Goal: Share content: Share content

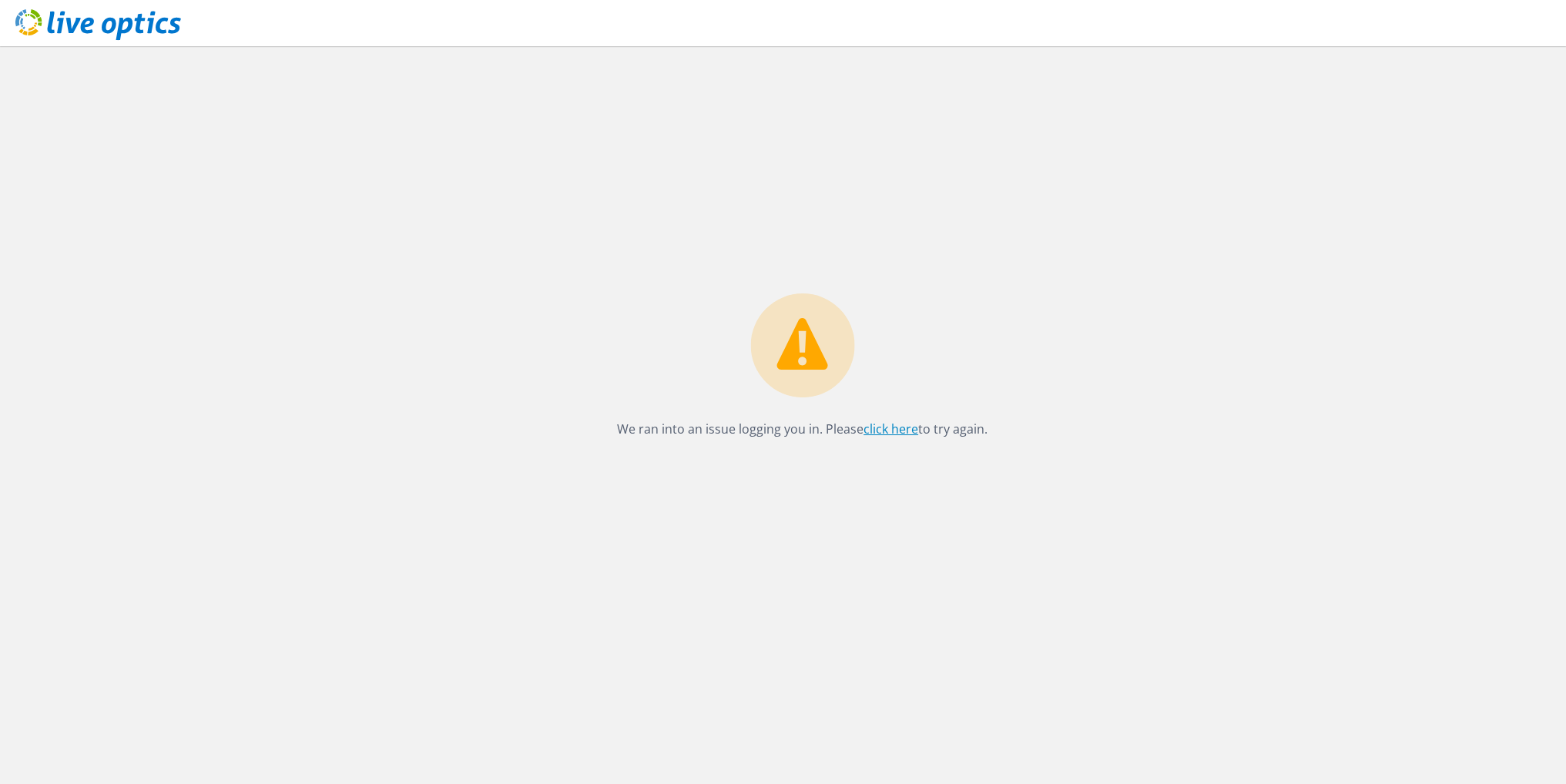
click at [902, 426] on link "click here" at bounding box center [891, 429] width 55 height 17
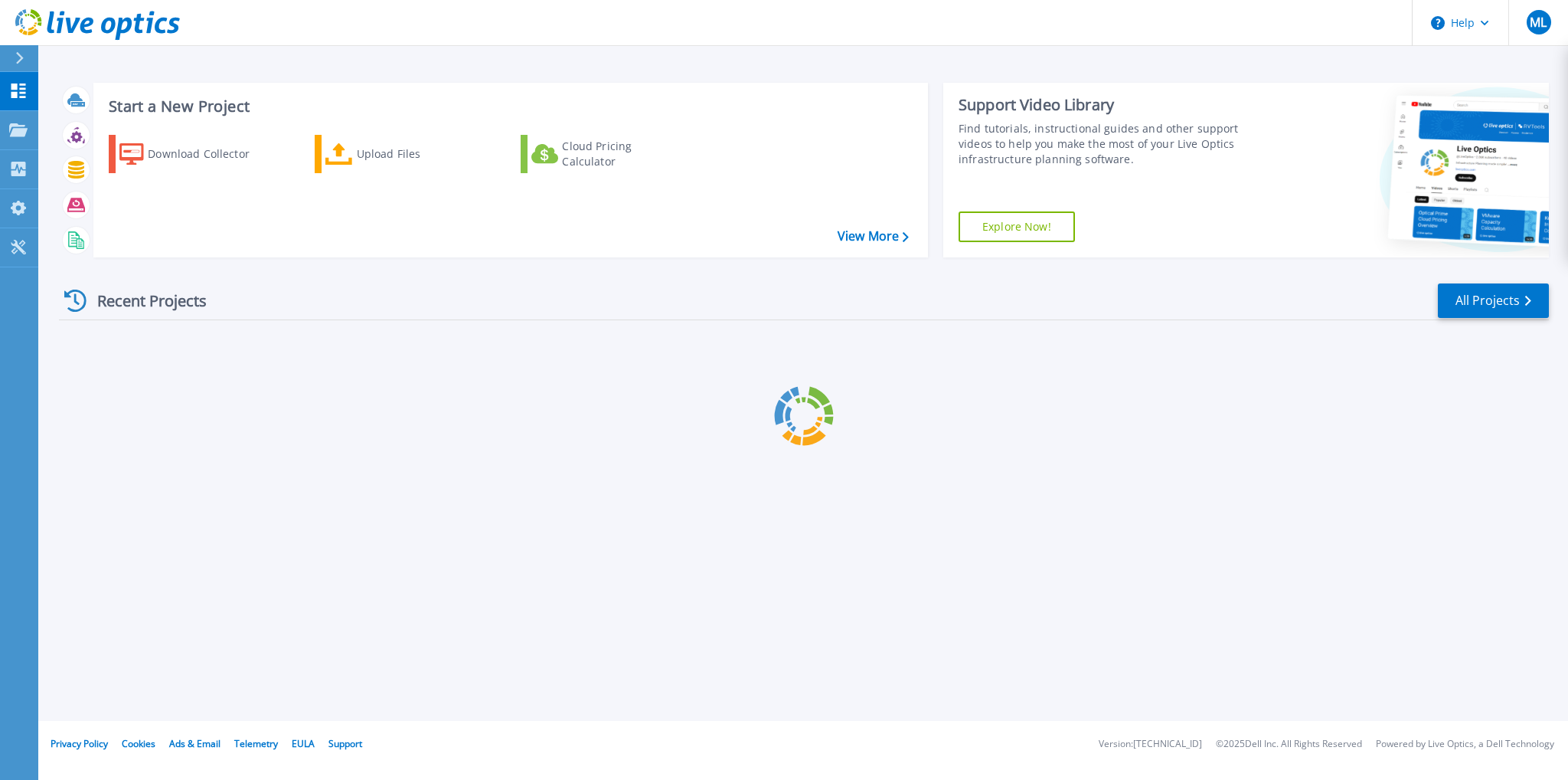
click at [115, 23] on icon at bounding box center [97, 25] width 165 height 32
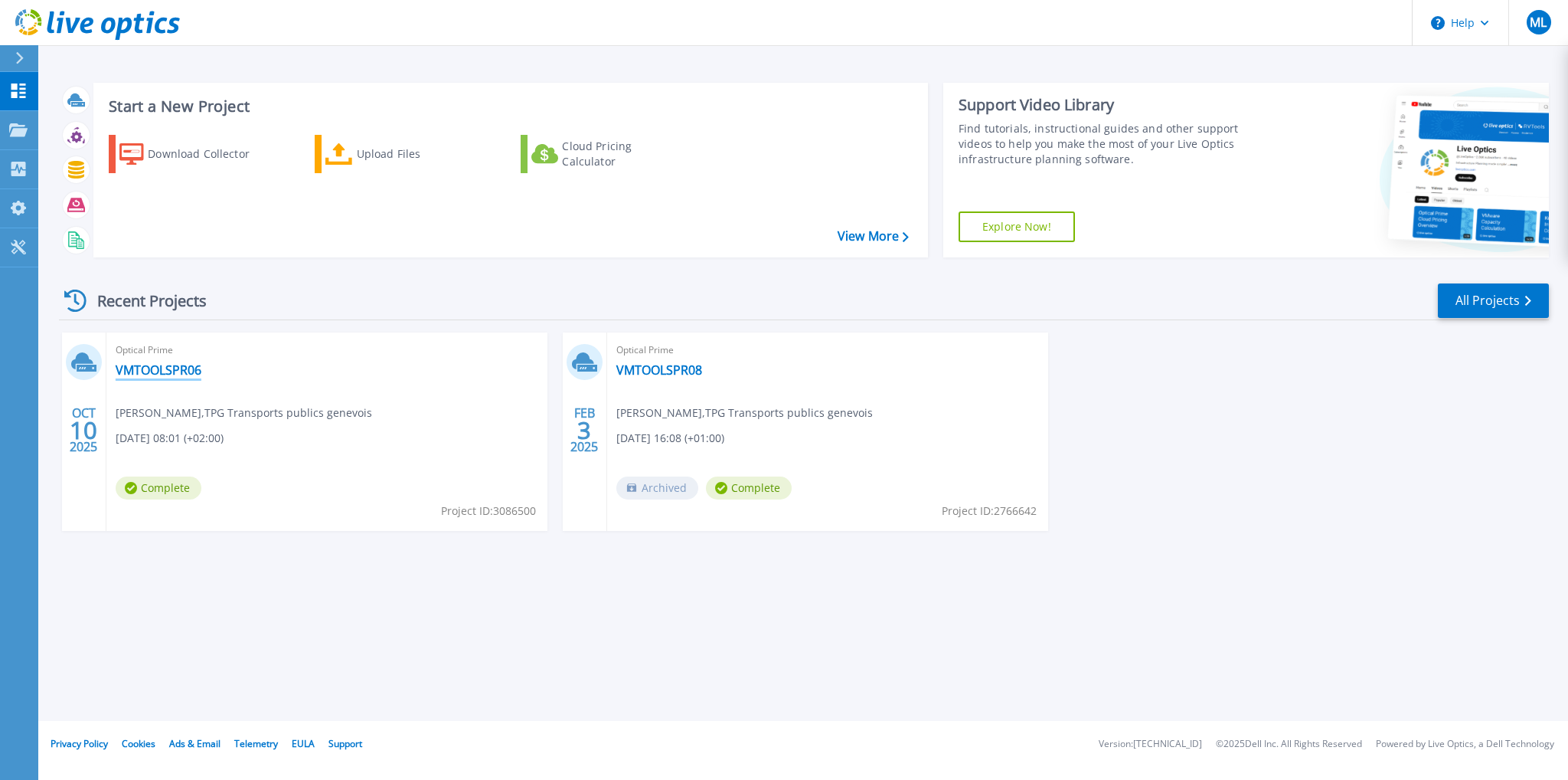
click at [134, 371] on link "VMTOOLSPR06" at bounding box center [158, 370] width 86 height 15
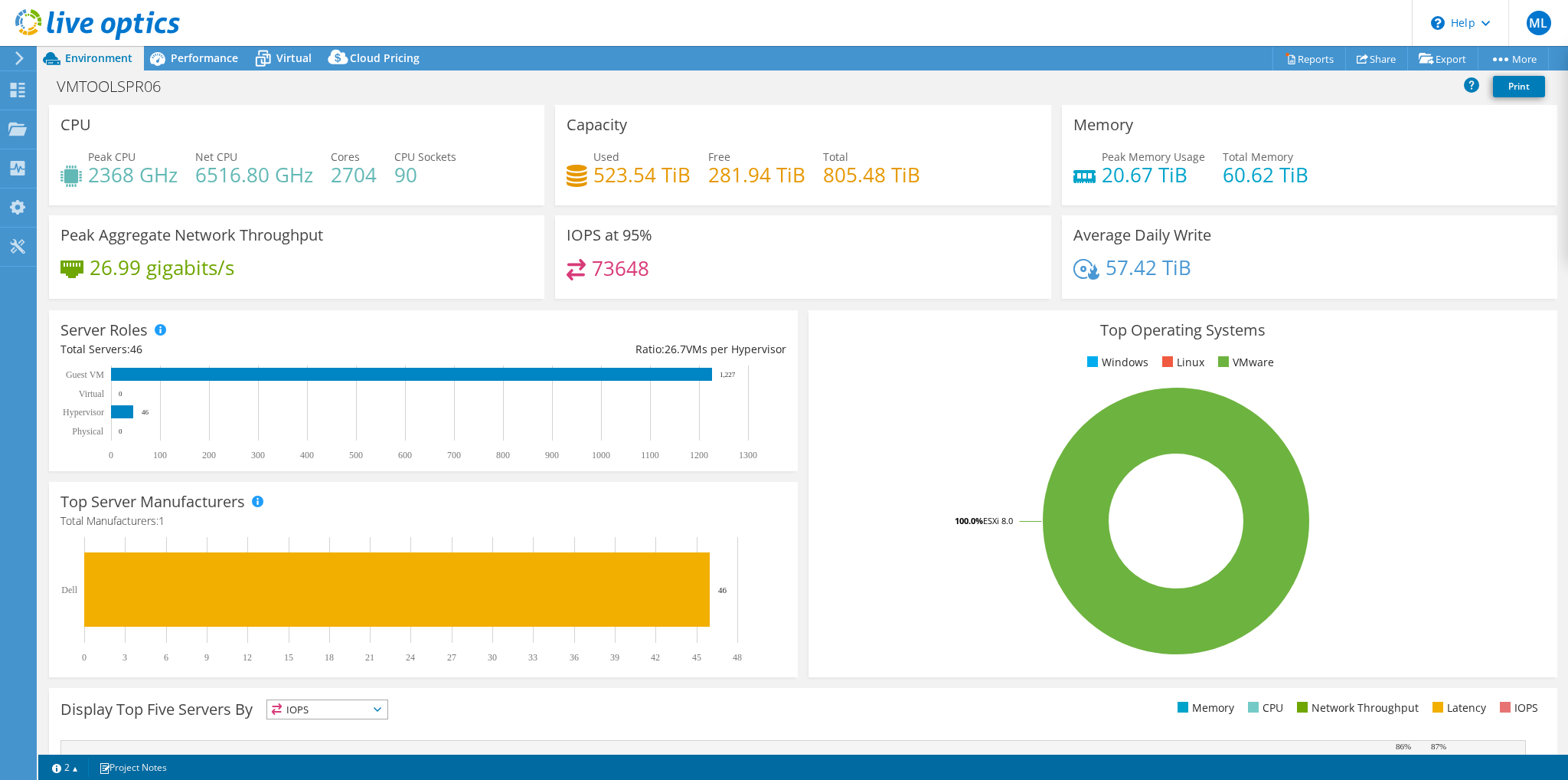
select select "USD"
click at [21, 61] on icon at bounding box center [19, 58] width 11 height 13
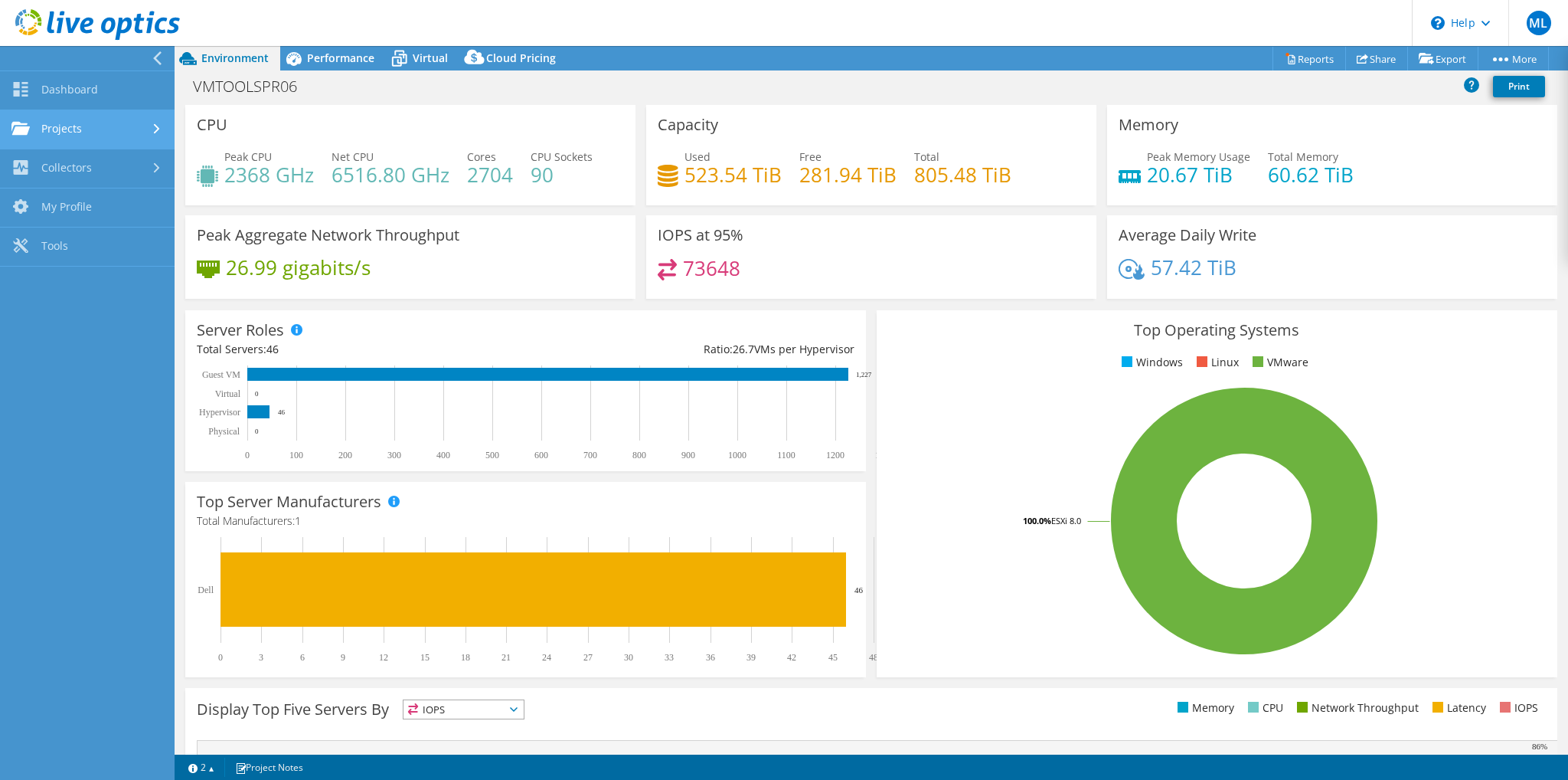
click at [126, 133] on link "Projects" at bounding box center [87, 130] width 175 height 39
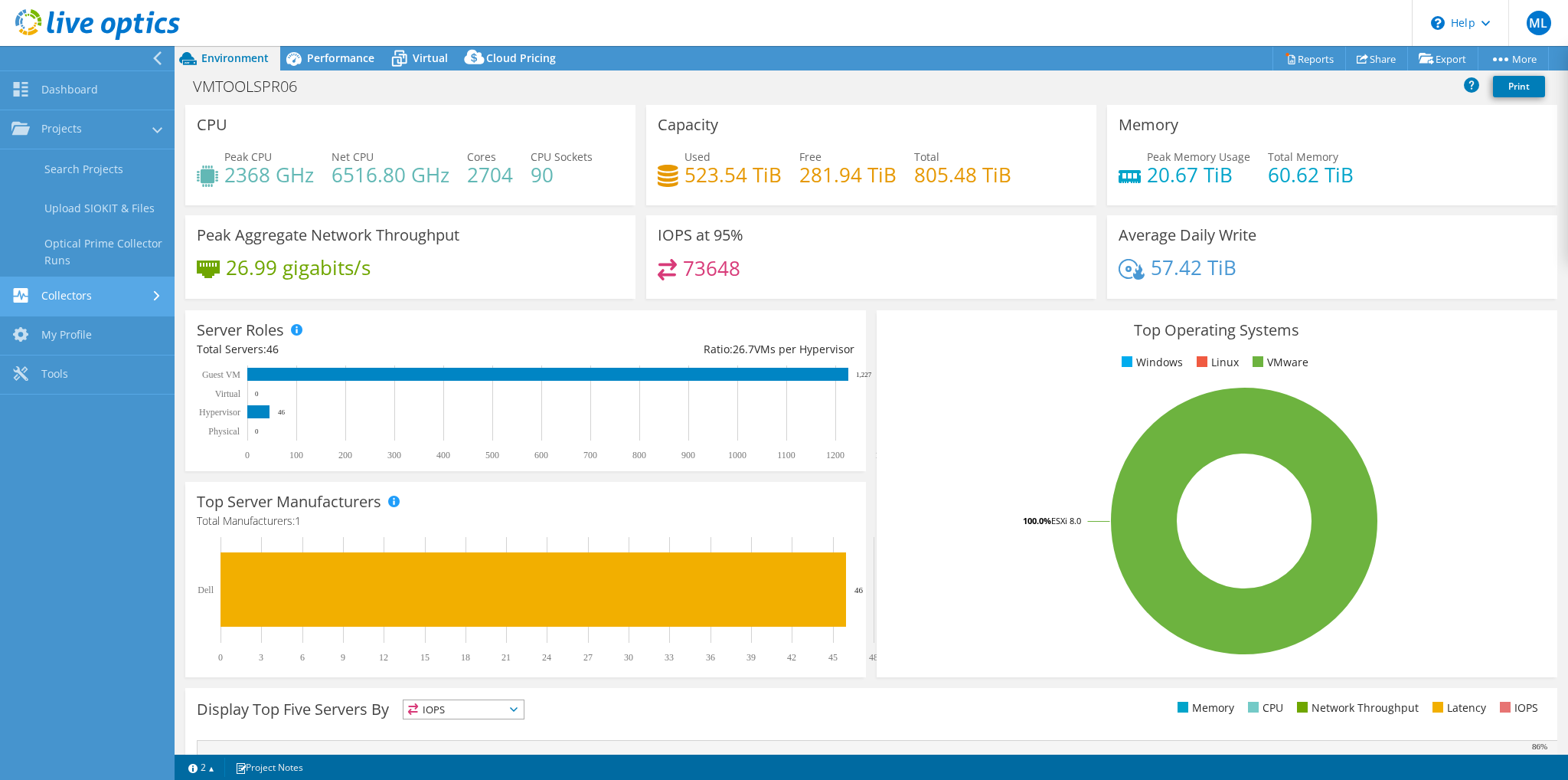
click at [123, 286] on link "Collectors" at bounding box center [87, 296] width 175 height 39
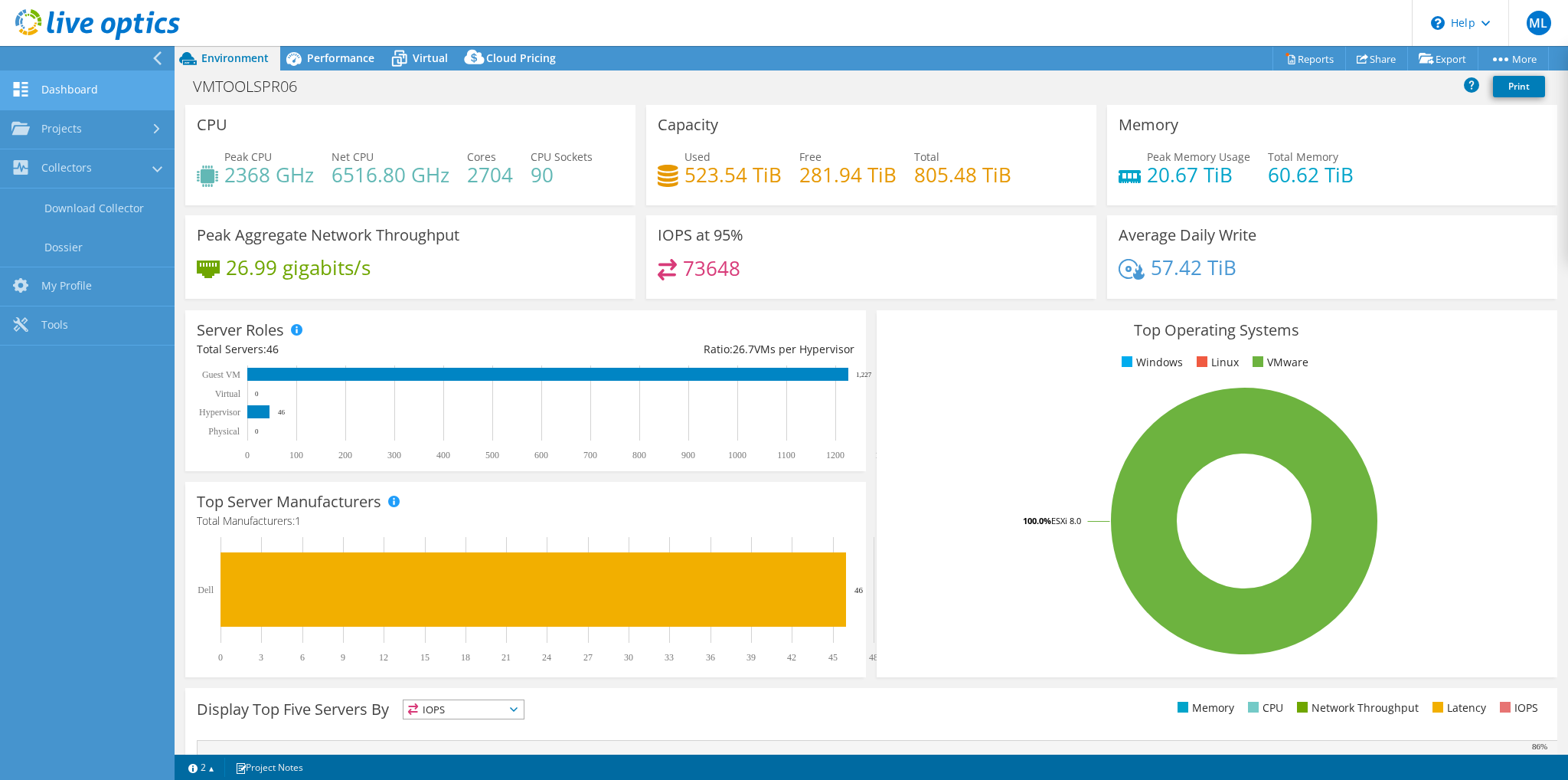
click at [77, 87] on link "Dashboard" at bounding box center [87, 91] width 175 height 39
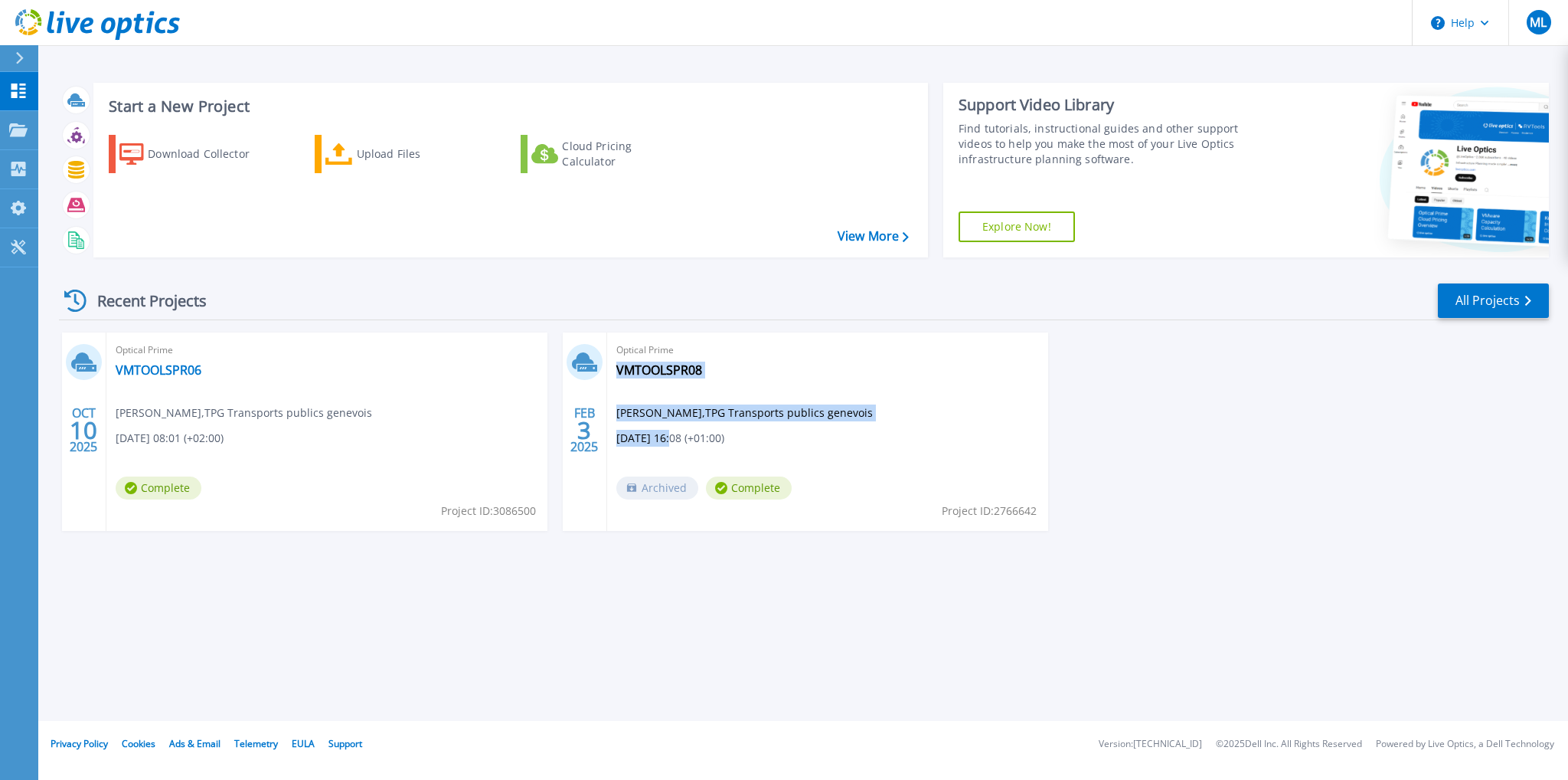
drag, startPoint x: 673, startPoint y: 436, endPoint x: 615, endPoint y: 439, distance: 58.1
click at [615, 439] on div "Optical Prime VMTOOLSPR08 Mathieu Loeffel , TPG Transports publics genevois 02/…" at bounding box center [827, 432] width 441 height 199
copy div "VMTOOLSPR08 Mathieu Loeffel , TPG Transports publics genevois 02/03/2025"
click at [707, 643] on div "Start a New Project Download Collector Upload Files Cloud Pricing Calculator Vi…" at bounding box center [803, 360] width 1530 height 721
click at [178, 369] on link "VMTOOLSPR06" at bounding box center [158, 370] width 86 height 15
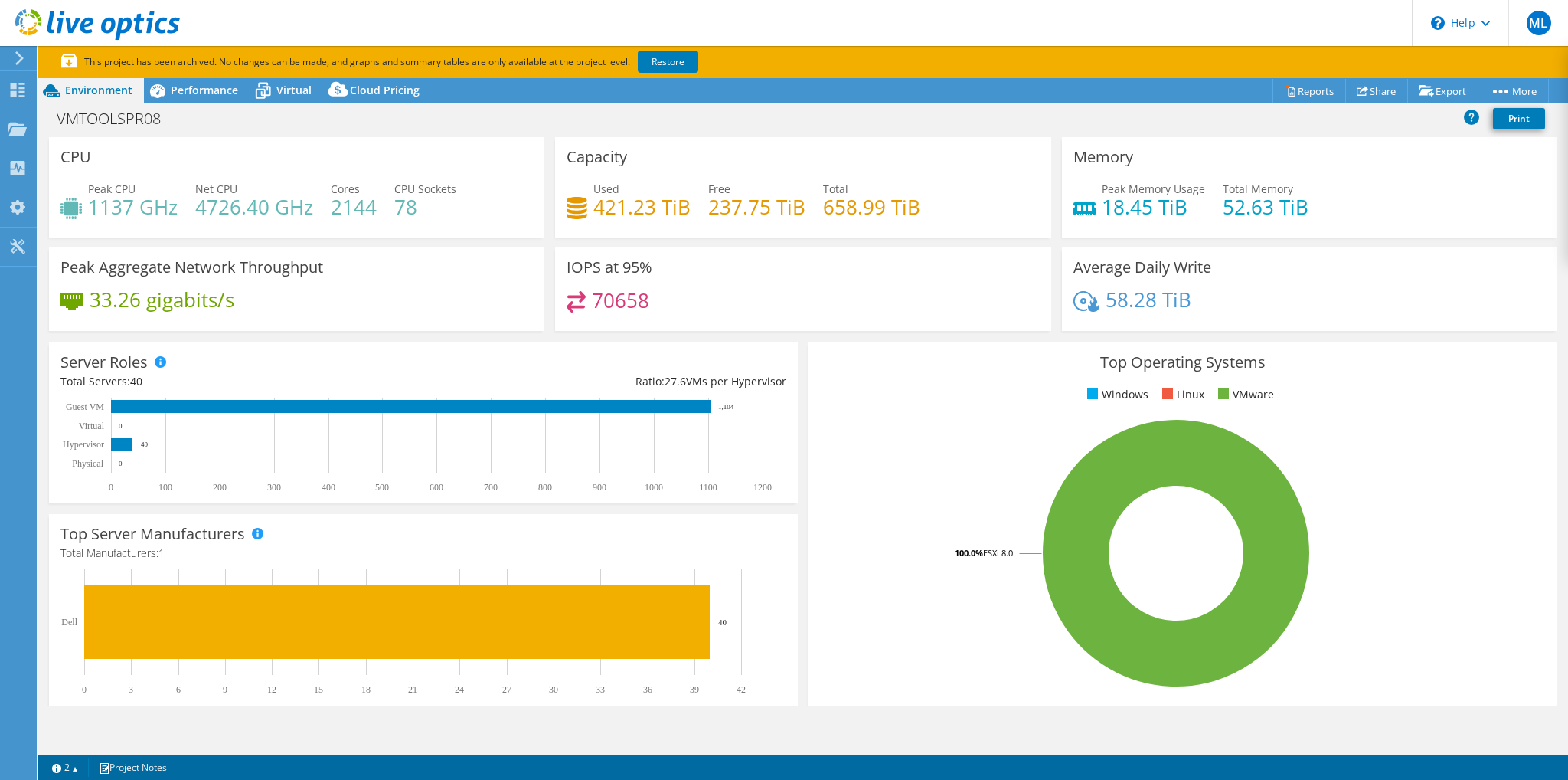
select select "EUFrankfurt"
select select "CHF"
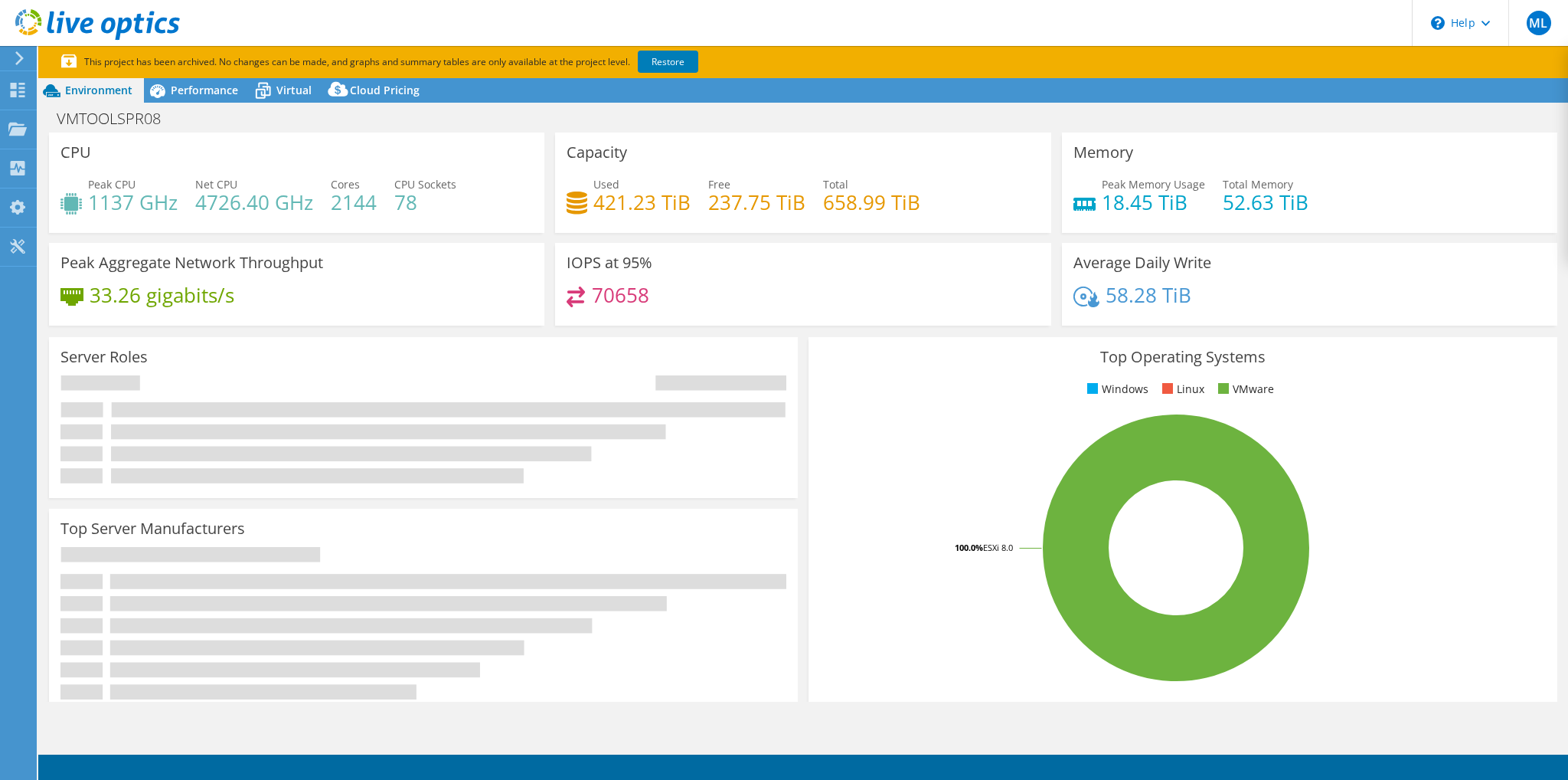
select select "EUFrankfurt"
select select "CHF"
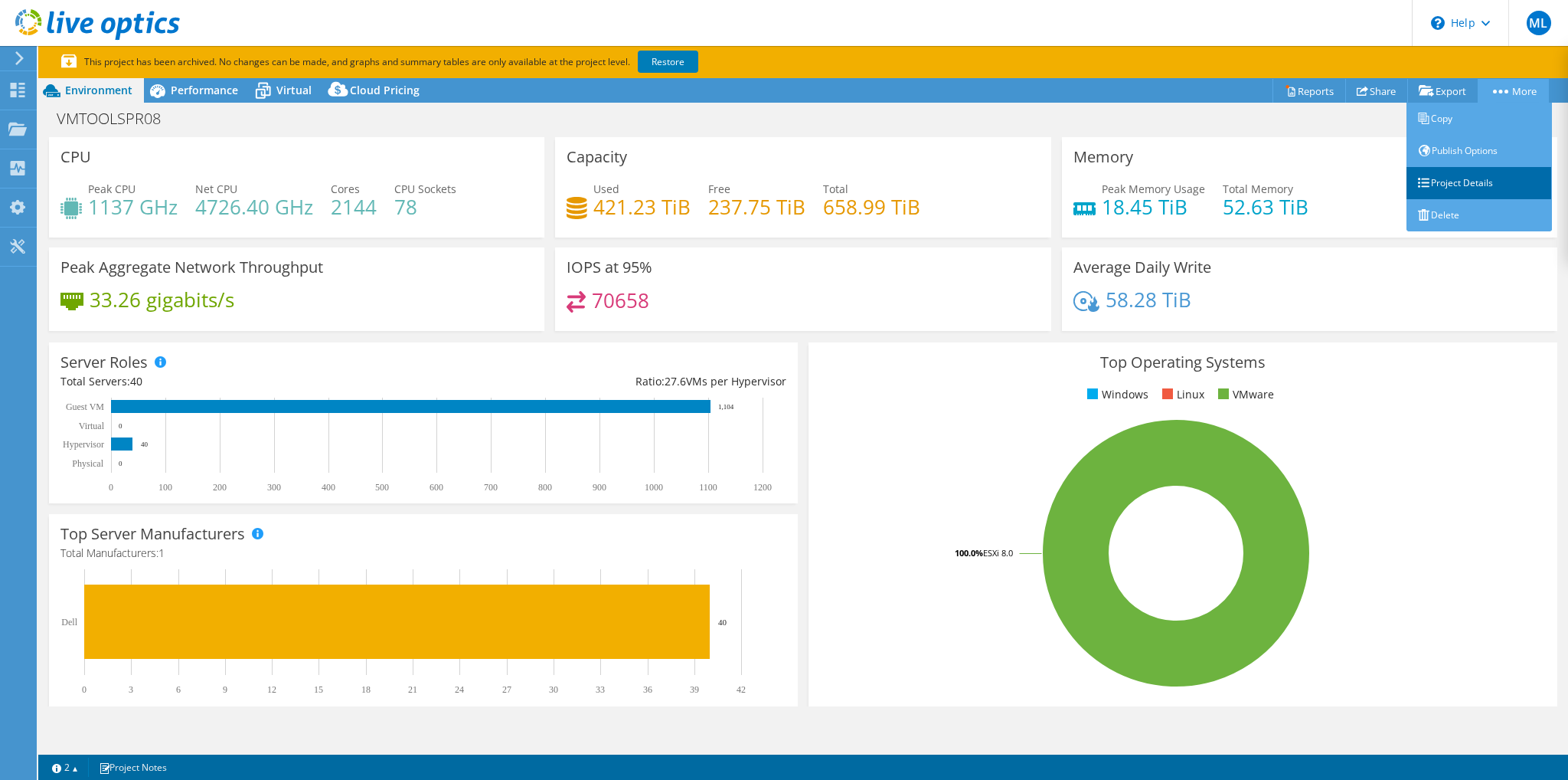
click at [1474, 188] on link "Project Details" at bounding box center [1479, 183] width 145 height 32
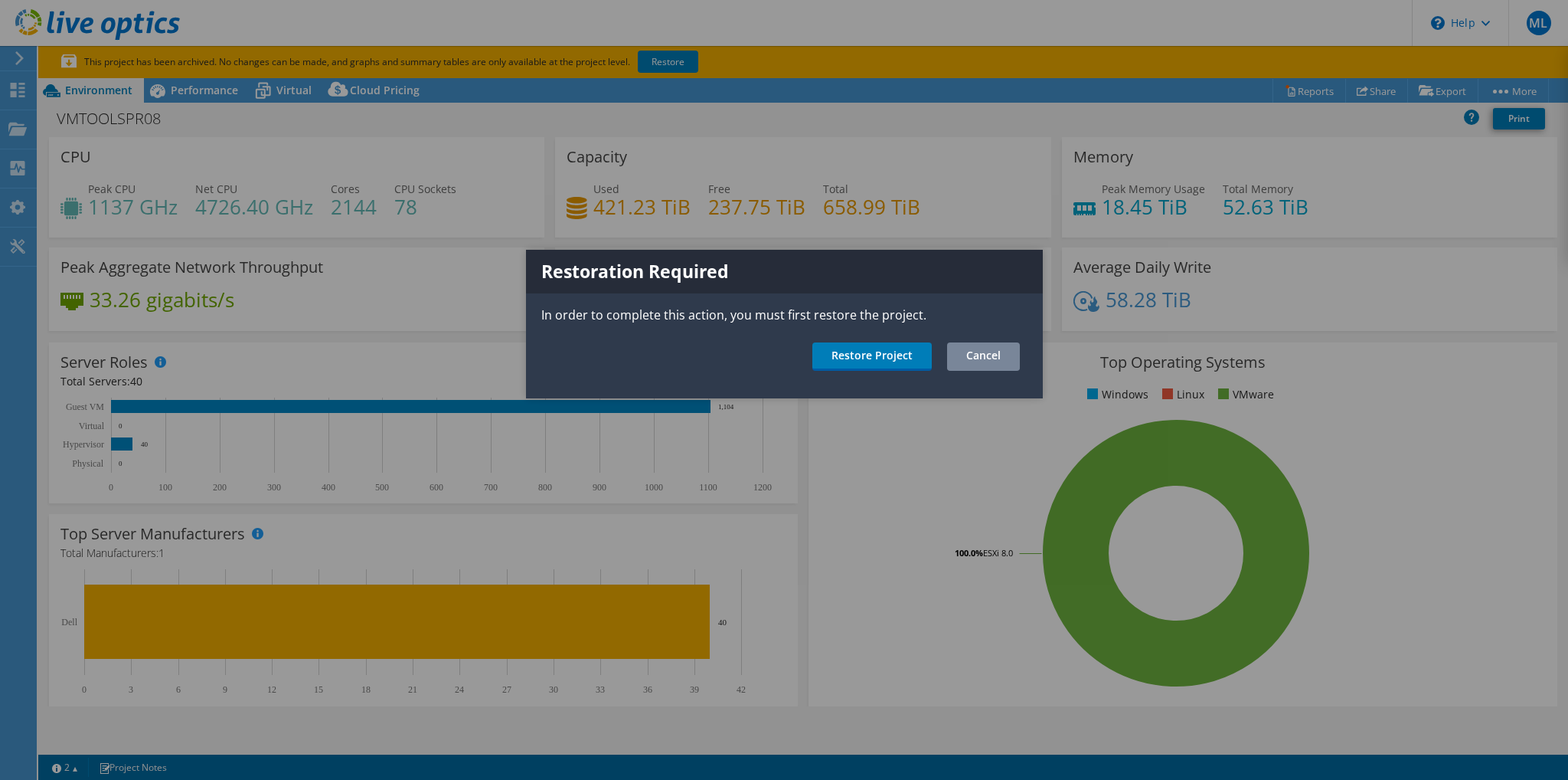
click at [970, 354] on link "Cancel" at bounding box center [984, 357] width 73 height 29
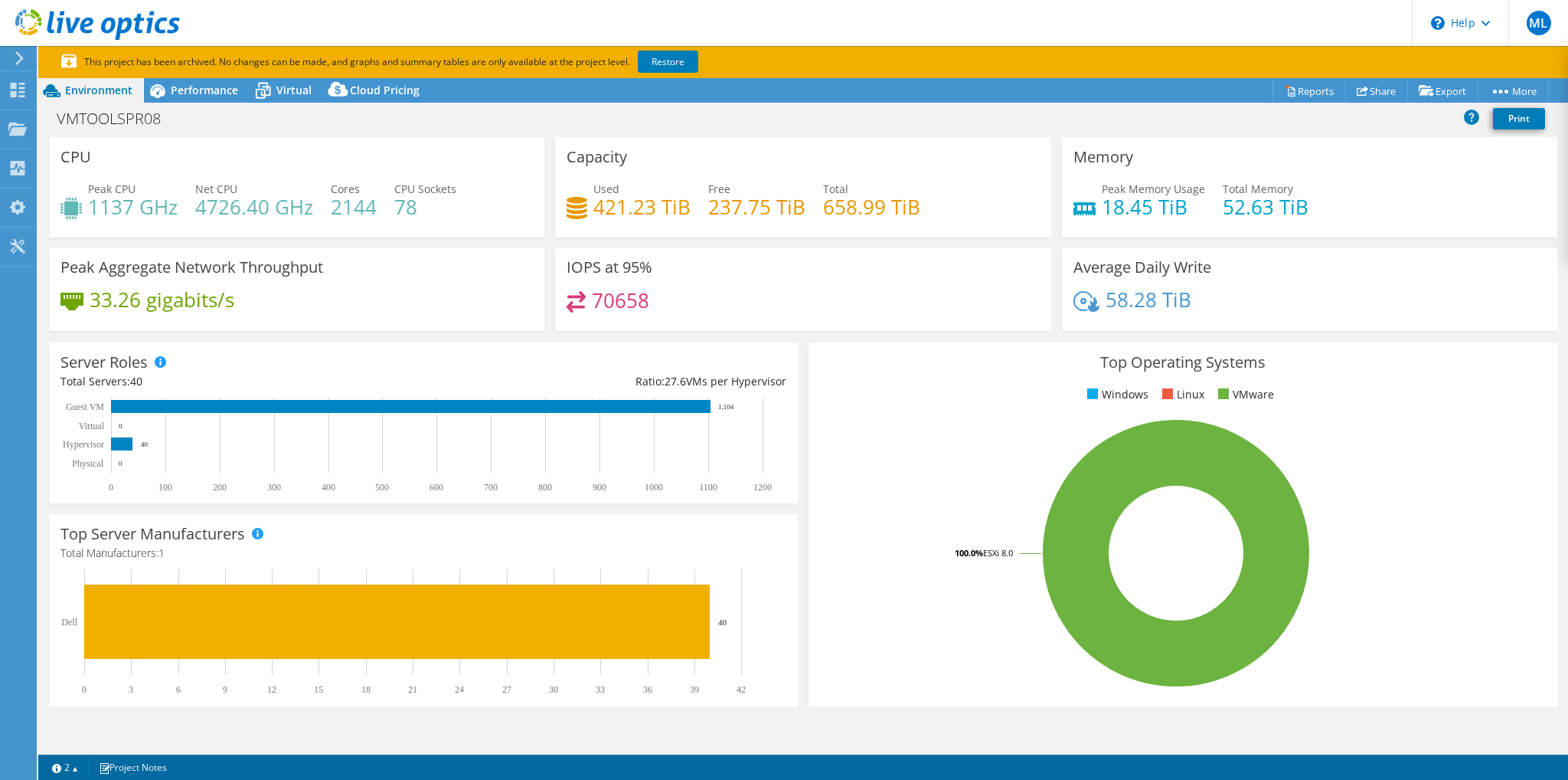
click at [19, 59] on use at bounding box center [19, 58] width 9 height 13
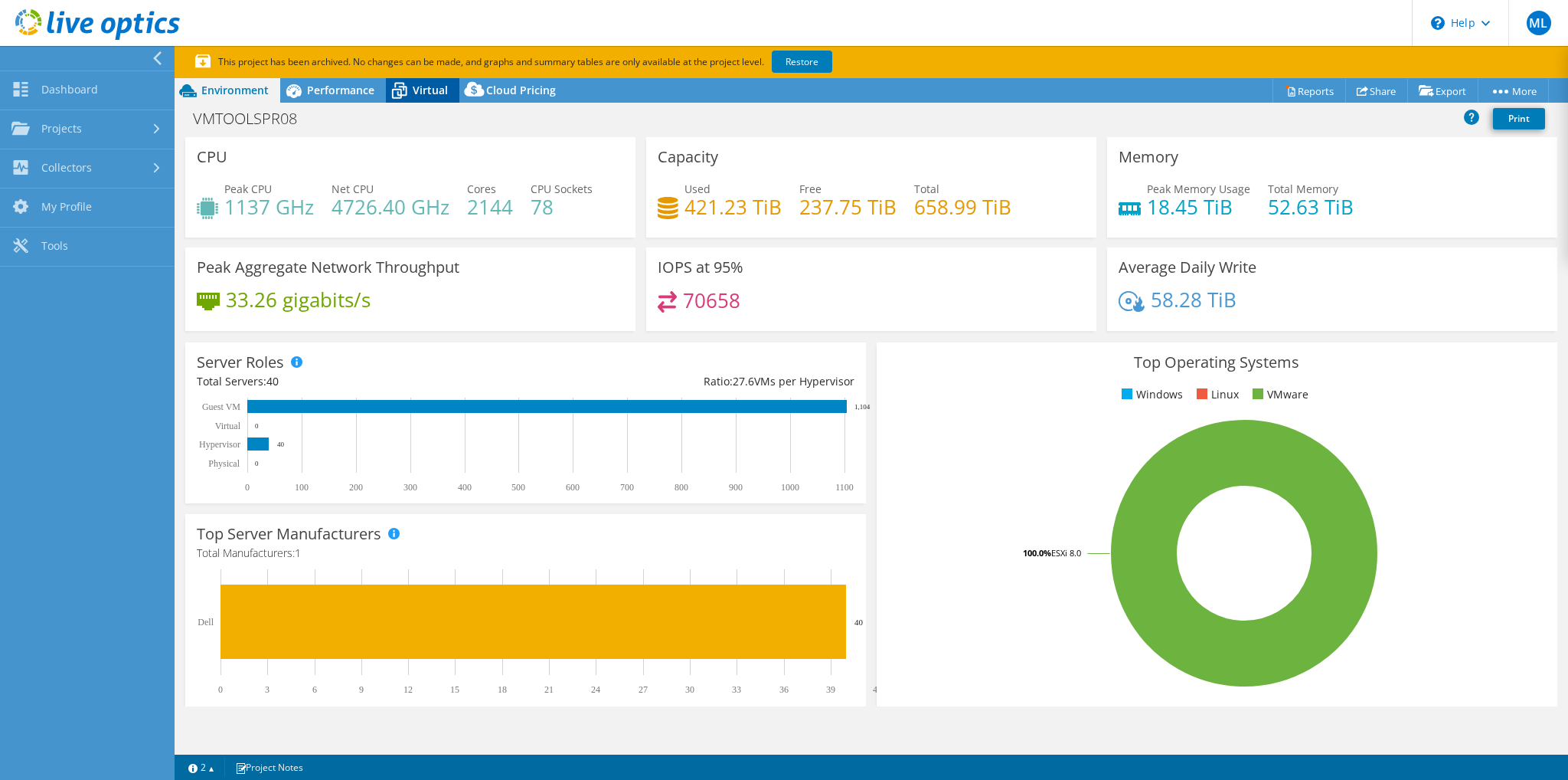
click at [423, 87] on span "Virtual" at bounding box center [430, 90] width 35 height 14
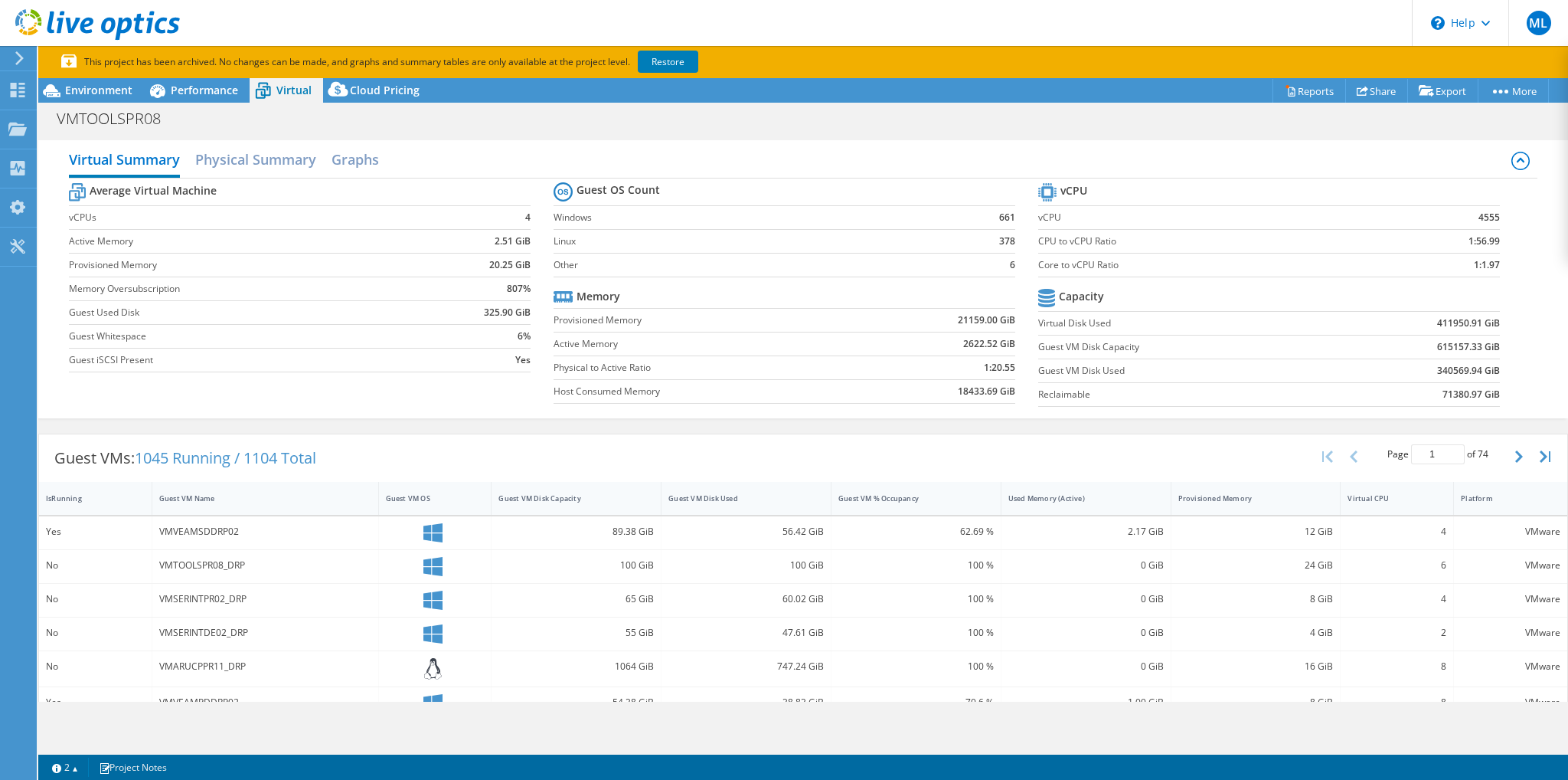
click at [1512, 161] on icon at bounding box center [1520, 160] width 18 height 18
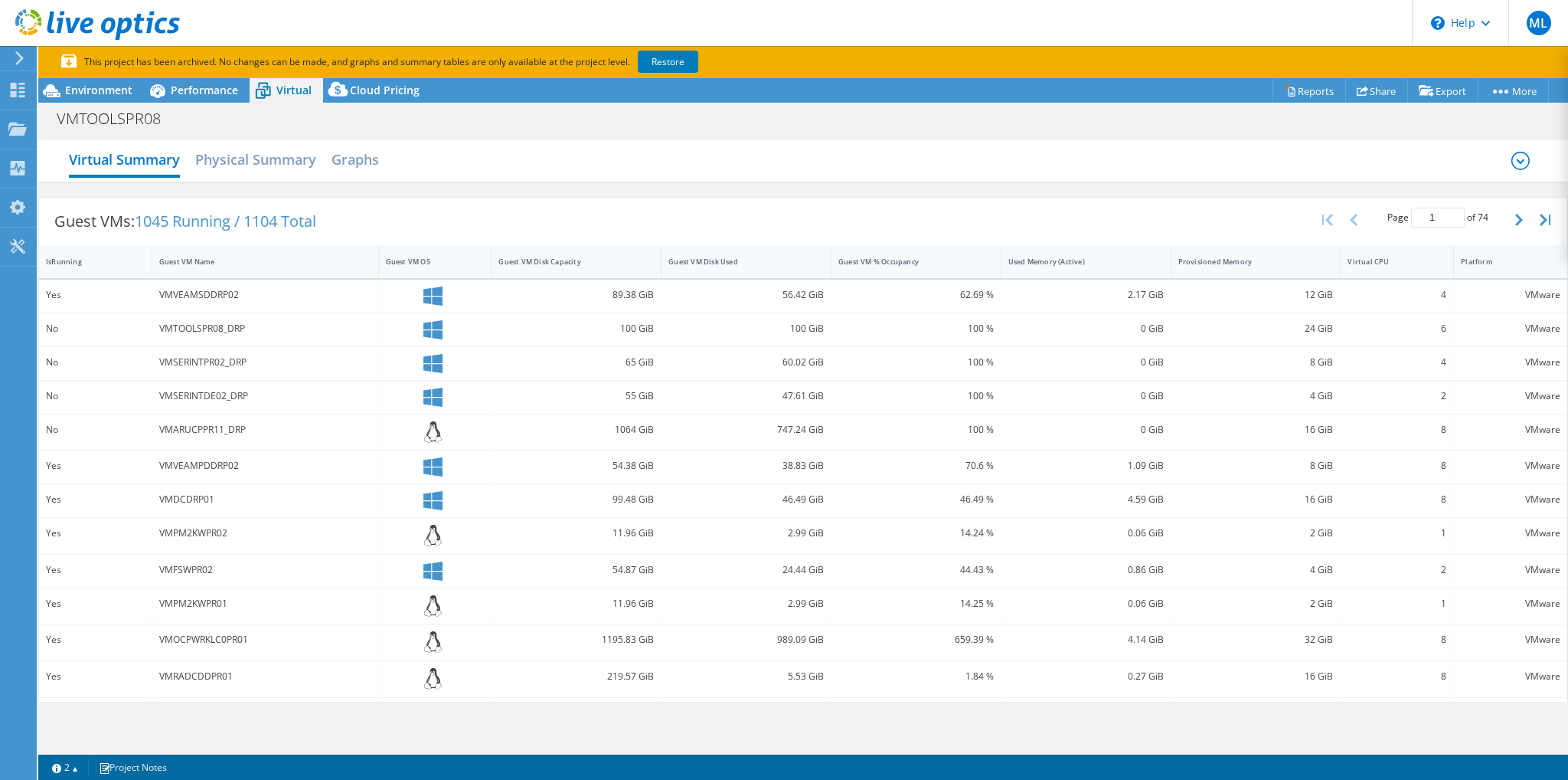
click at [1512, 159] on icon at bounding box center [1520, 160] width 18 height 18
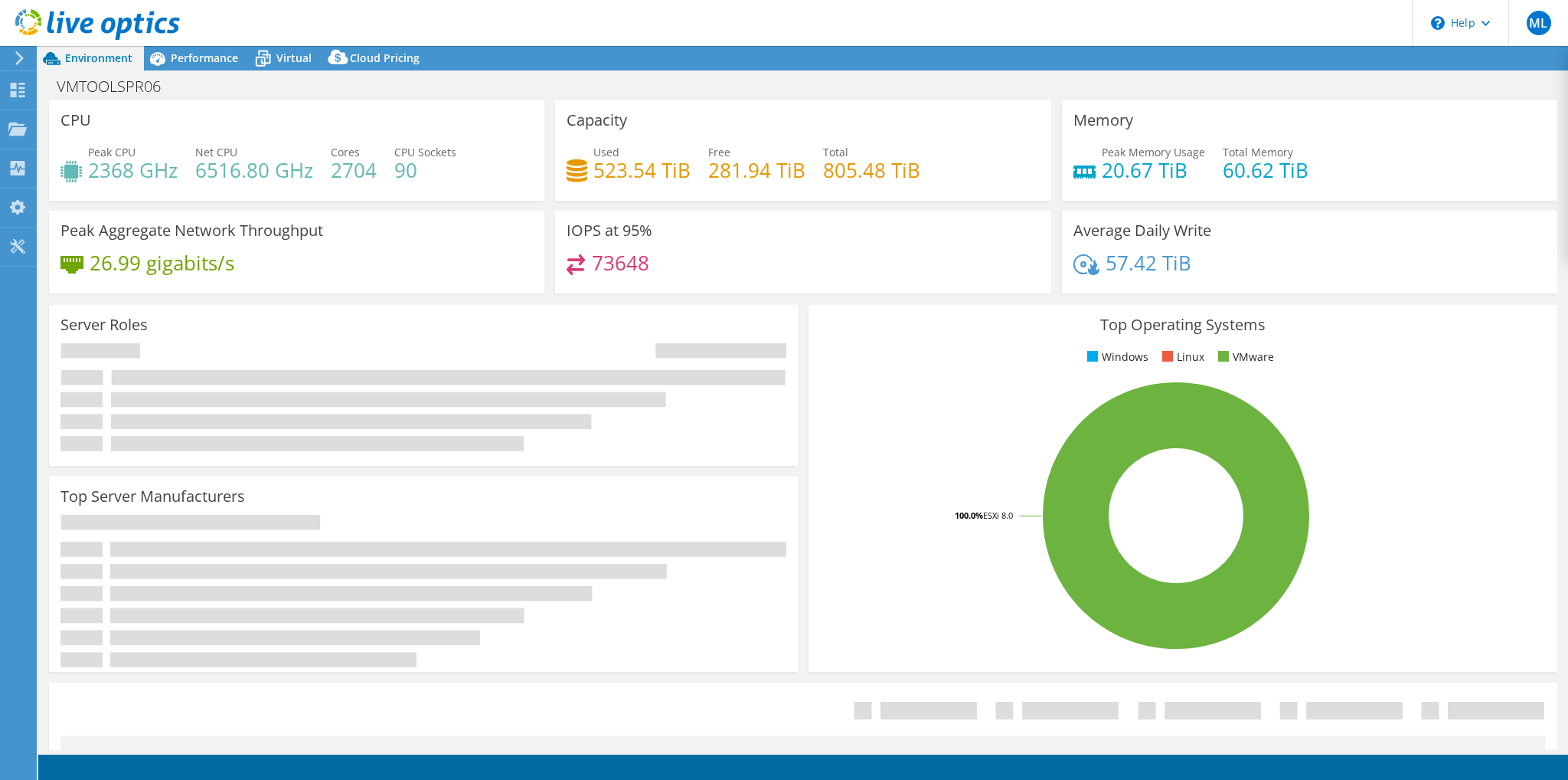
select select "USD"
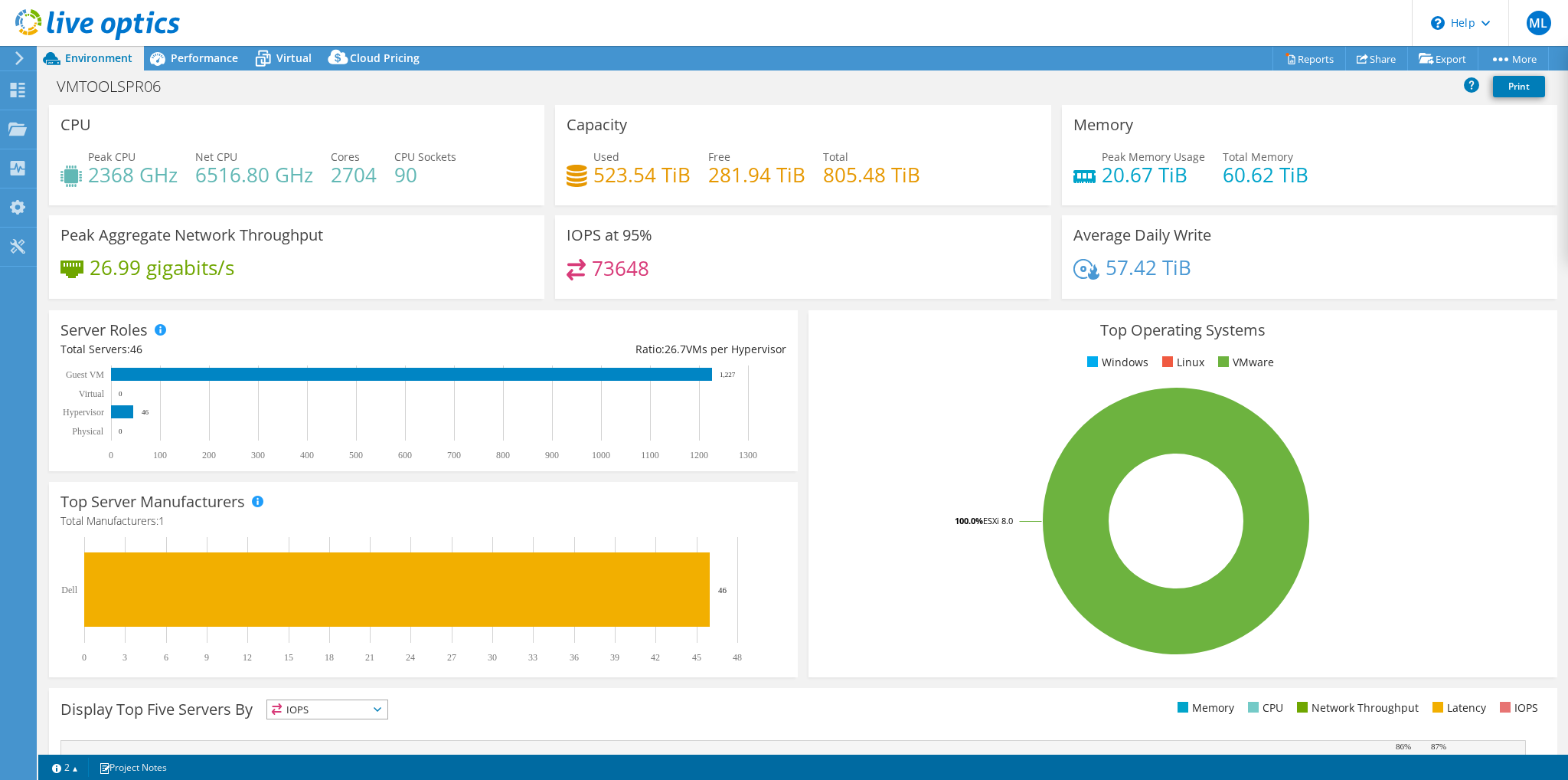
click at [950, 338] on h3 "Top Operating Systems" at bounding box center [1182, 330] width 726 height 17
click at [200, 63] on span "Performance" at bounding box center [204, 57] width 68 height 14
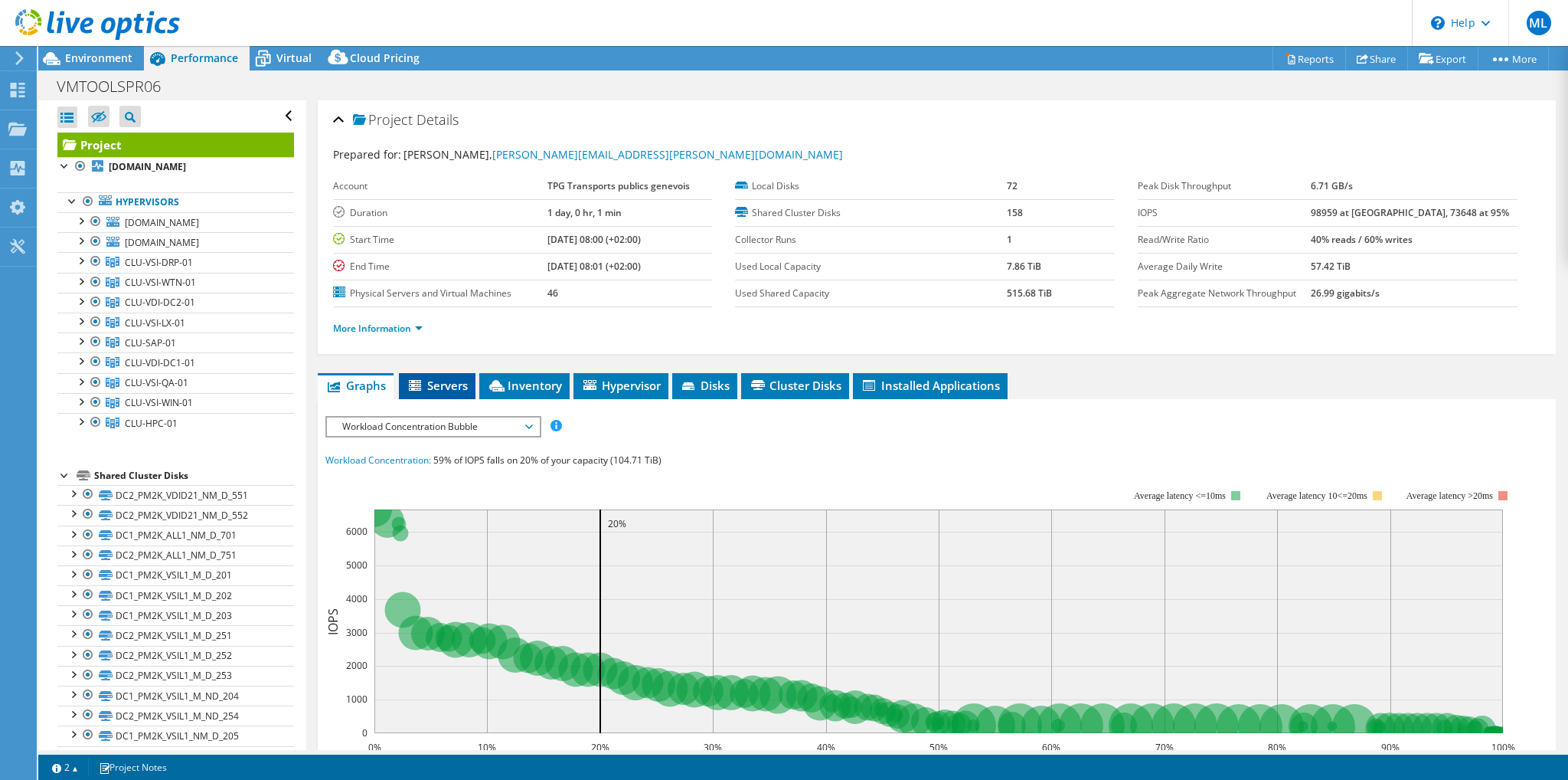
click at [440, 382] on span "Servers" at bounding box center [437, 386] width 61 height 15
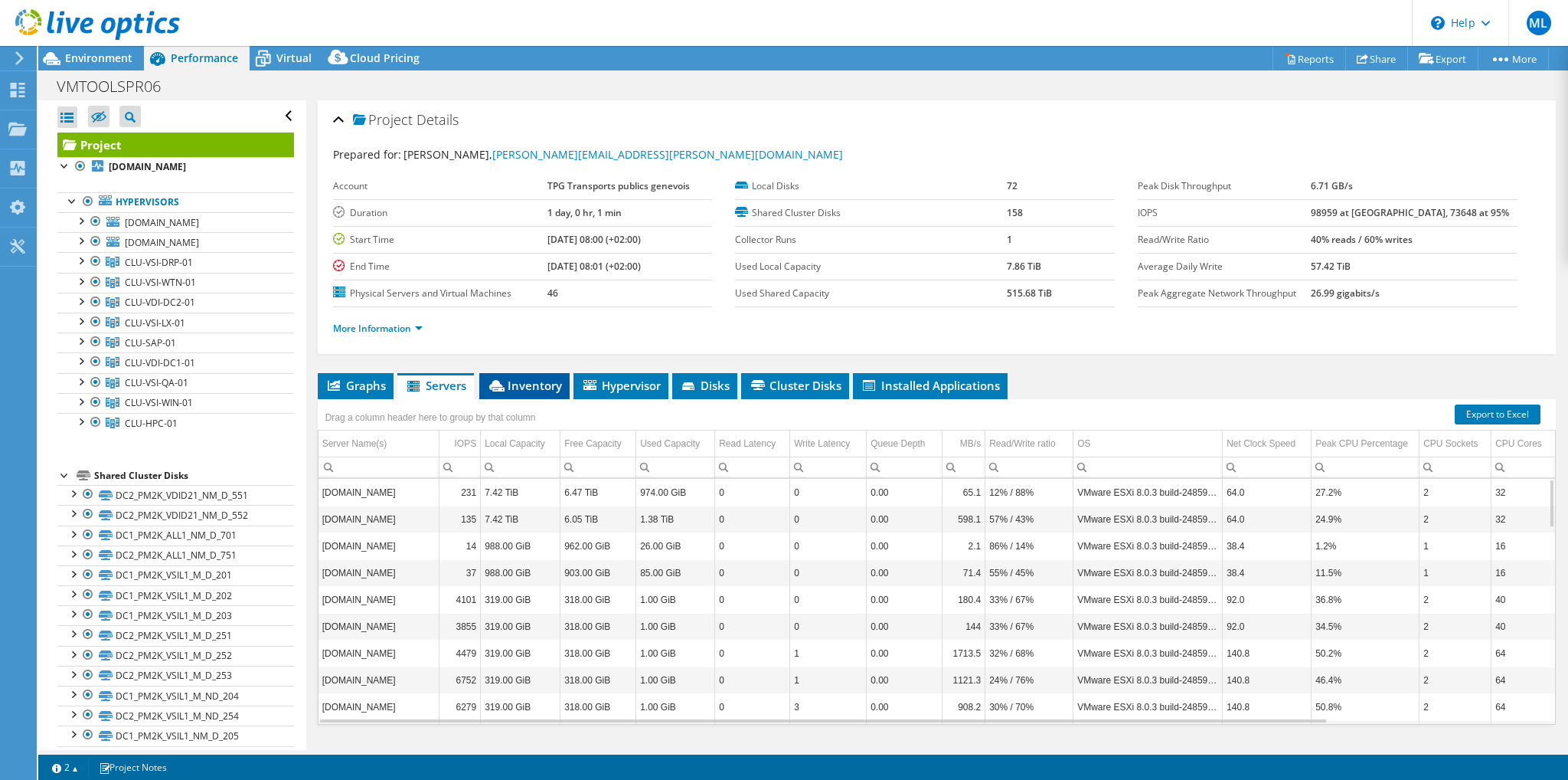
click at [512, 382] on span "Inventory" at bounding box center [524, 386] width 75 height 15
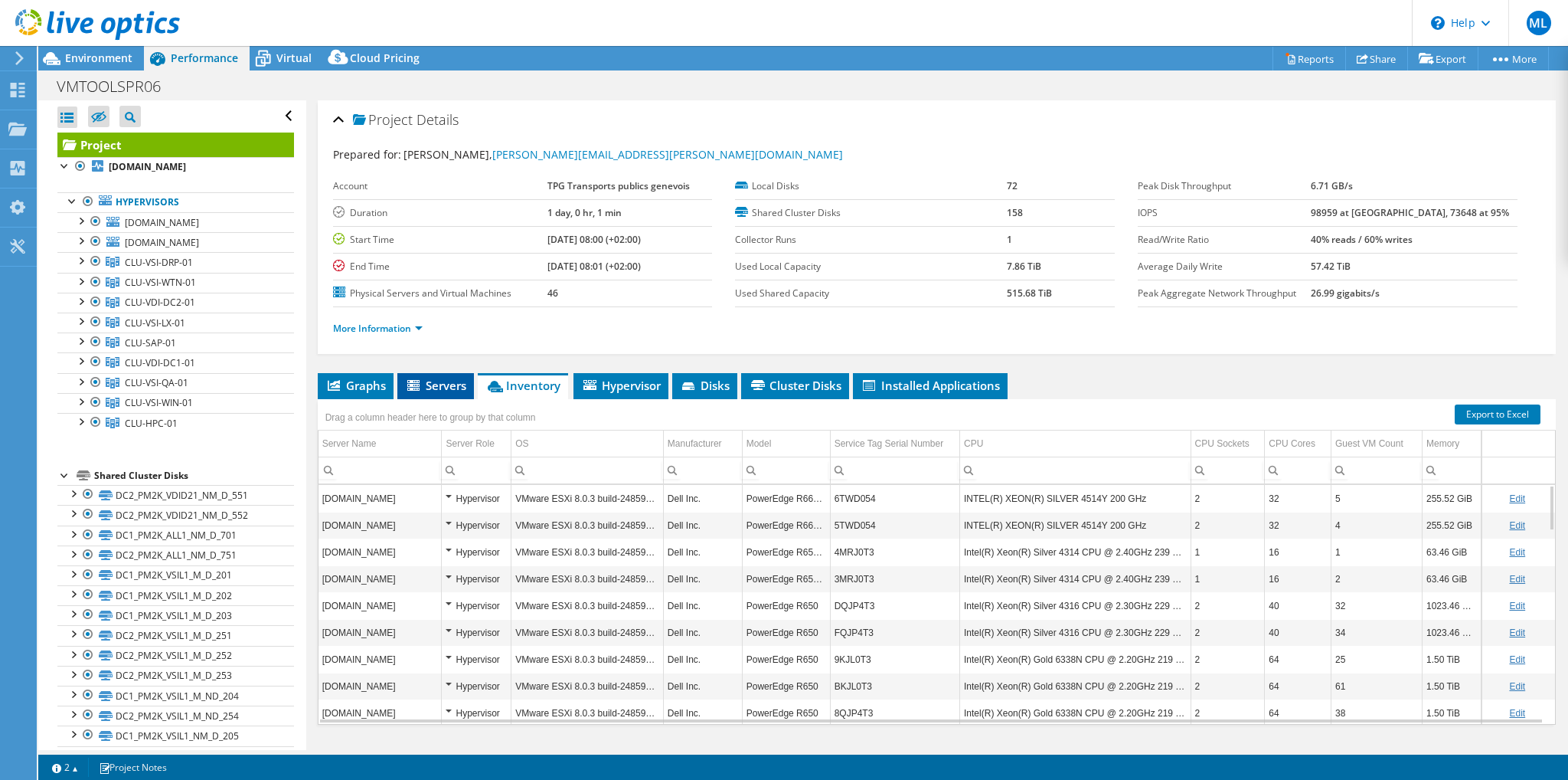
click at [432, 384] on span "Servers" at bounding box center [436, 386] width 61 height 15
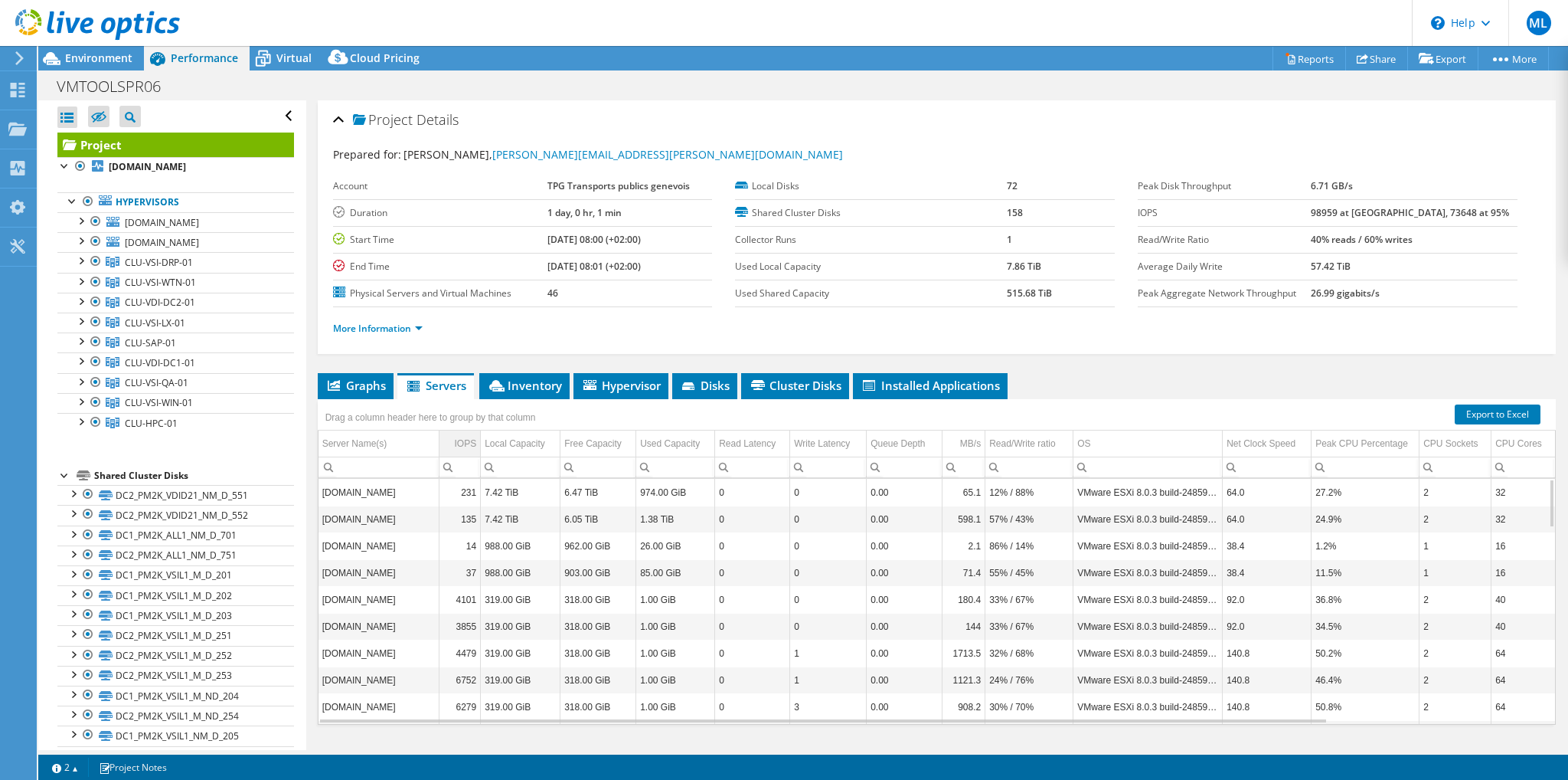
click at [464, 440] on div "IOPS" at bounding box center [465, 443] width 22 height 18
click at [464, 440] on div "IOPS" at bounding box center [466, 443] width 20 height 18
click at [83, 326] on div at bounding box center [80, 320] width 15 height 15
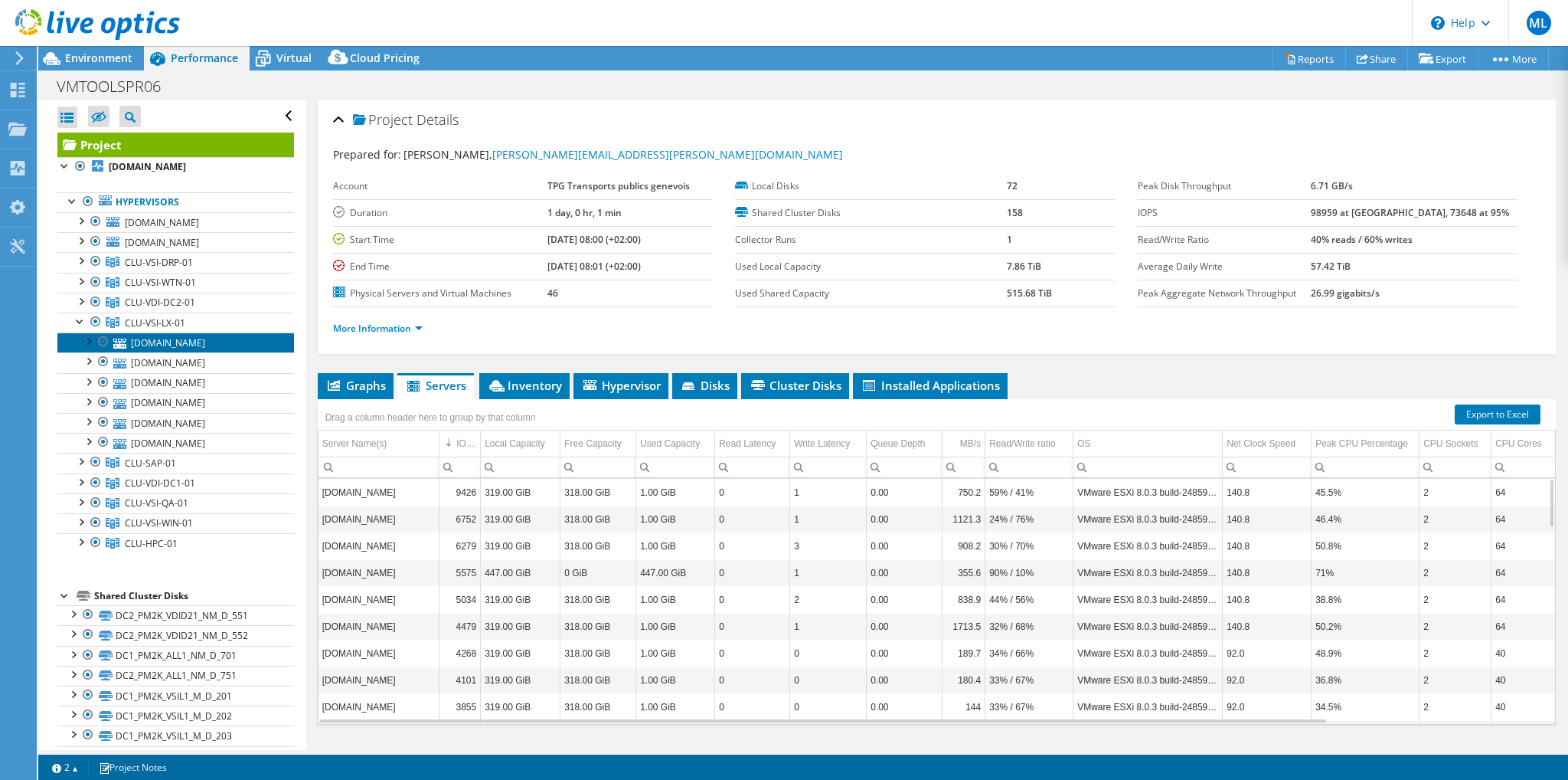
click at [144, 346] on link "[DOMAIN_NAME]" at bounding box center [176, 342] width 237 height 20
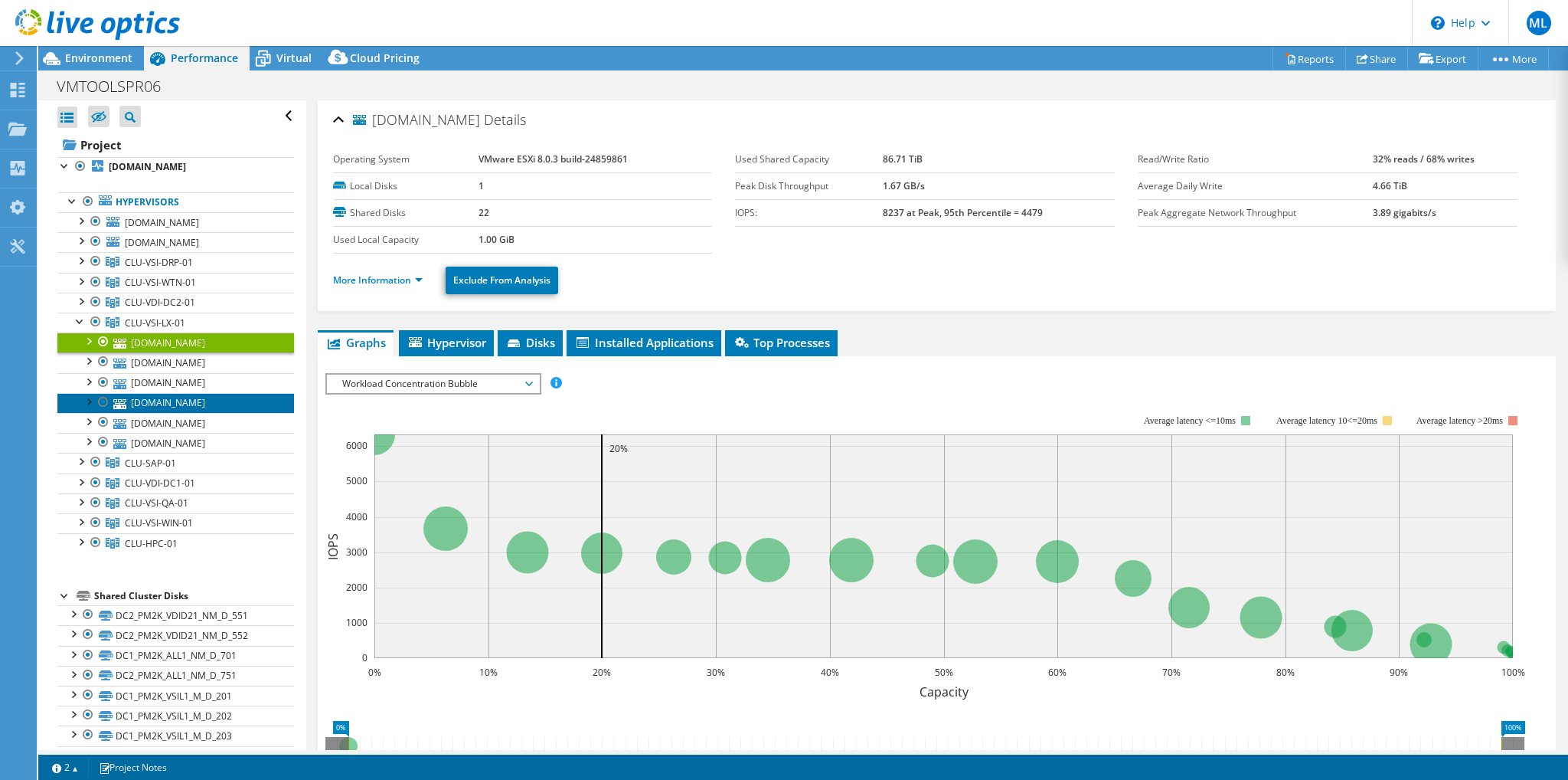
click at [180, 400] on link "[DOMAIN_NAME]" at bounding box center [176, 403] width 237 height 20
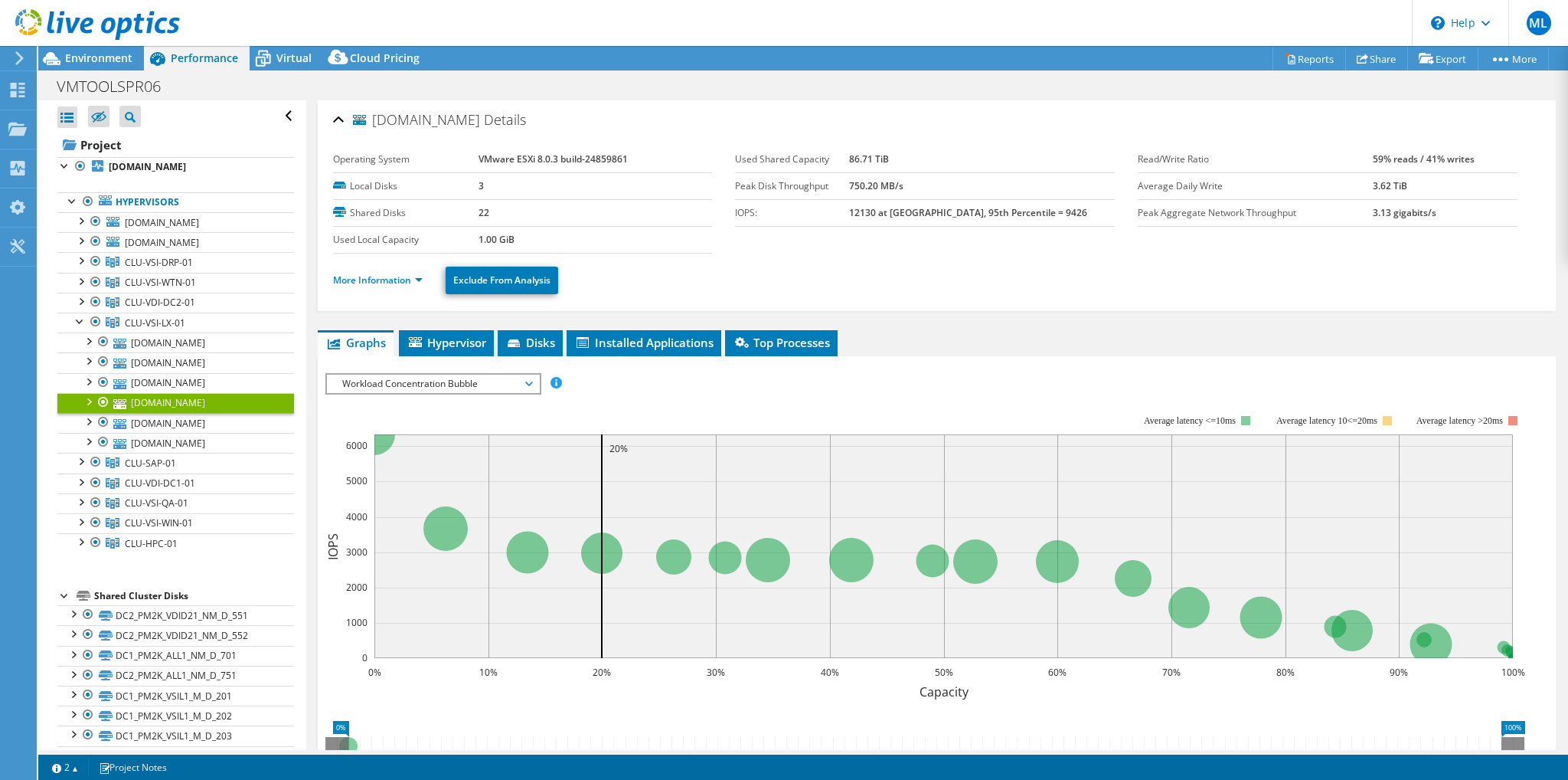
click at [88, 405] on div at bounding box center [88, 401] width 15 height 15
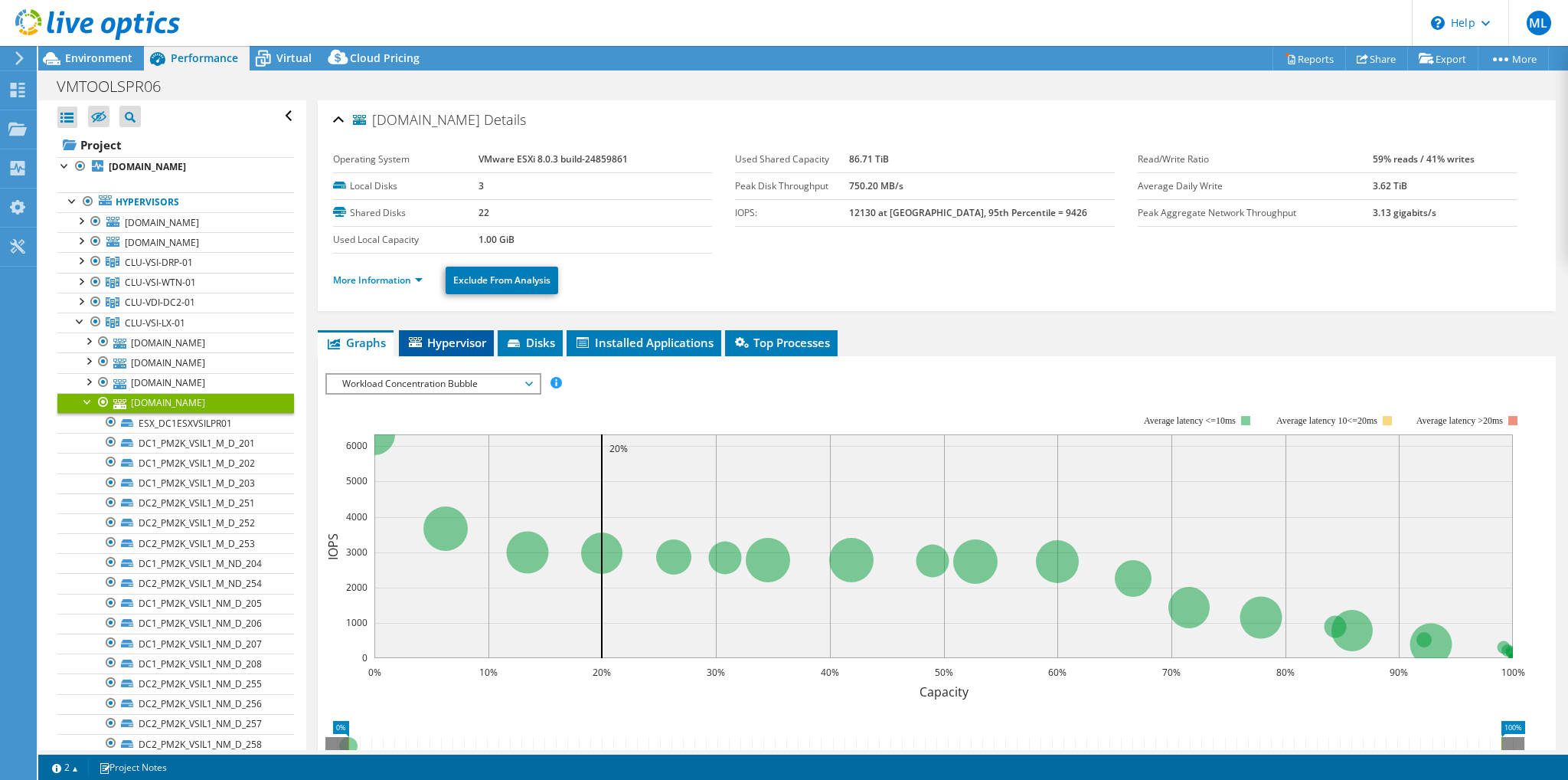
click at [468, 345] on span "Hypervisor" at bounding box center [446, 343] width 79 height 15
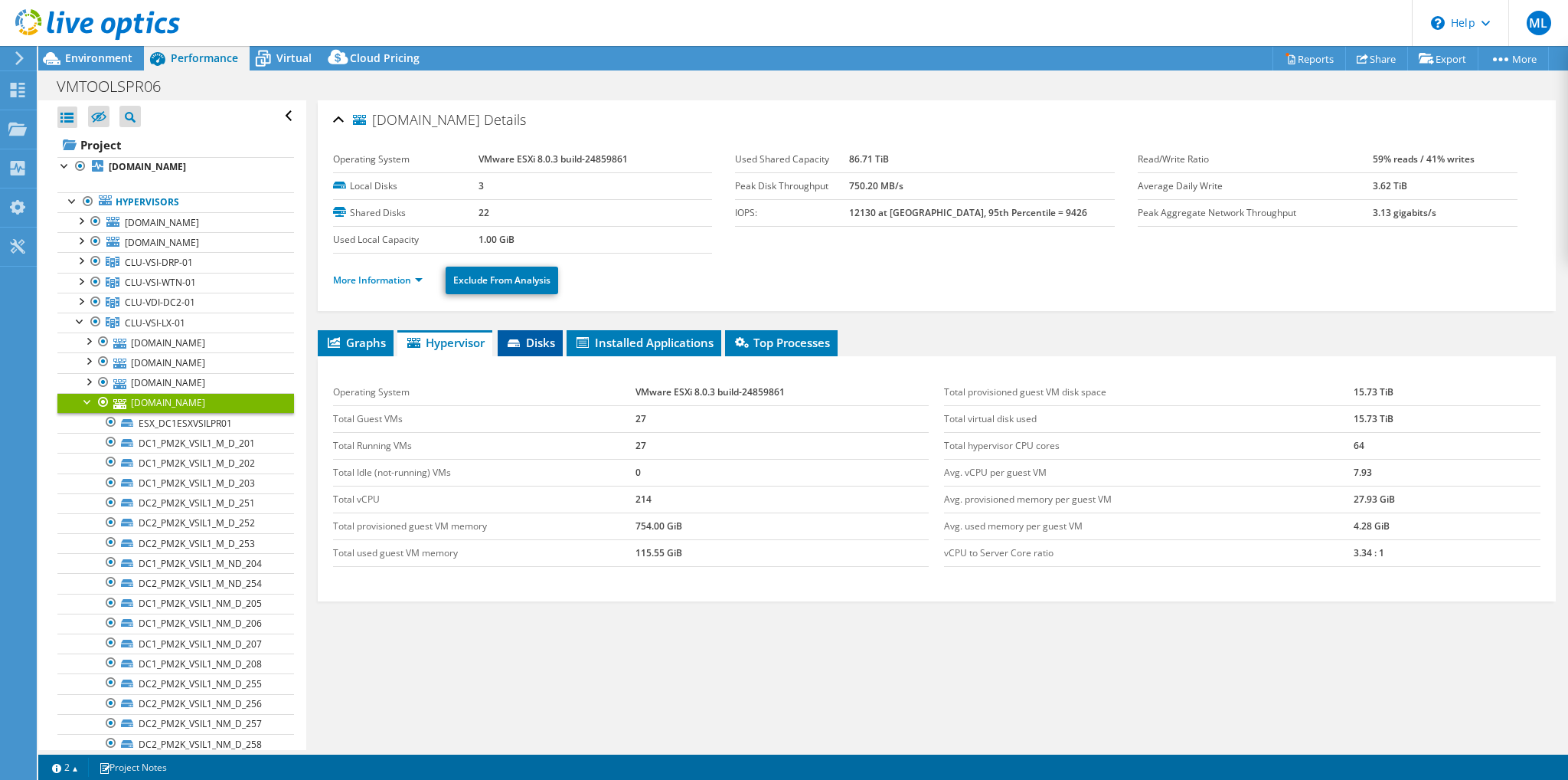
click at [533, 341] on span "Disks" at bounding box center [531, 343] width 50 height 15
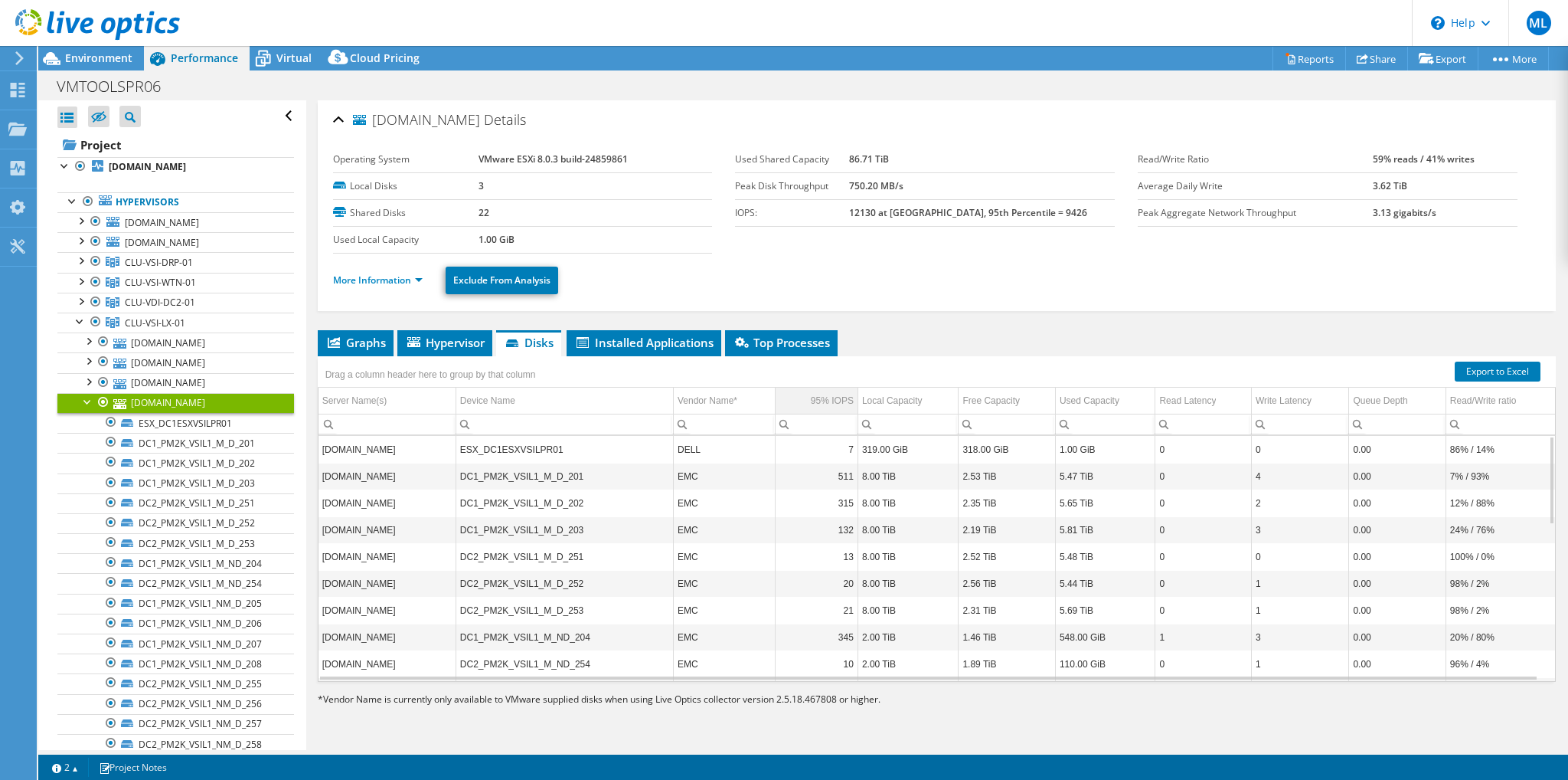
click at [812, 393] on div "95% IOPS" at bounding box center [832, 400] width 43 height 18
click at [659, 344] on span "Installed Applications" at bounding box center [644, 343] width 139 height 15
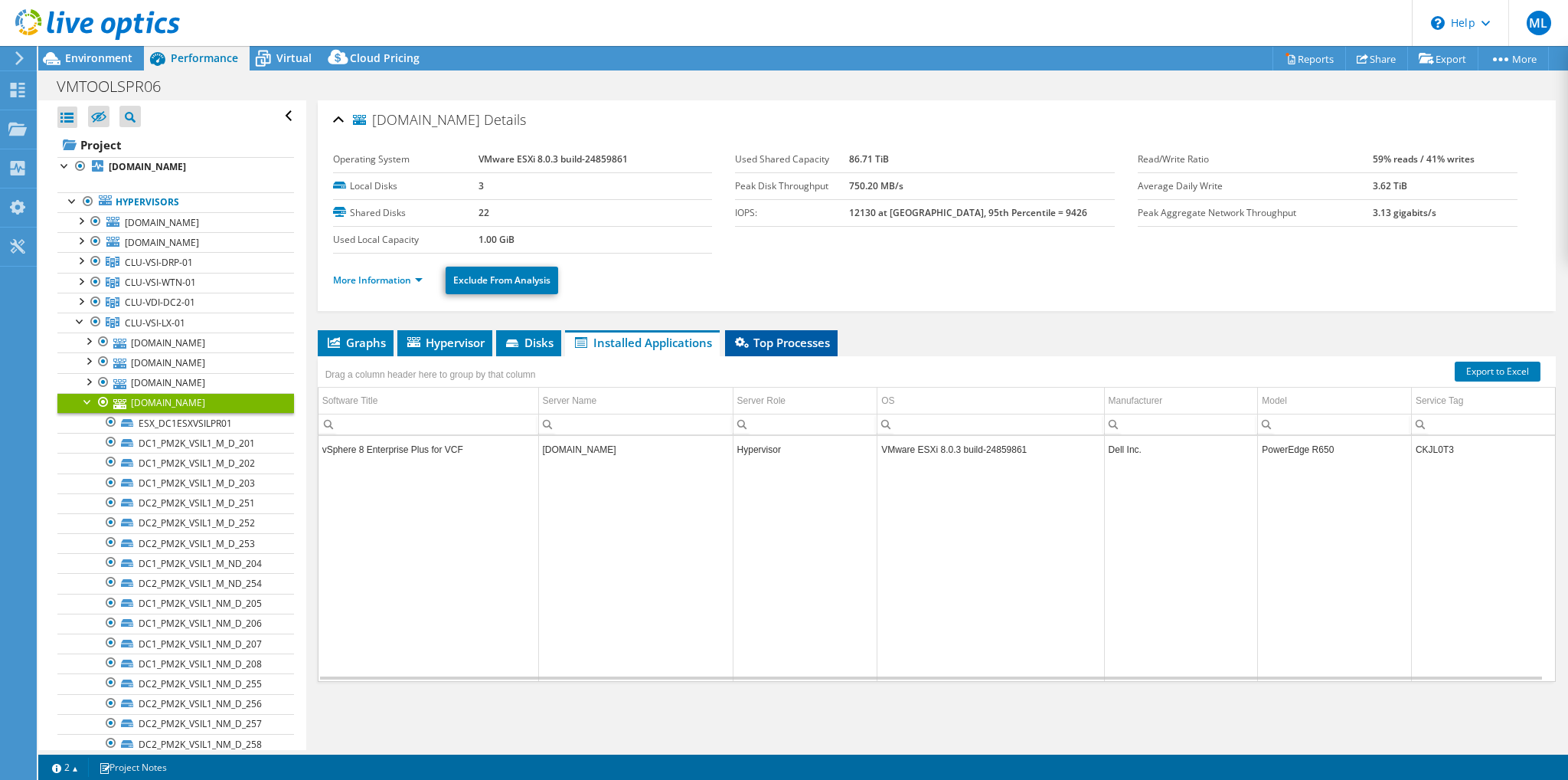
click at [766, 343] on span "Top Processes" at bounding box center [782, 343] width 97 height 15
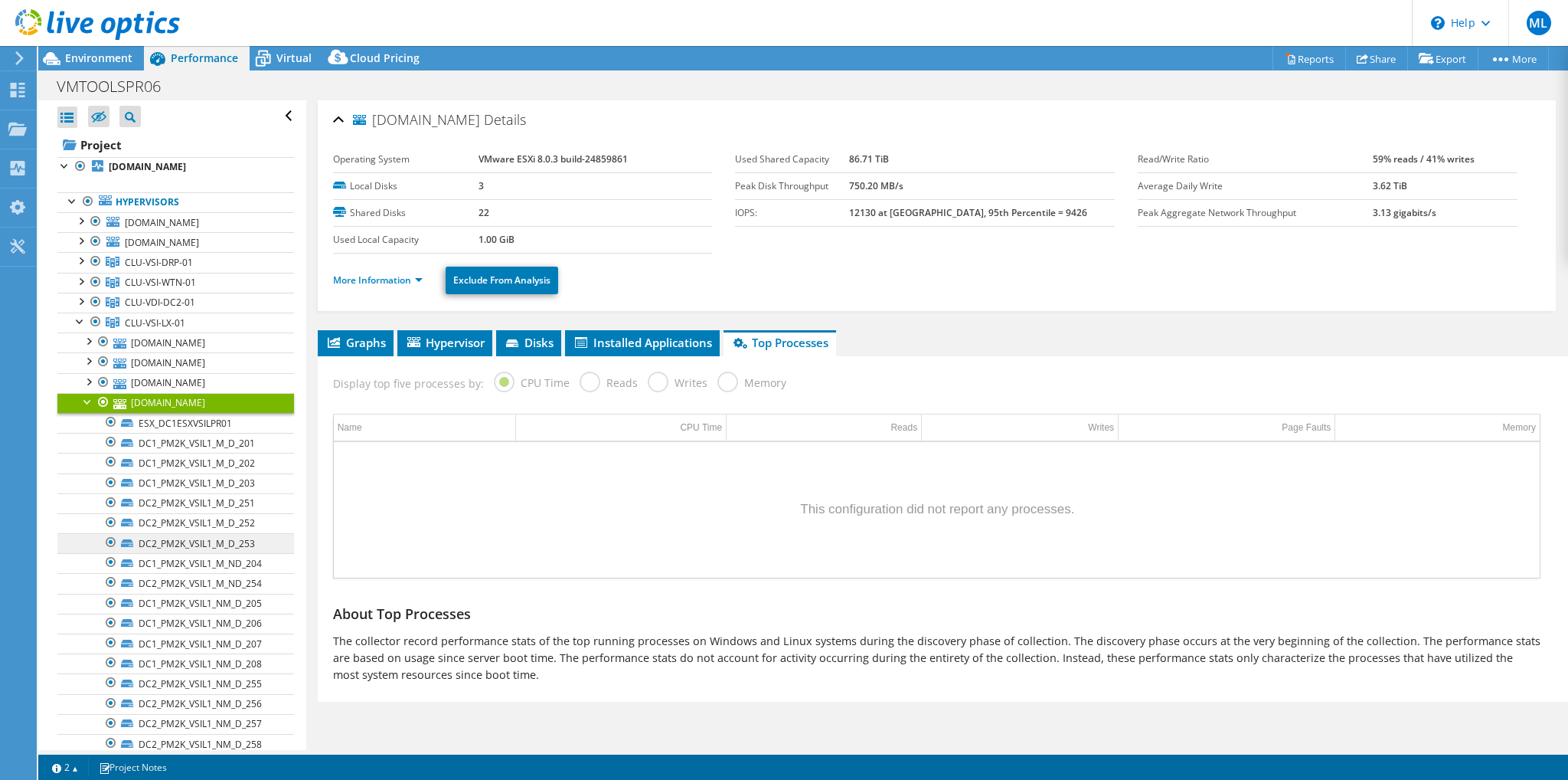
scroll to position [76, 0]
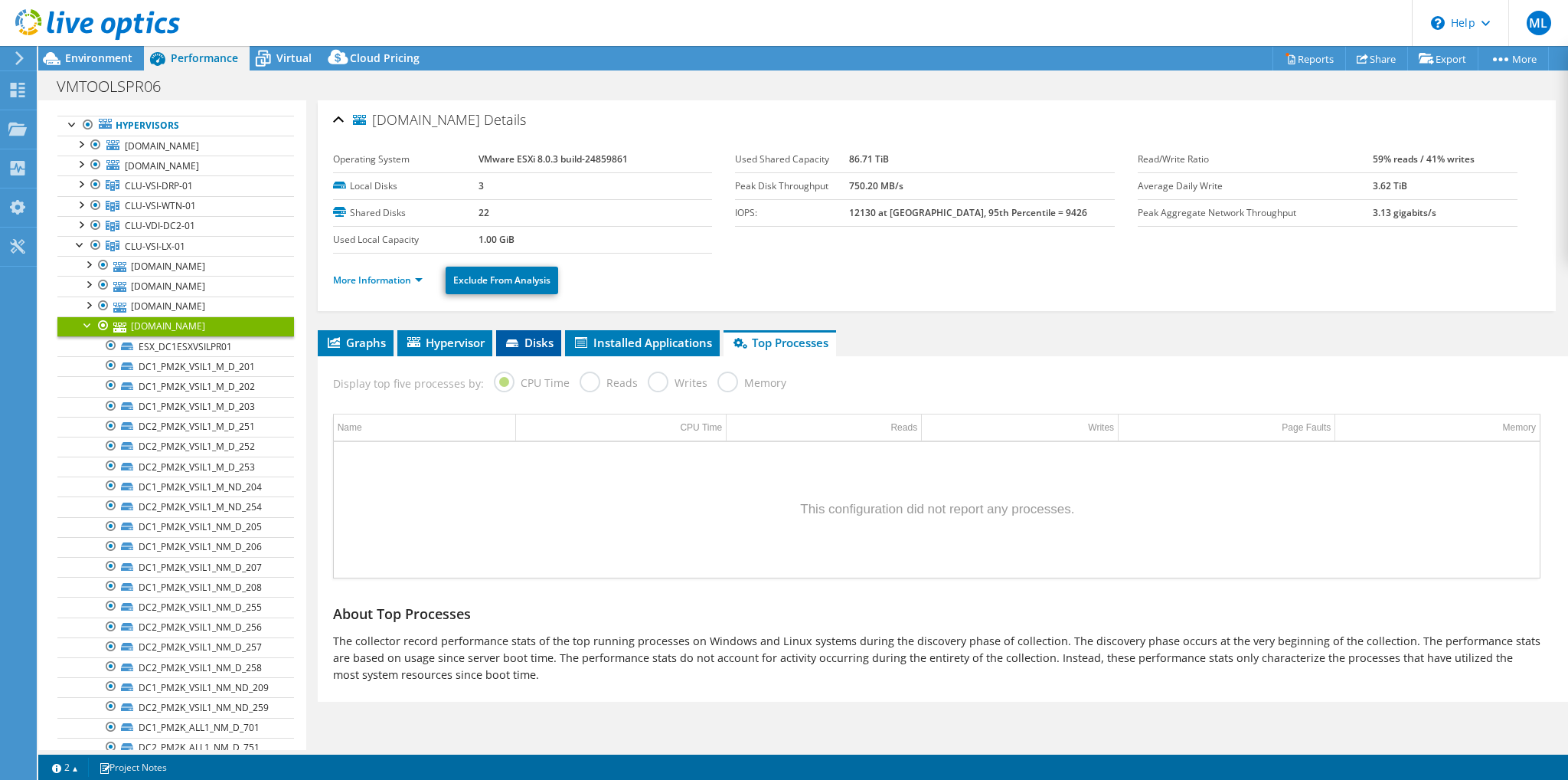
click at [552, 339] on span "Disks" at bounding box center [529, 343] width 50 height 15
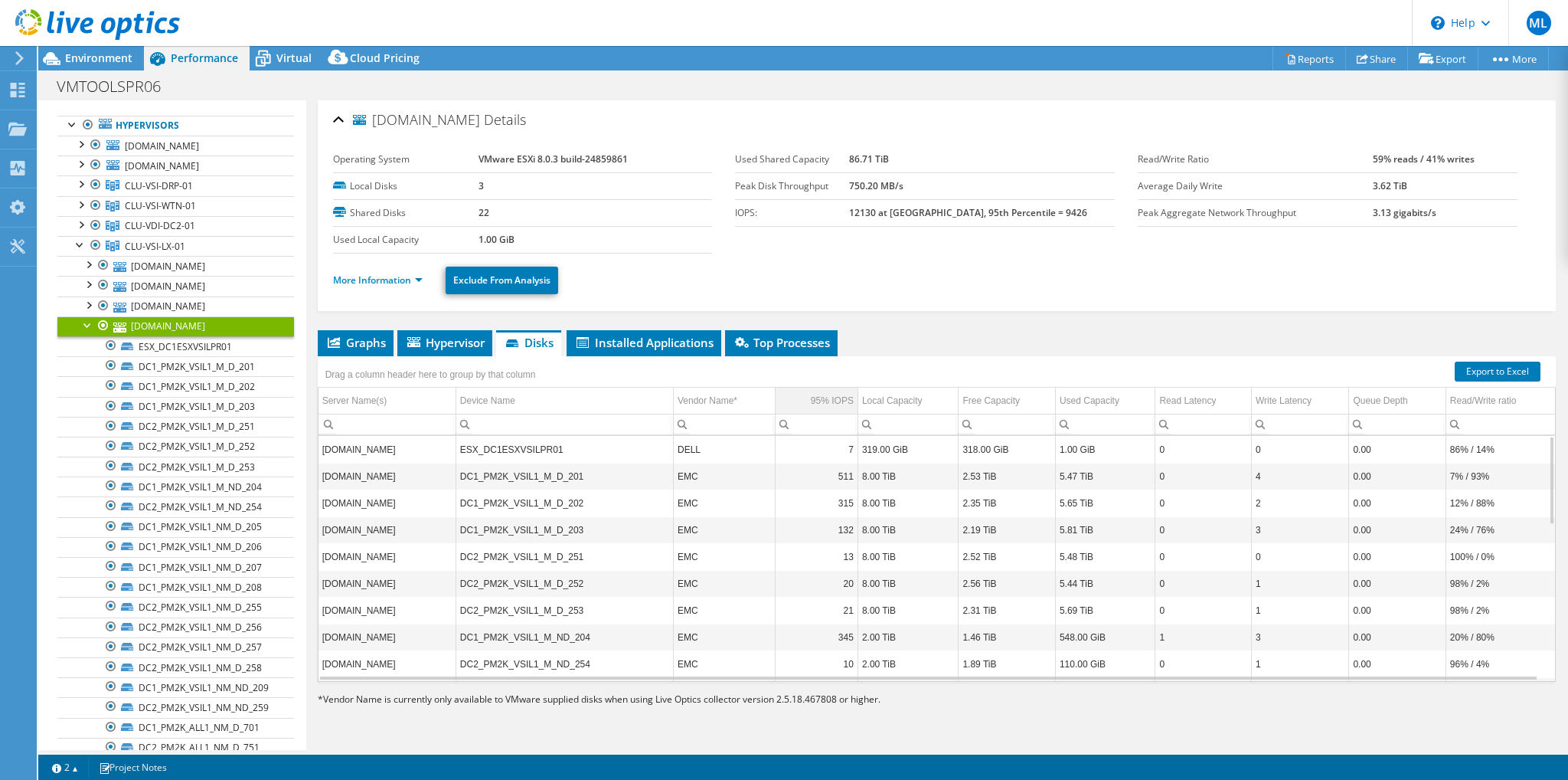
click at [834, 397] on div "95% IOPS" at bounding box center [832, 400] width 43 height 18
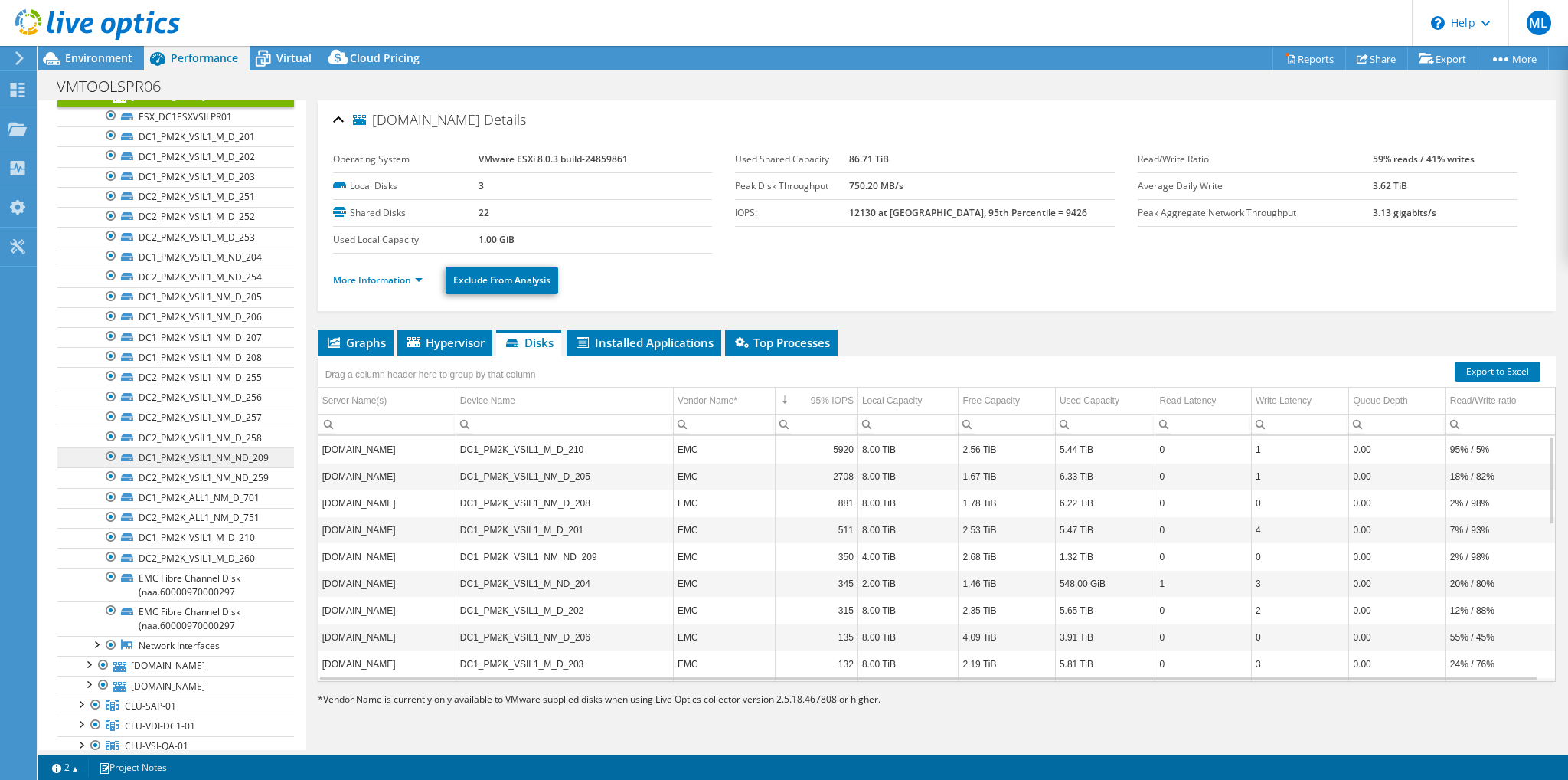
scroll to position [230, 0]
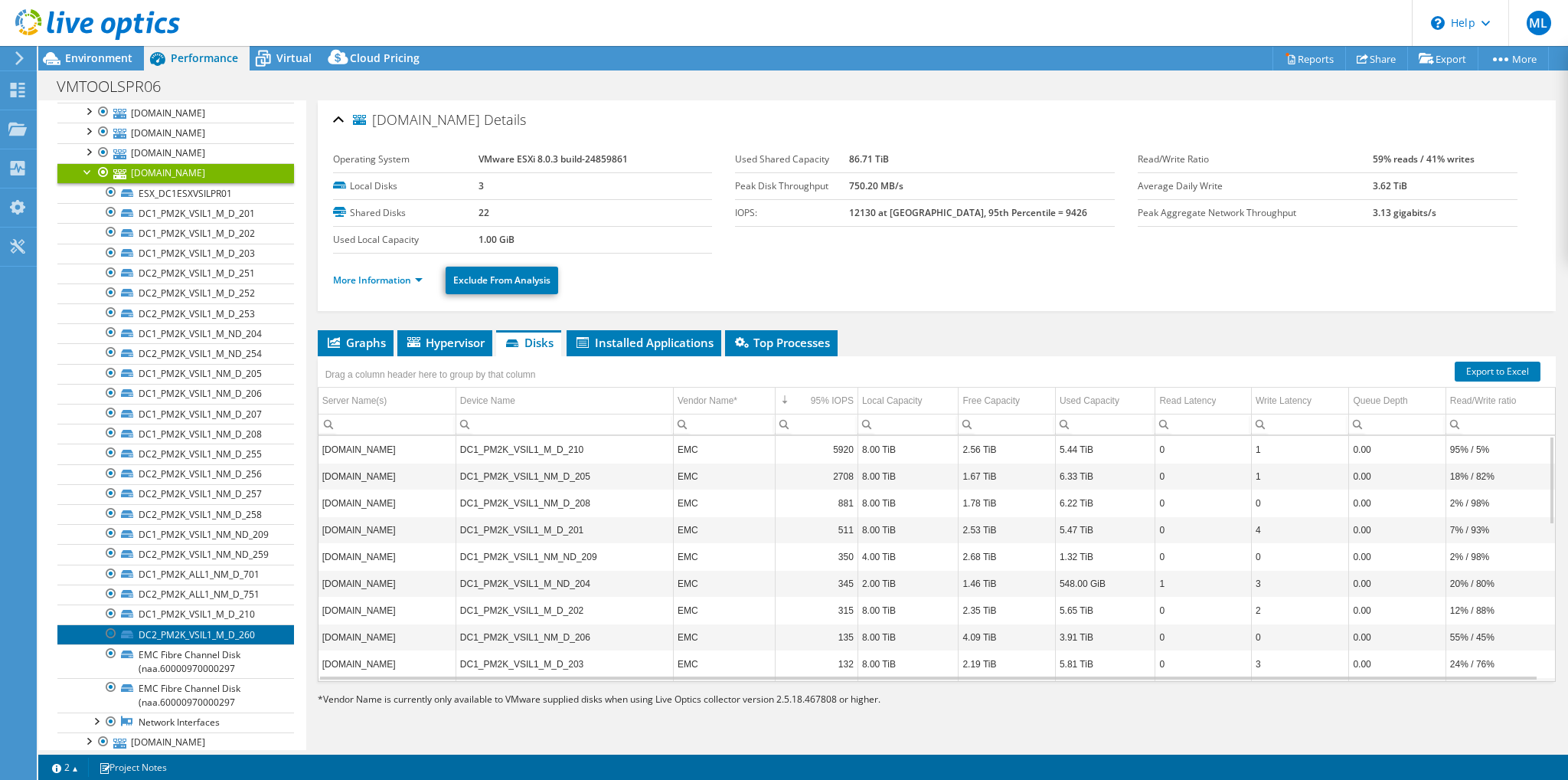
click at [220, 624] on link "DC2_PM2K_VSIL1_M_D_260" at bounding box center [176, 634] width 237 height 20
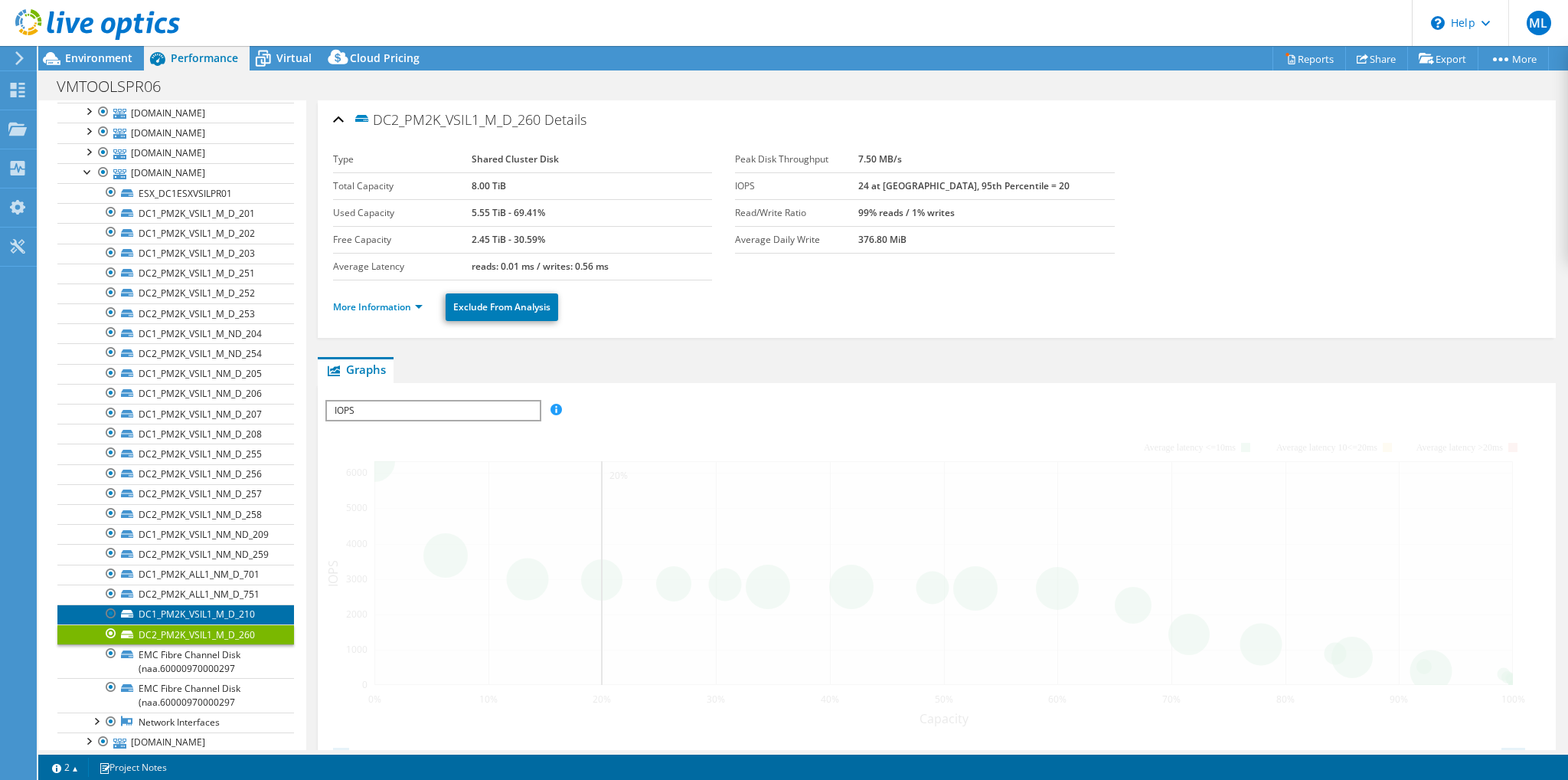
click at [218, 611] on link "DC1_PM2K_VSIL1_M_D_210" at bounding box center [176, 614] width 237 height 20
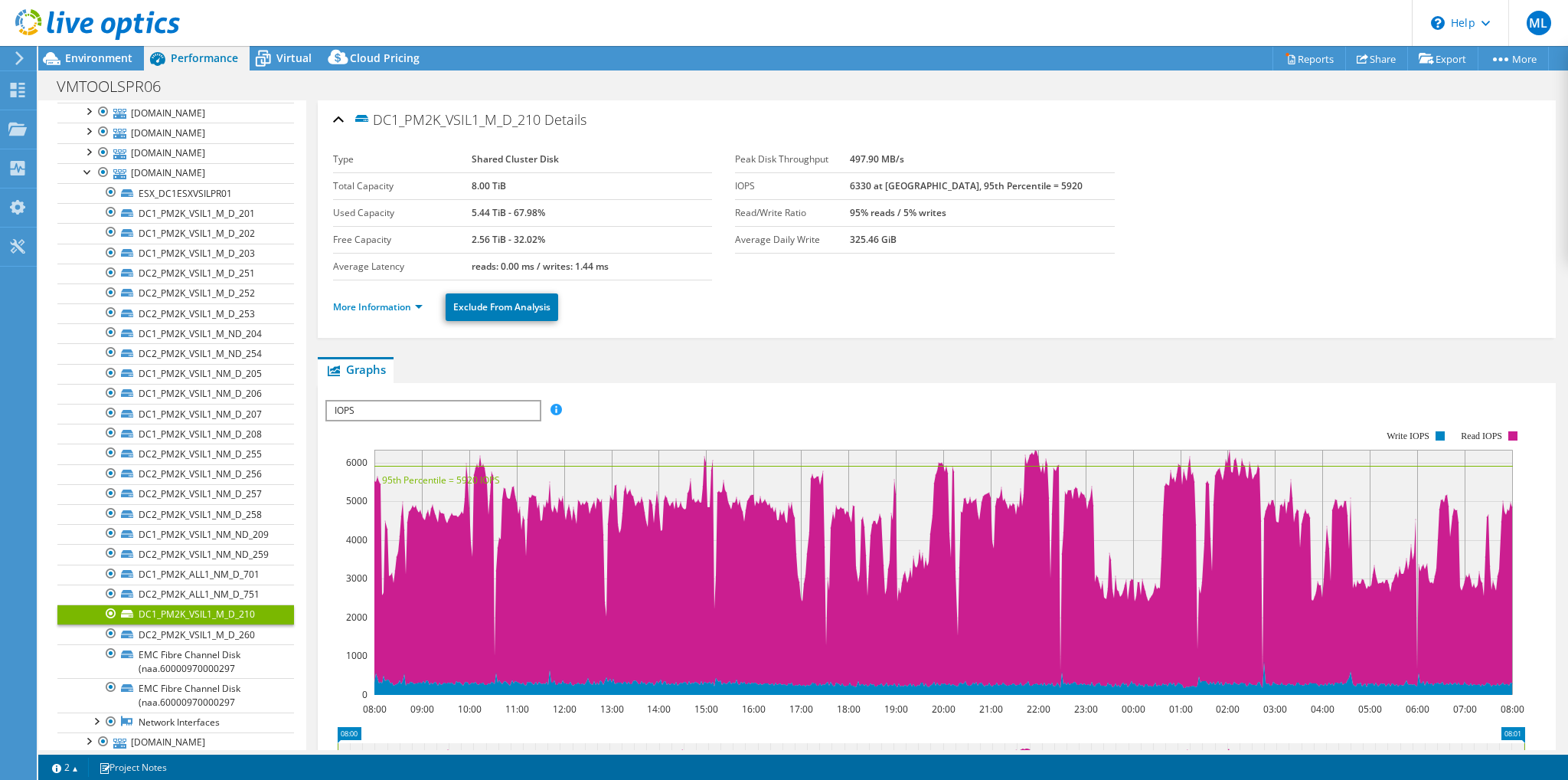
scroll to position [275, 0]
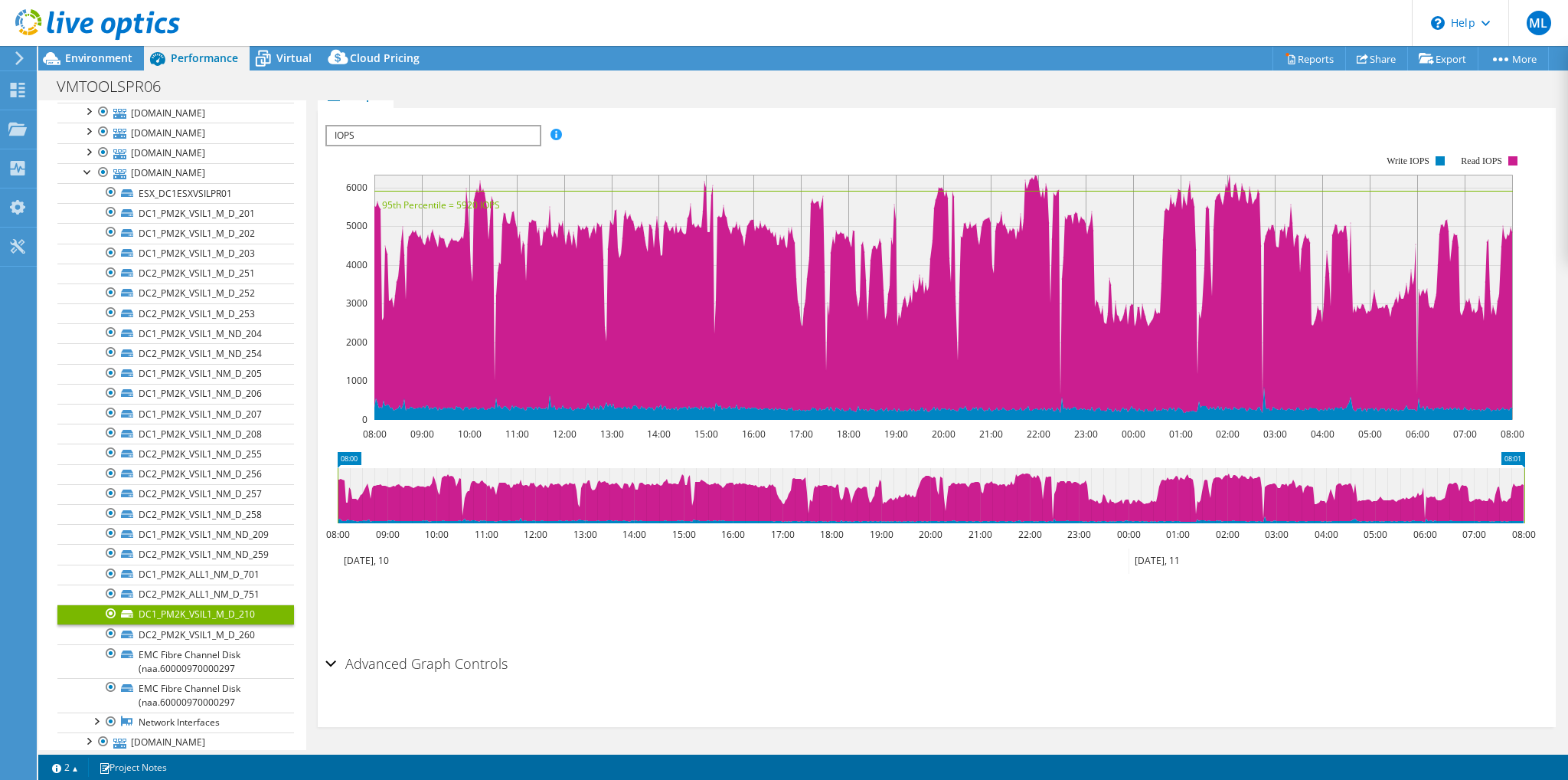
click at [432, 657] on h2 "Advanced Graph Controls" at bounding box center [416, 664] width 182 height 31
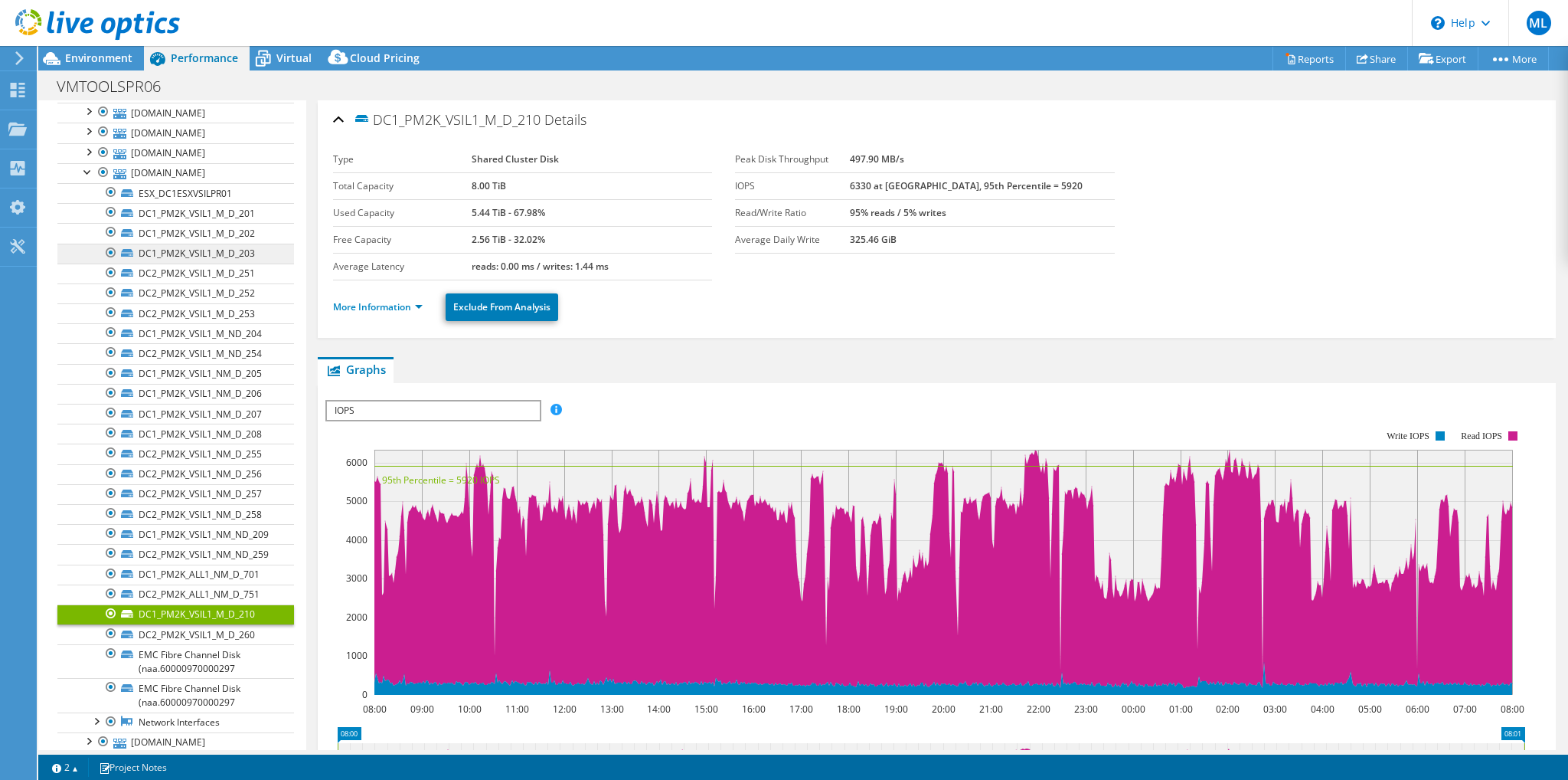
scroll to position [0, 0]
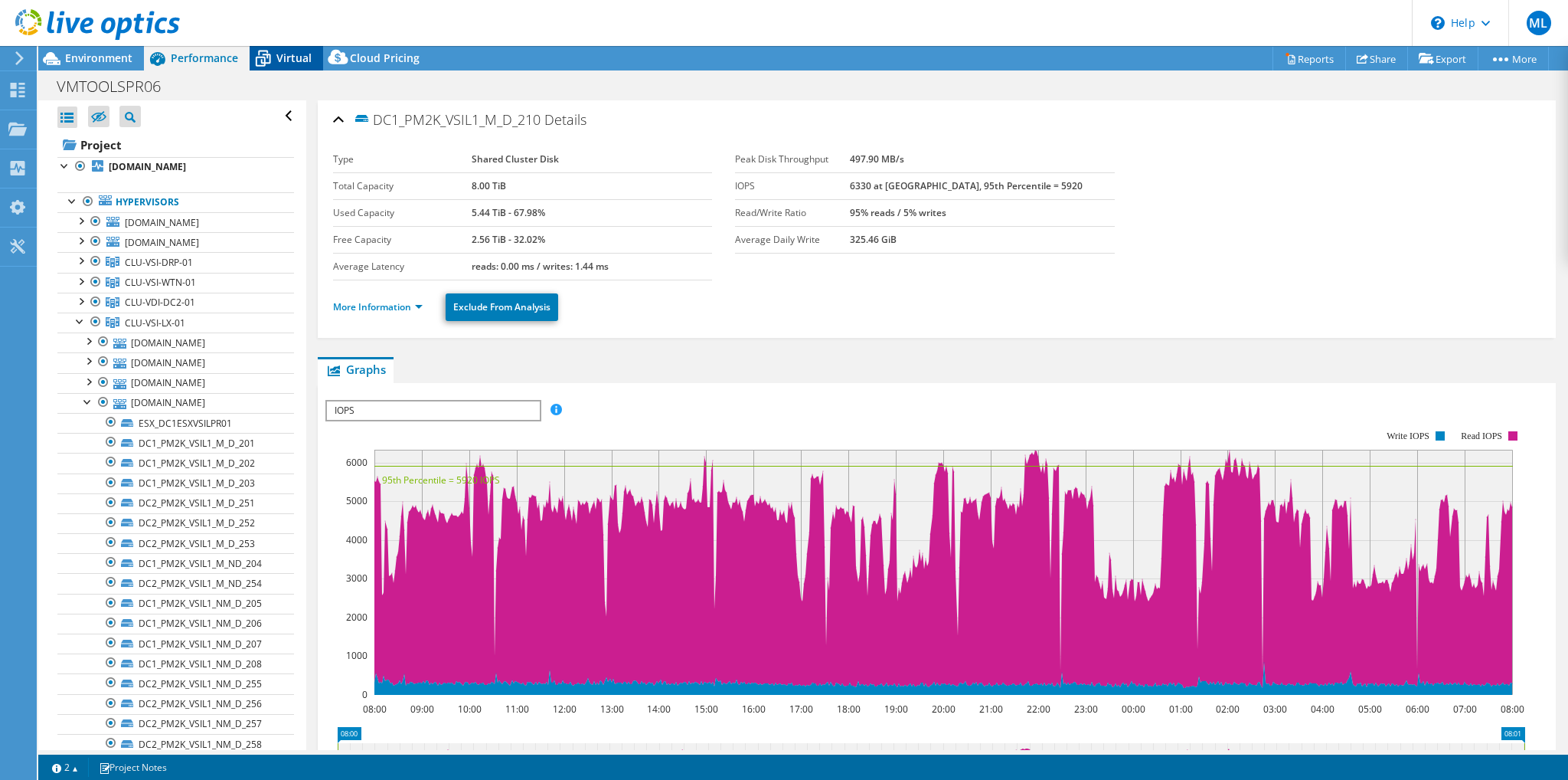
click at [282, 54] on span "Virtual" at bounding box center [294, 57] width 35 height 14
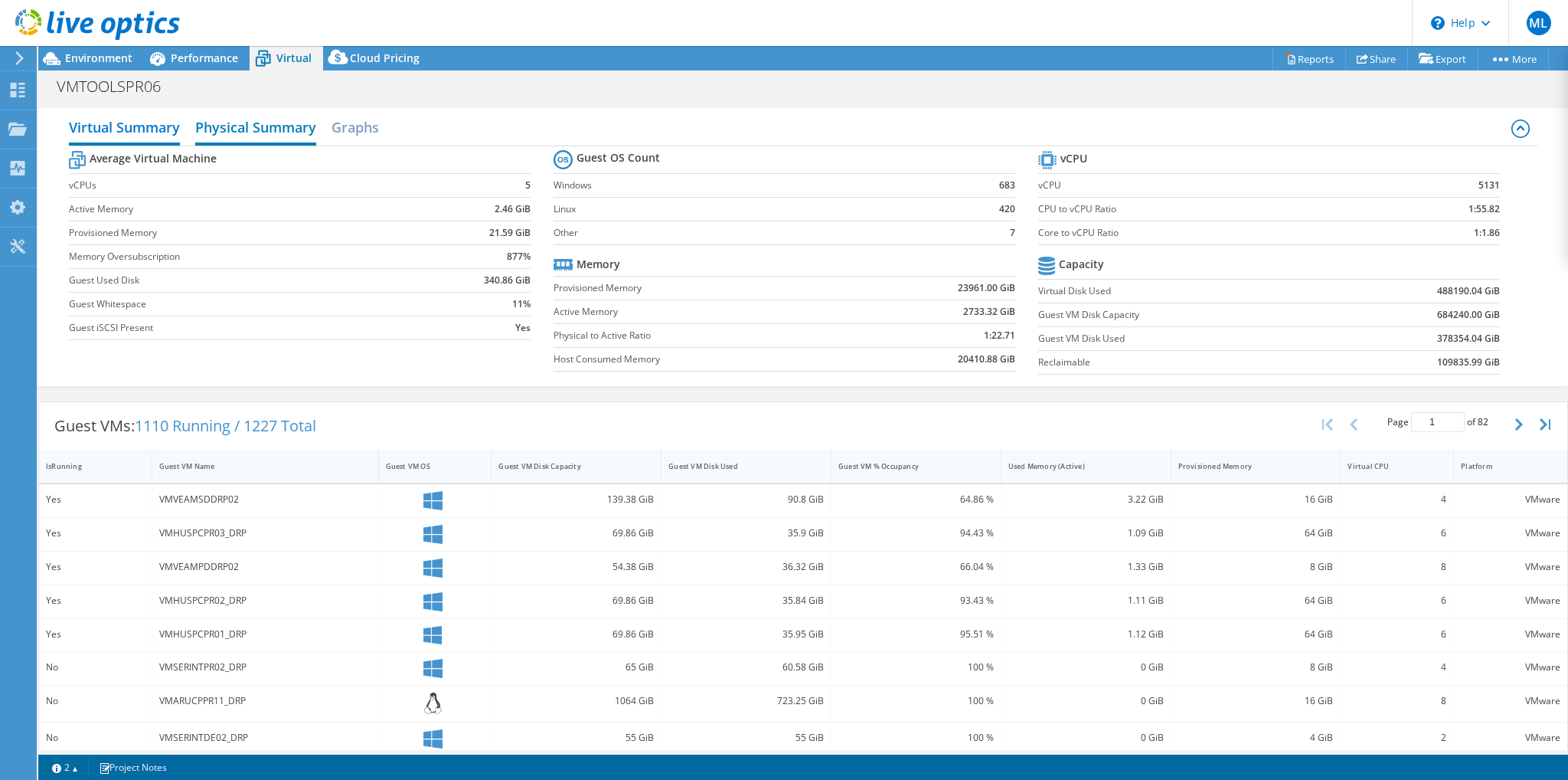
click at [242, 130] on h2 "Physical Summary" at bounding box center [256, 128] width 121 height 33
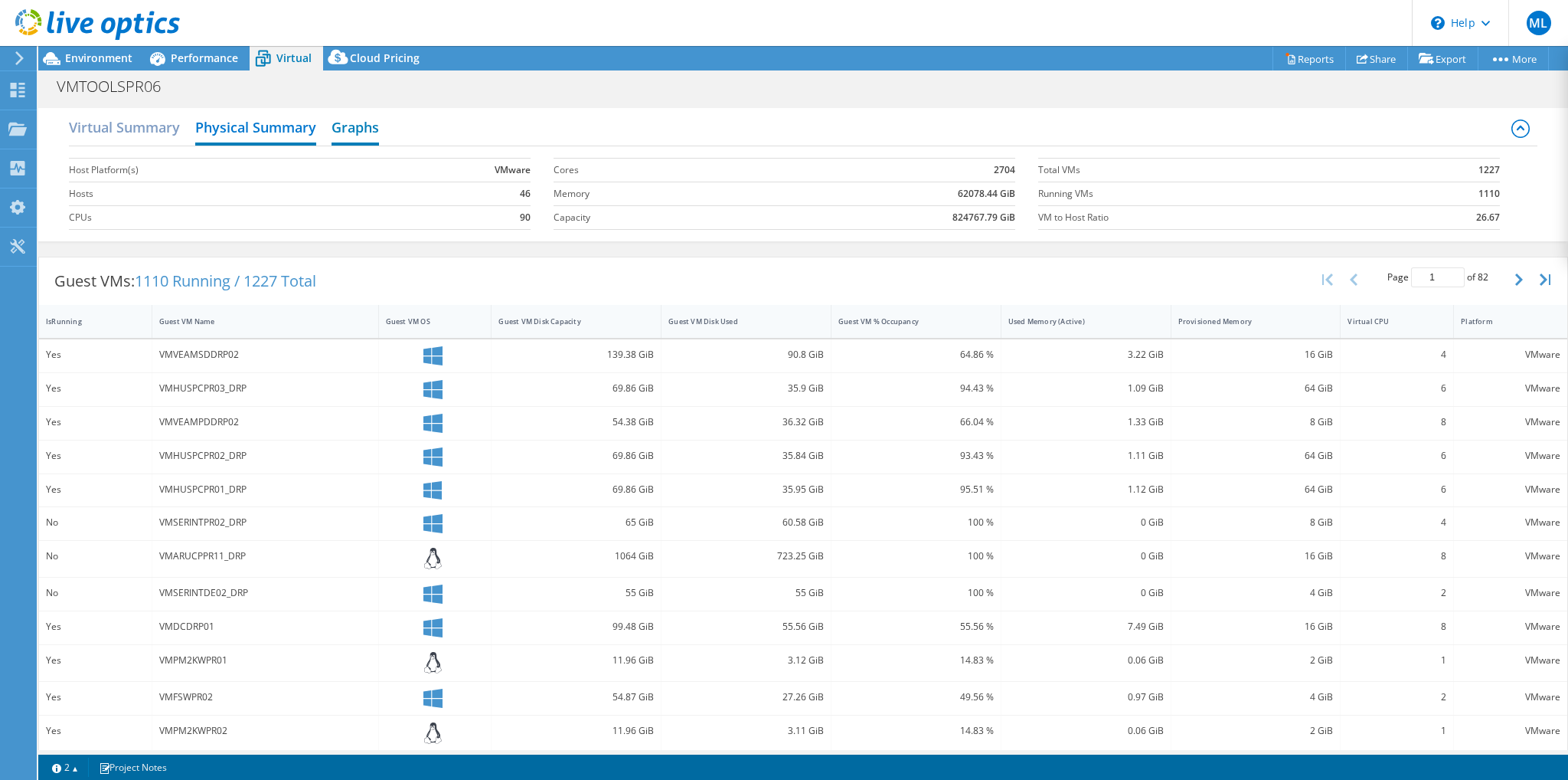
click at [362, 130] on h2 "Graphs" at bounding box center [355, 128] width 48 height 33
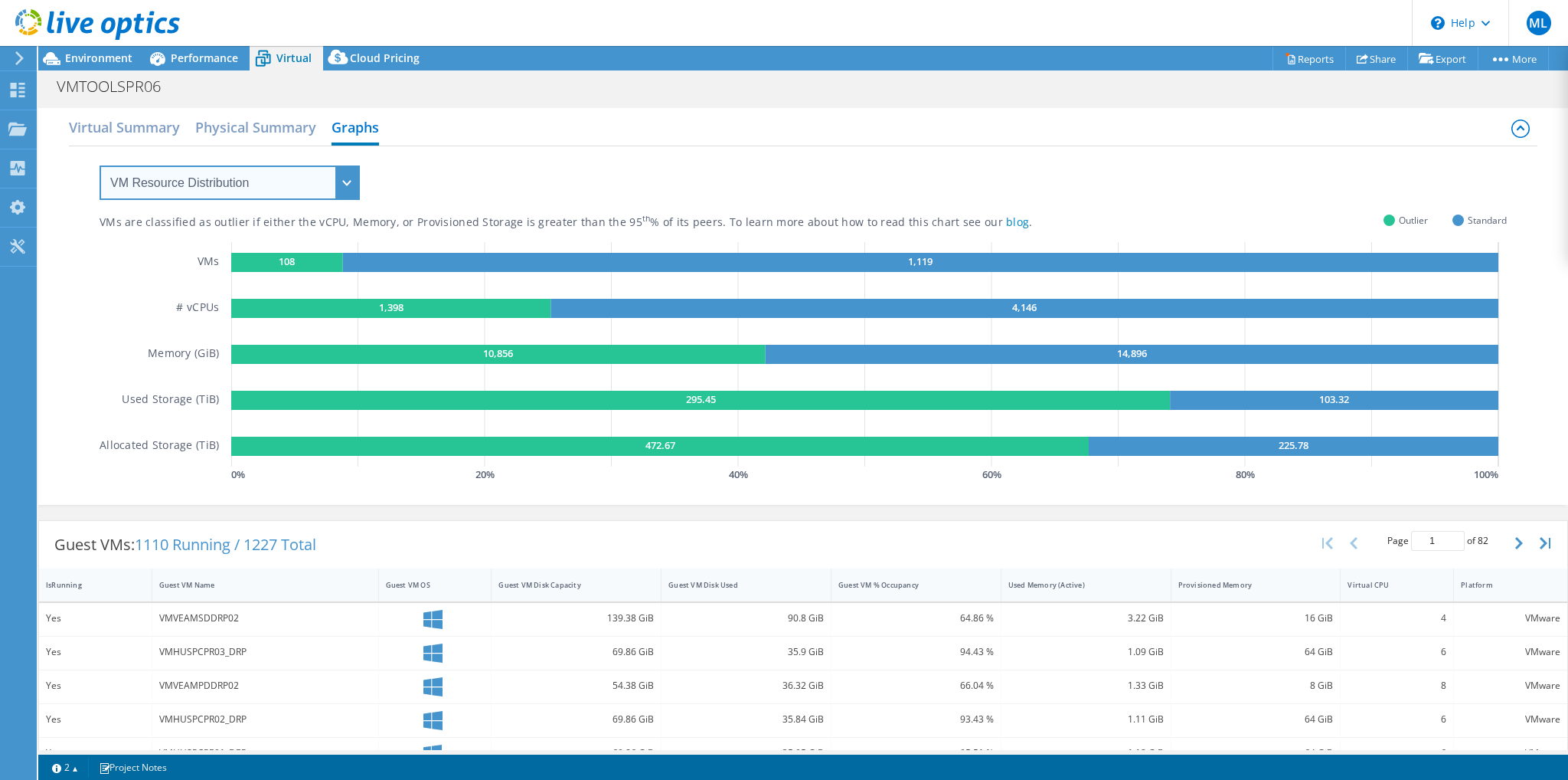
click at [312, 181] on select "VM Resource Distribution Provisioning Contrast Over Provisioning" at bounding box center [229, 182] width 261 height 34
click at [99, 165] on select "VM Resource Distribution Provisioning Contrast Over Provisioning" at bounding box center [229, 182] width 261 height 34
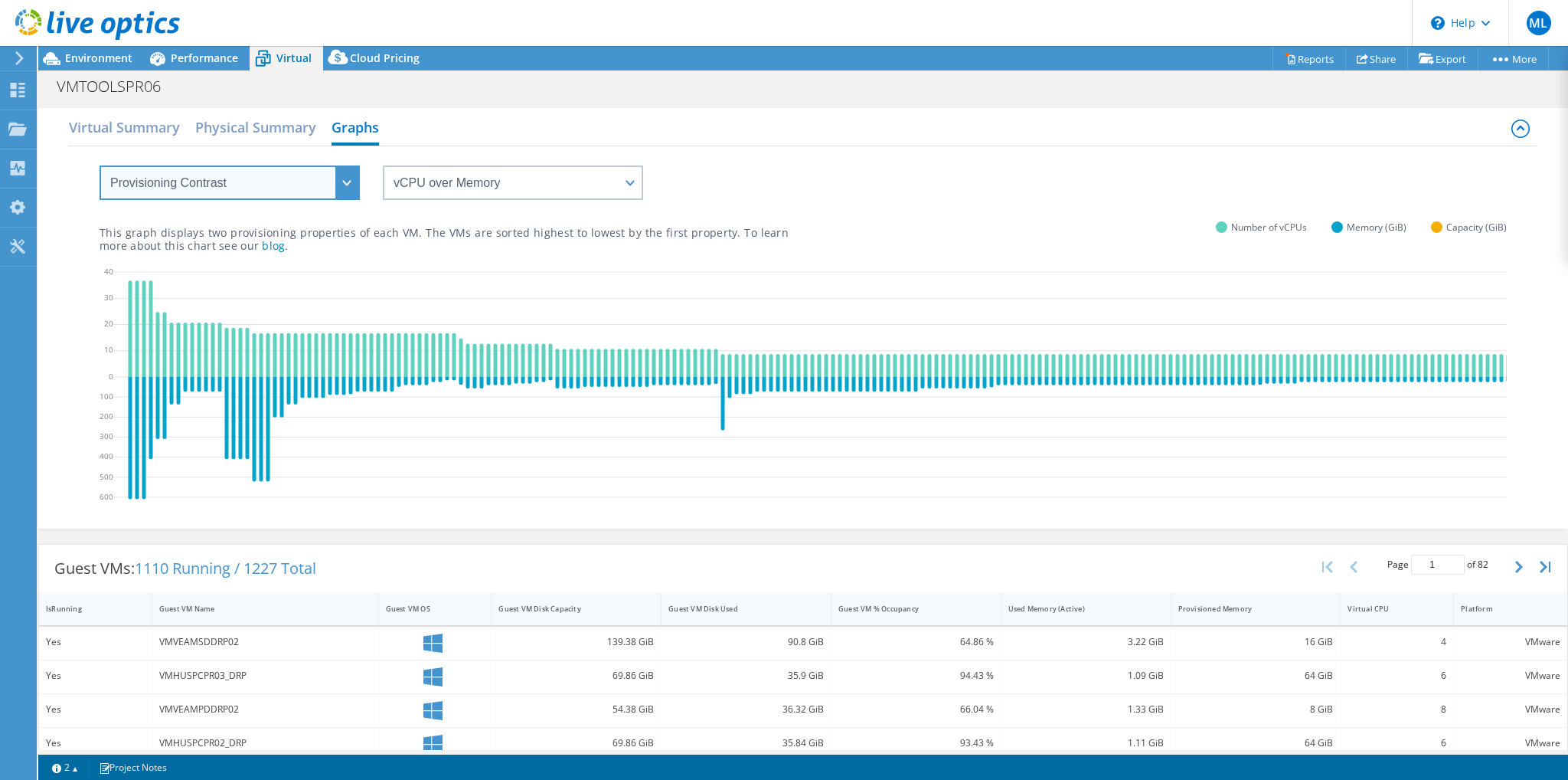
click at [269, 185] on select "VM Resource Distribution Provisioning Contrast Over Provisioning" at bounding box center [229, 182] width 261 height 34
click at [99, 165] on select "VM Resource Distribution Provisioning Contrast Over Provisioning" at bounding box center [229, 182] width 261 height 34
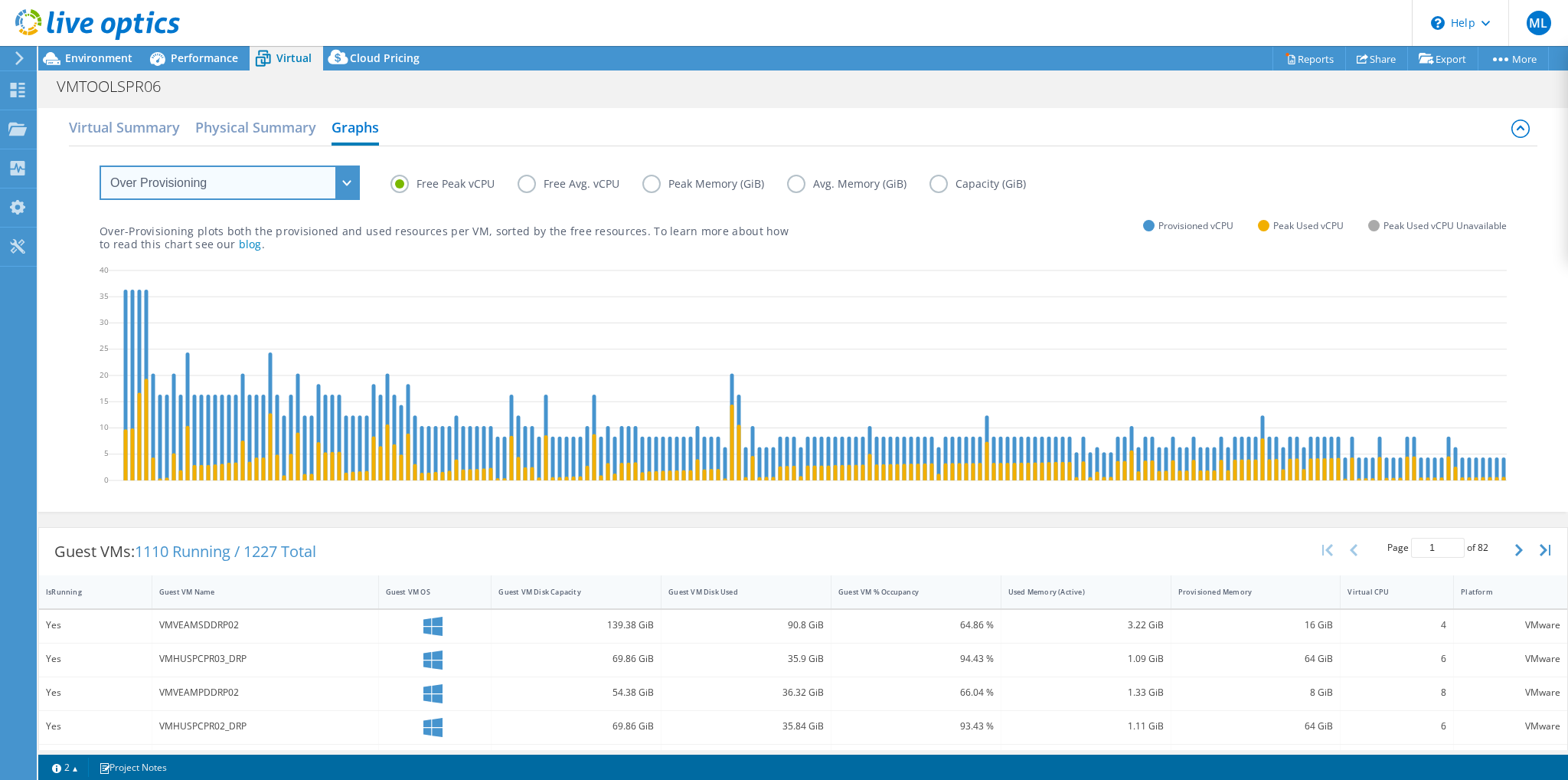
click at [207, 191] on select "VM Resource Distribution Provisioning Contrast Over Provisioning" at bounding box center [229, 182] width 261 height 34
select select "VM Resource Distribution"
click at [99, 165] on select "VM Resource Distribution Provisioning Contrast Over Provisioning" at bounding box center [229, 182] width 261 height 34
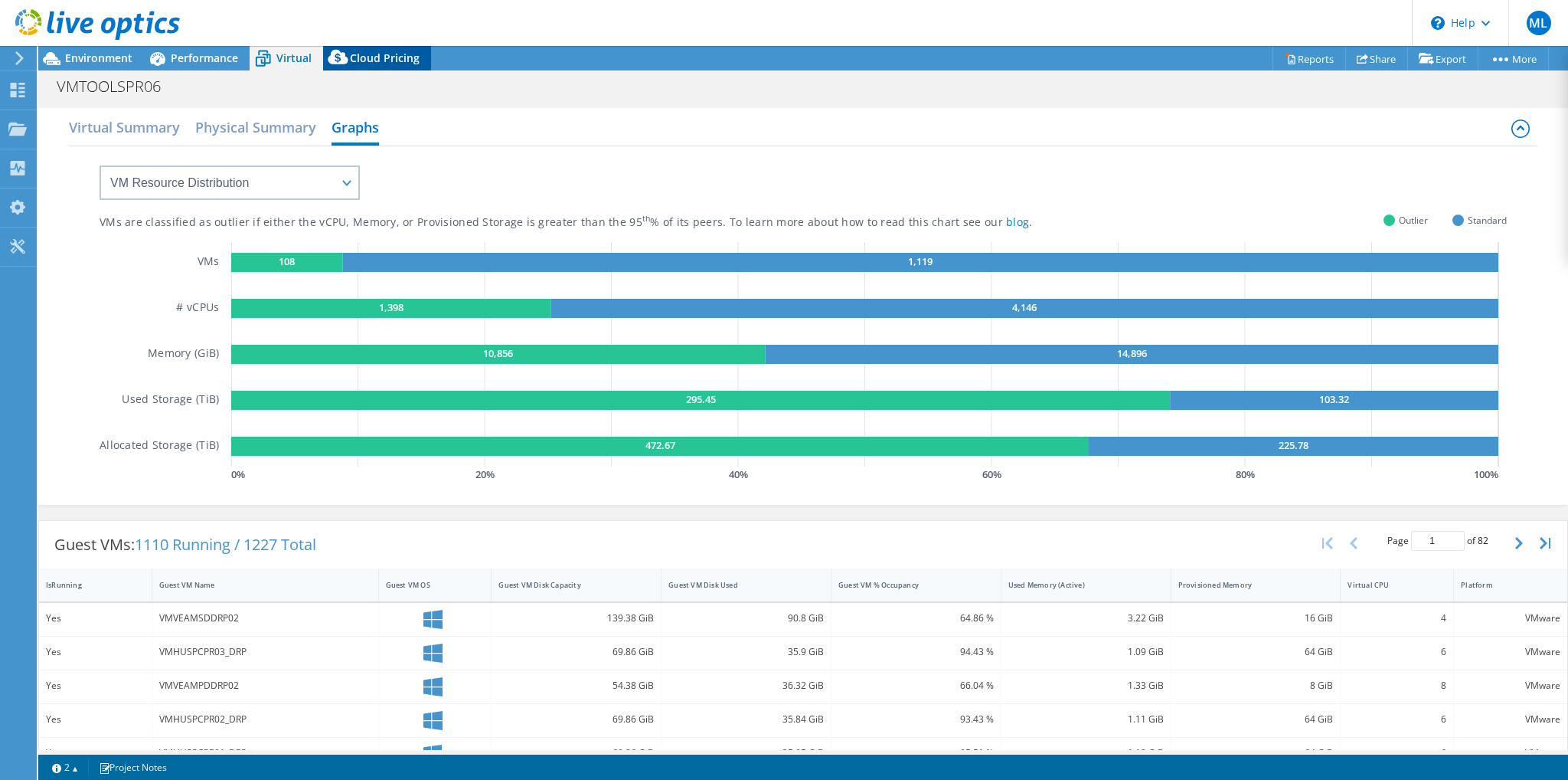
click at [355, 54] on span "Cloud Pricing" at bounding box center [385, 57] width 70 height 14
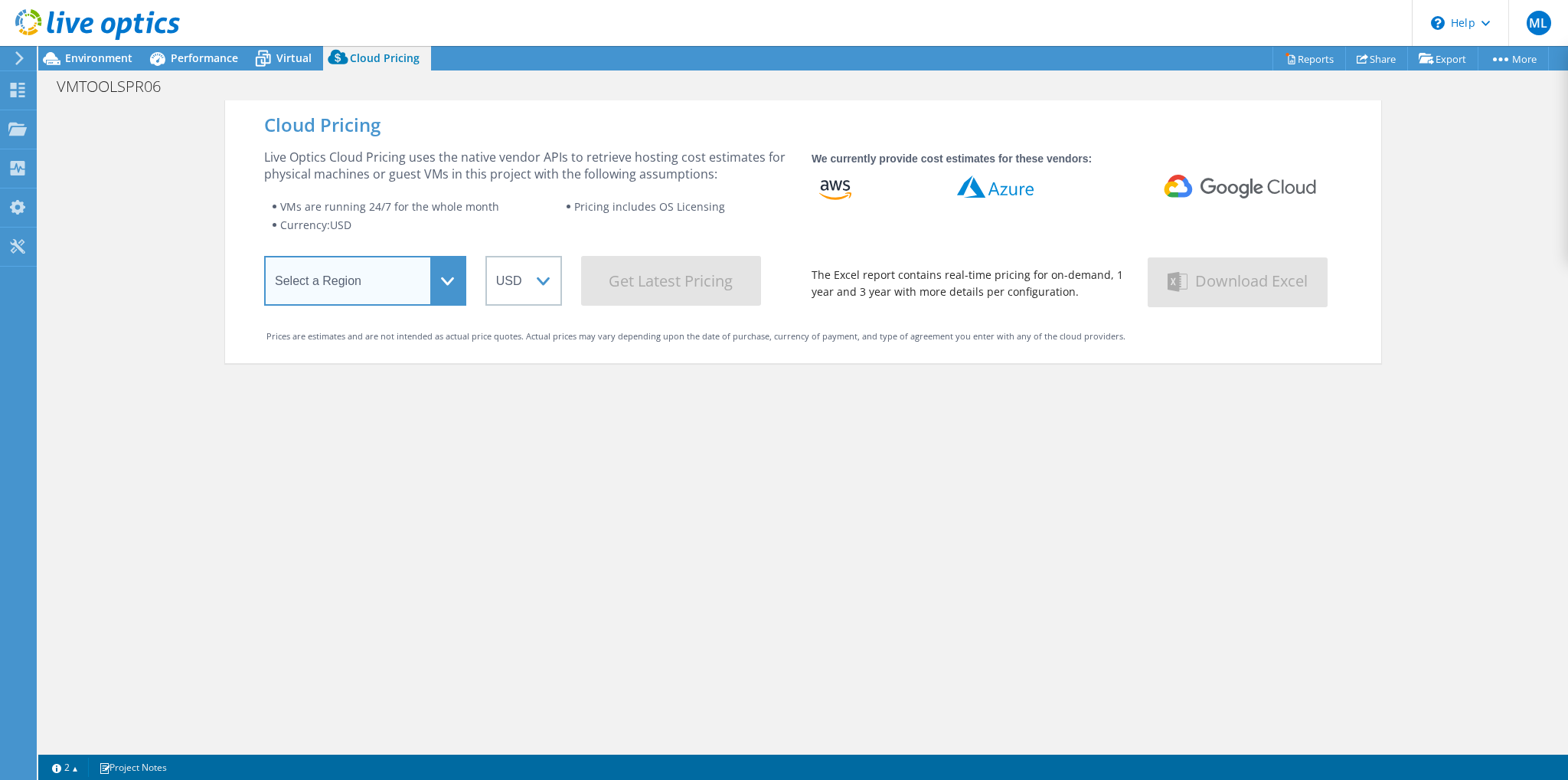
click at [370, 283] on select "Select a Region Asia Pacific (Hong Kong) Asia Pacific (Mumbai) Asia Pacific (Se…" at bounding box center [366, 281] width 202 height 50
select select "EUFrankfurt"
click at [264, 258] on select "Select a Region Asia Pacific (Hong Kong) Asia Pacific (Mumbai) Asia Pacific (Se…" at bounding box center [366, 281] width 202 height 50
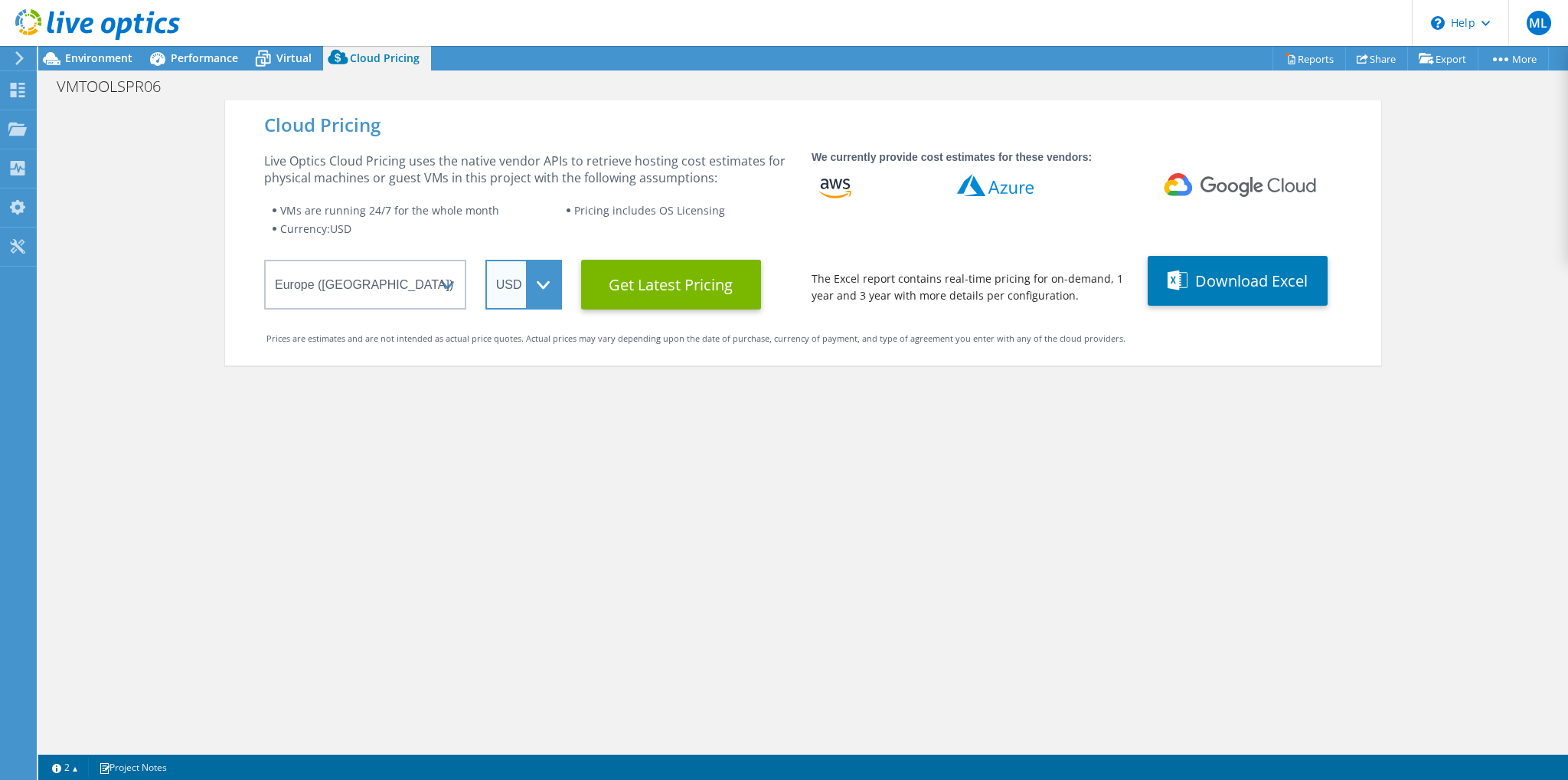
click at [521, 283] on select "ARS AUD BRL CAD CHF CLP CNY DKK EUR GBP HKD HUF INR JPY MXN MYR NOK NZD PEN SEK…" at bounding box center [524, 285] width 76 height 50
click at [486, 260] on select "ARS AUD BRL CAD CHF CLP CNY DKK EUR GBP HKD HUF INR JPY MXN MYR NOK NZD PEN SEK…" at bounding box center [524, 285] width 76 height 50
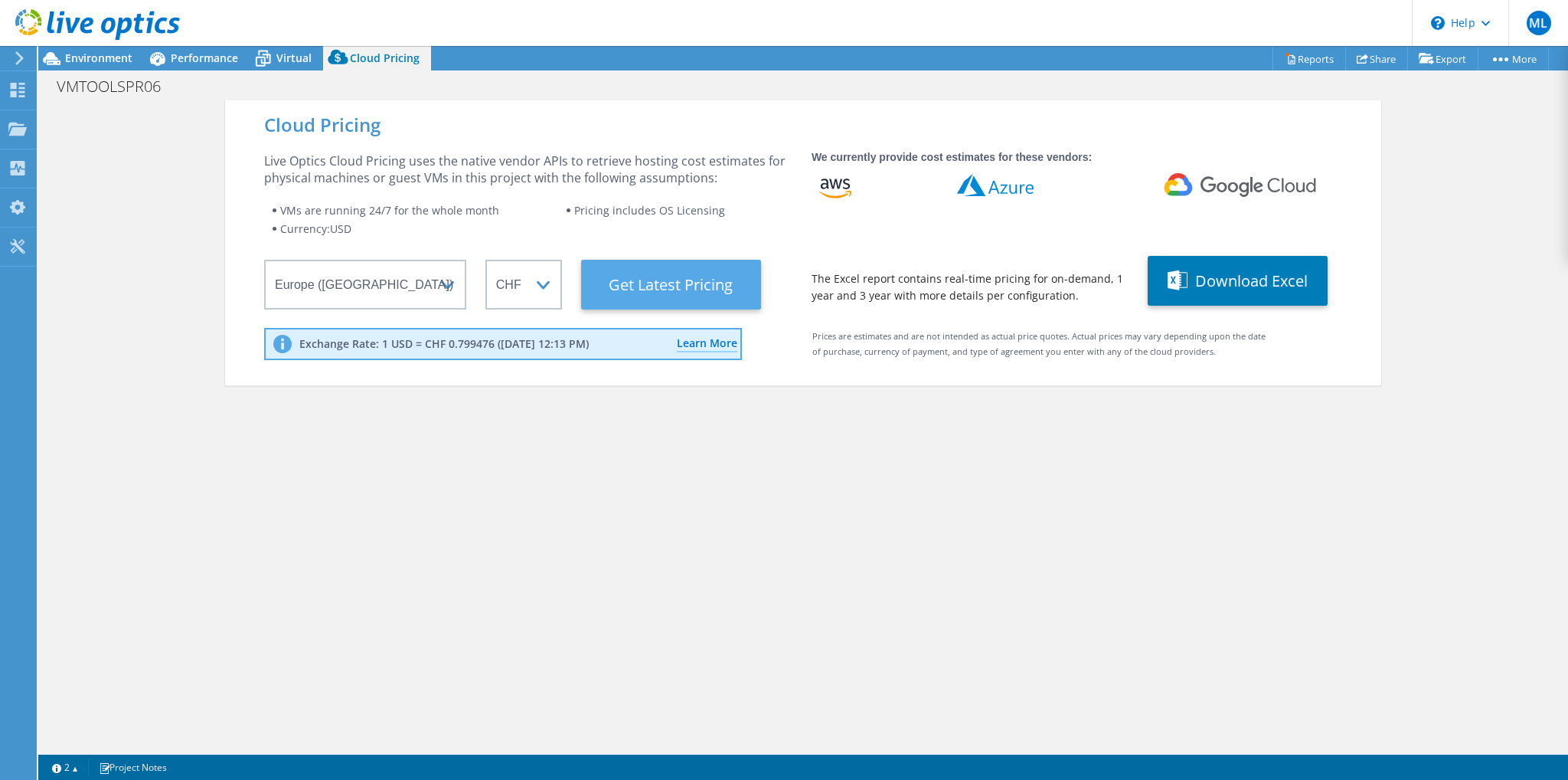
click at [610, 288] on Latest "Get Latest Pricing" at bounding box center [671, 285] width 180 height 50
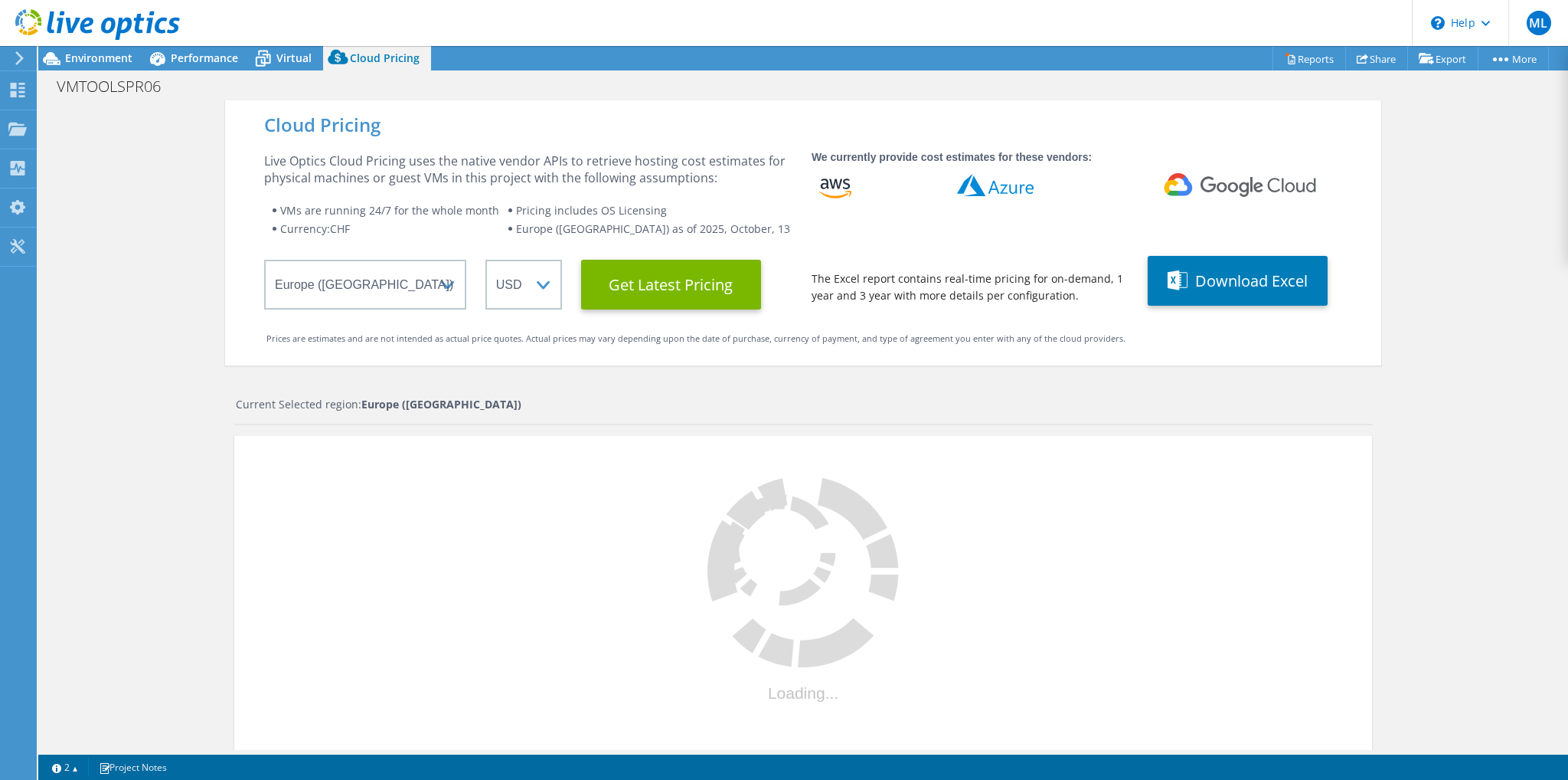
select select "CHF"
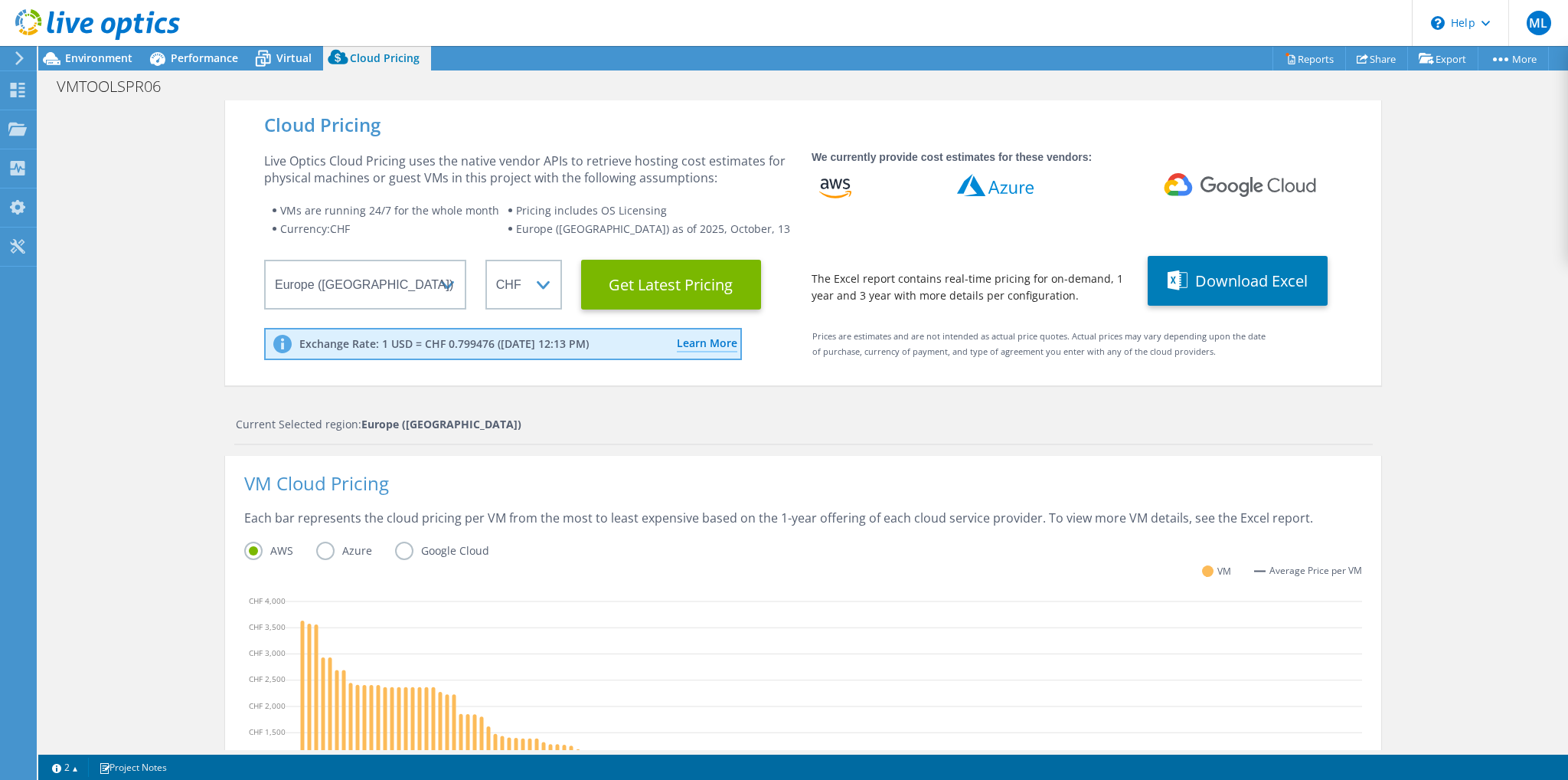
scroll to position [230, 0]
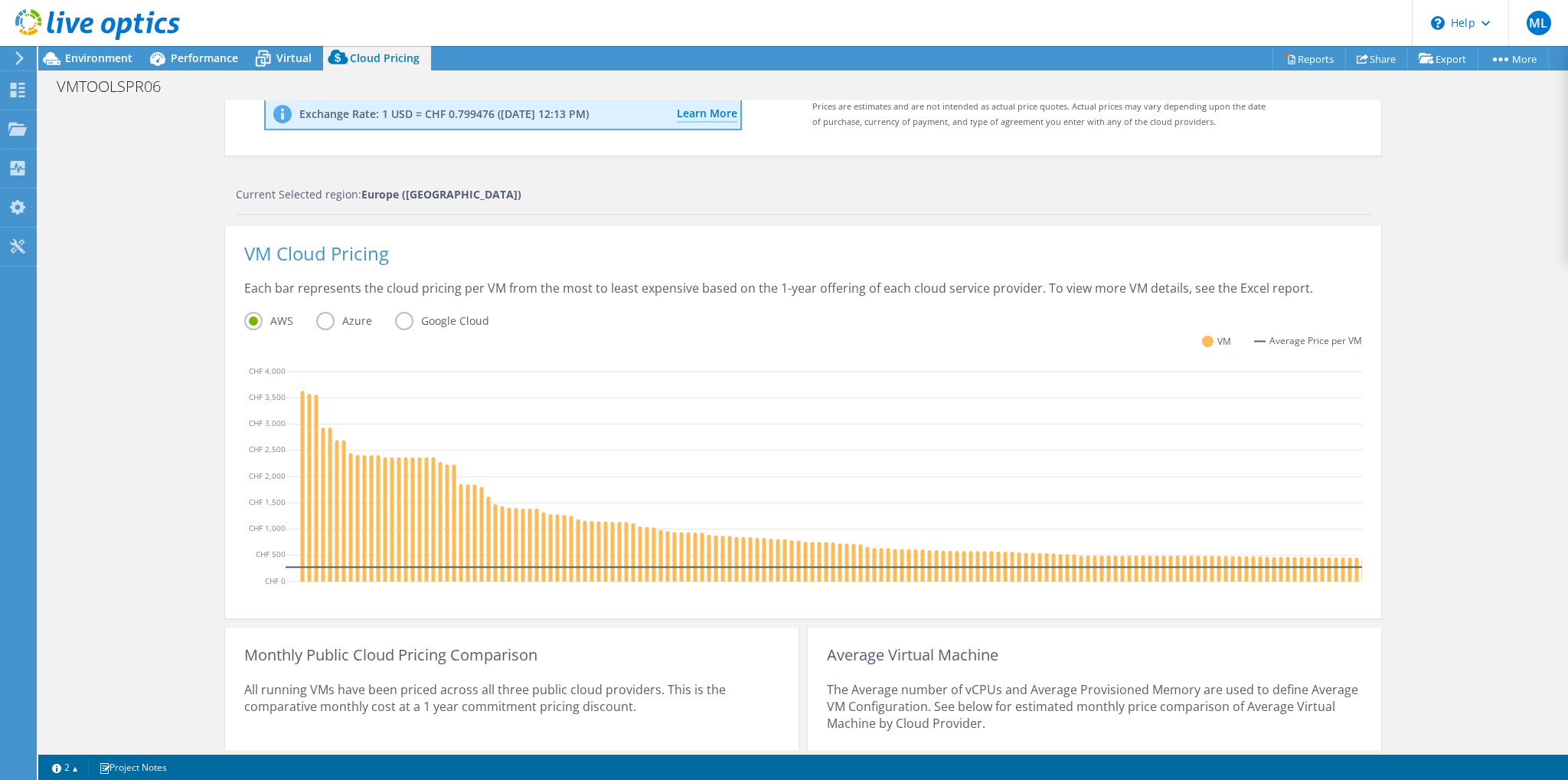
click at [335, 320] on label "Azure" at bounding box center [355, 321] width 79 height 18
click at [0, 0] on input "Azure" at bounding box center [0, 0] width 0 height 0
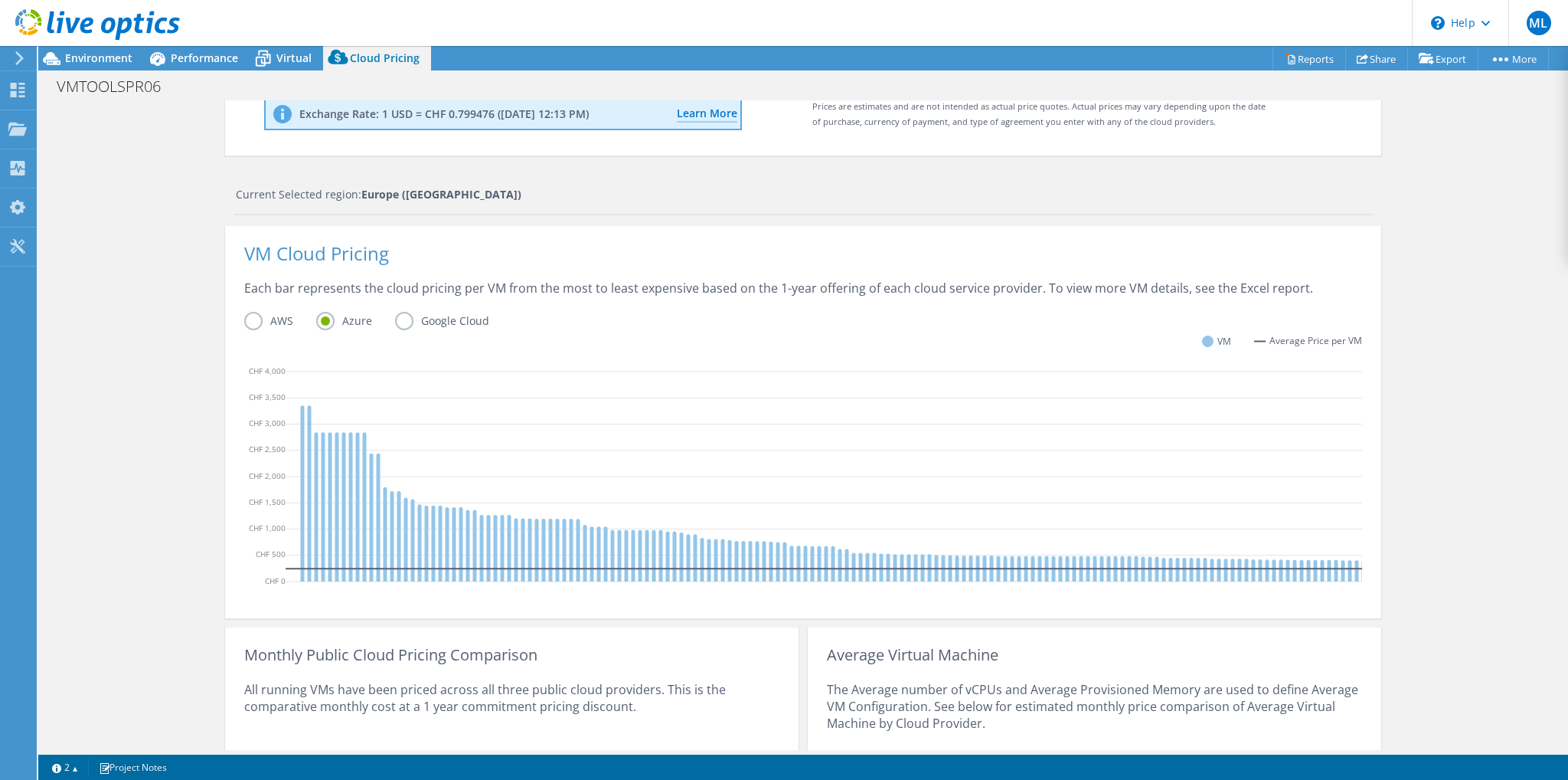
click at [245, 320] on label "AWS" at bounding box center [280, 321] width 72 height 18
click at [0, 0] on input "AWS" at bounding box center [0, 0] width 0 height 0
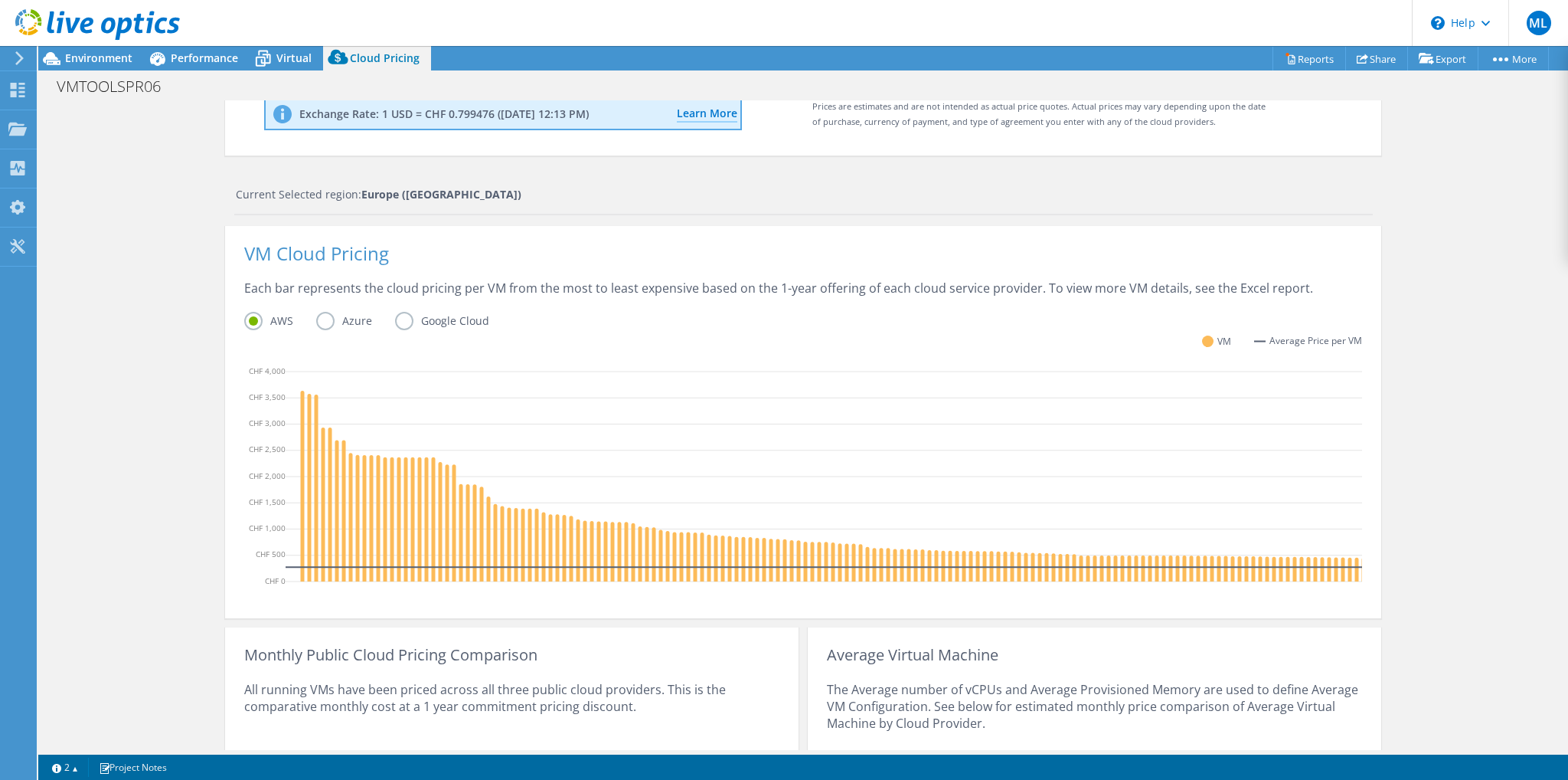
click at [316, 323] on label "Azure" at bounding box center [355, 321] width 79 height 18
click at [0, 0] on input "Azure" at bounding box center [0, 0] width 0 height 0
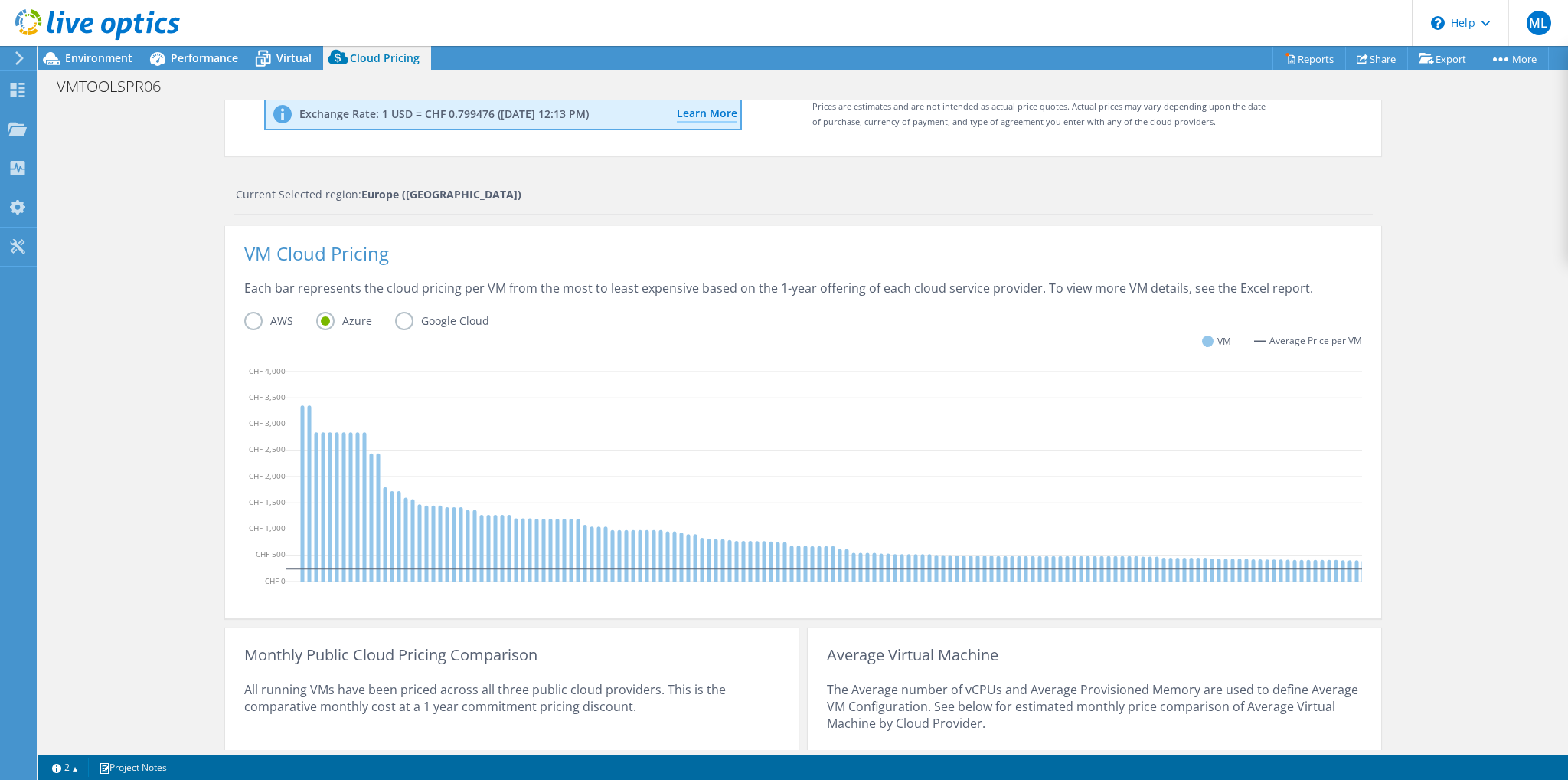
scroll to position [405, 0]
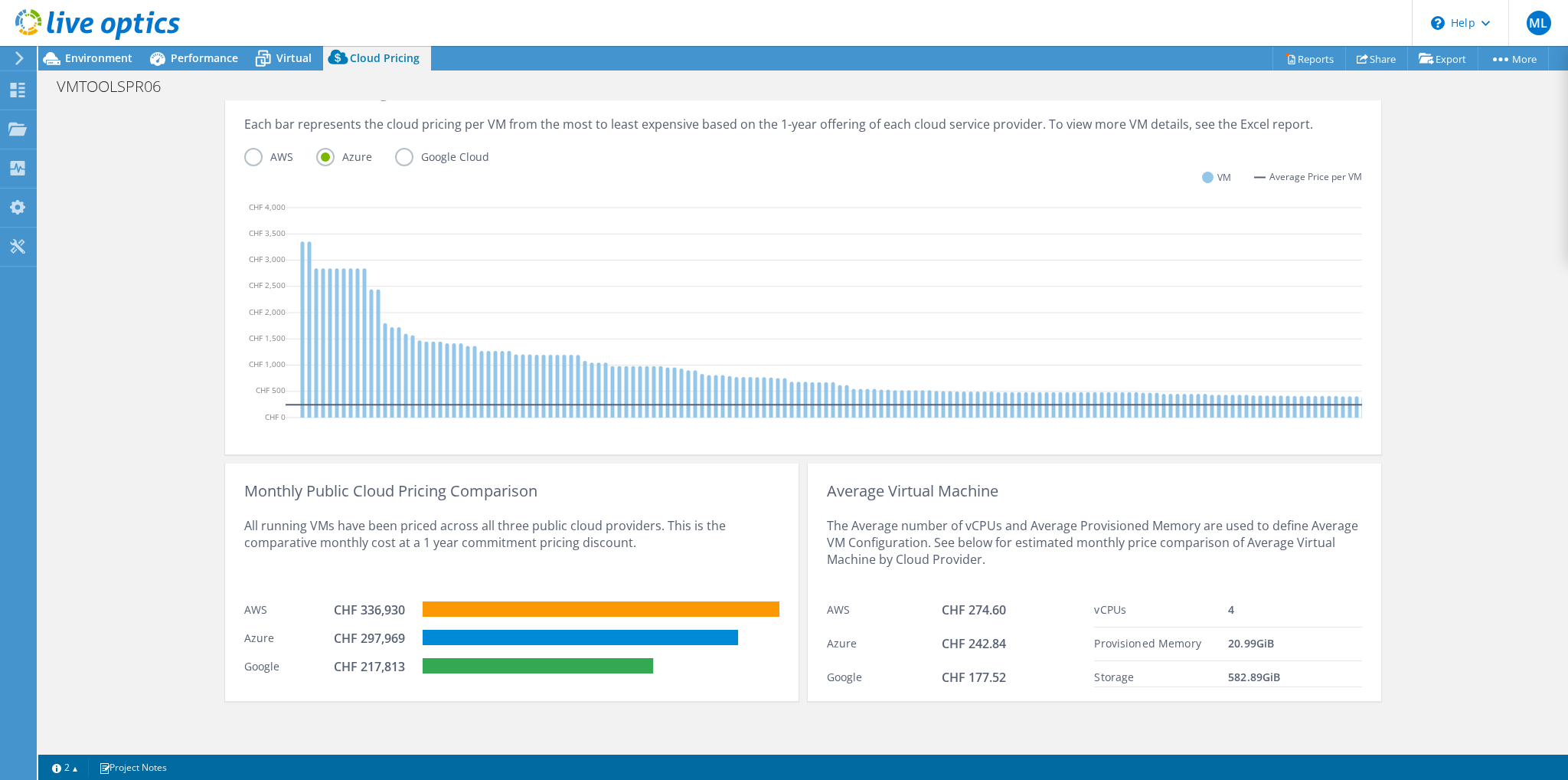
click at [246, 148] on label "AWS" at bounding box center [280, 157] width 72 height 18
click at [0, 0] on input "AWS" at bounding box center [0, 0] width 0 height 0
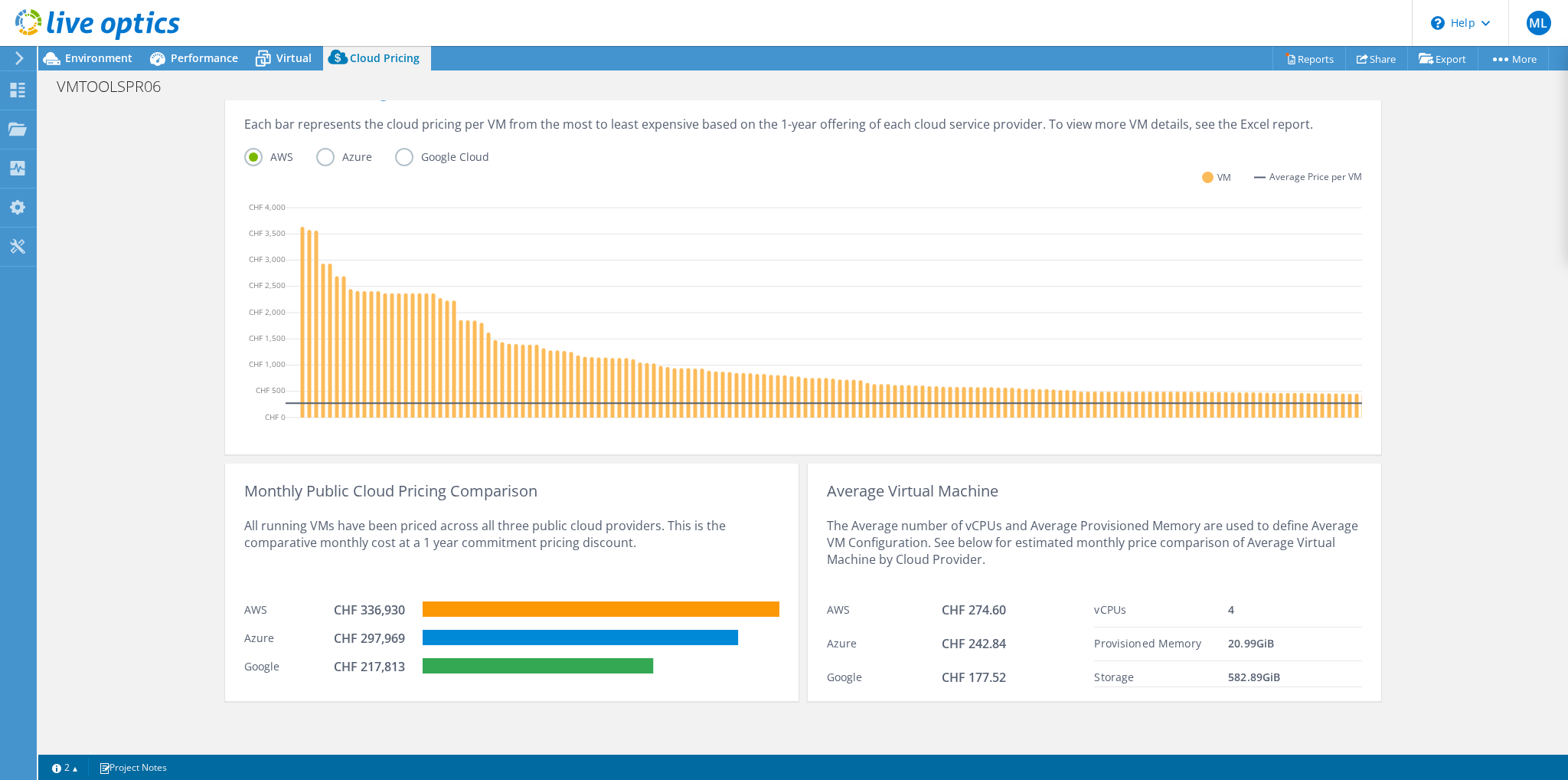
click at [1471, 112] on div "Cloud Pricing Live Optics Cloud Pricing uses the native vendor APIs to retrieve…" at bounding box center [803, 228] width 1530 height 1044
click at [1314, 52] on link "Reports" at bounding box center [1309, 58] width 73 height 24
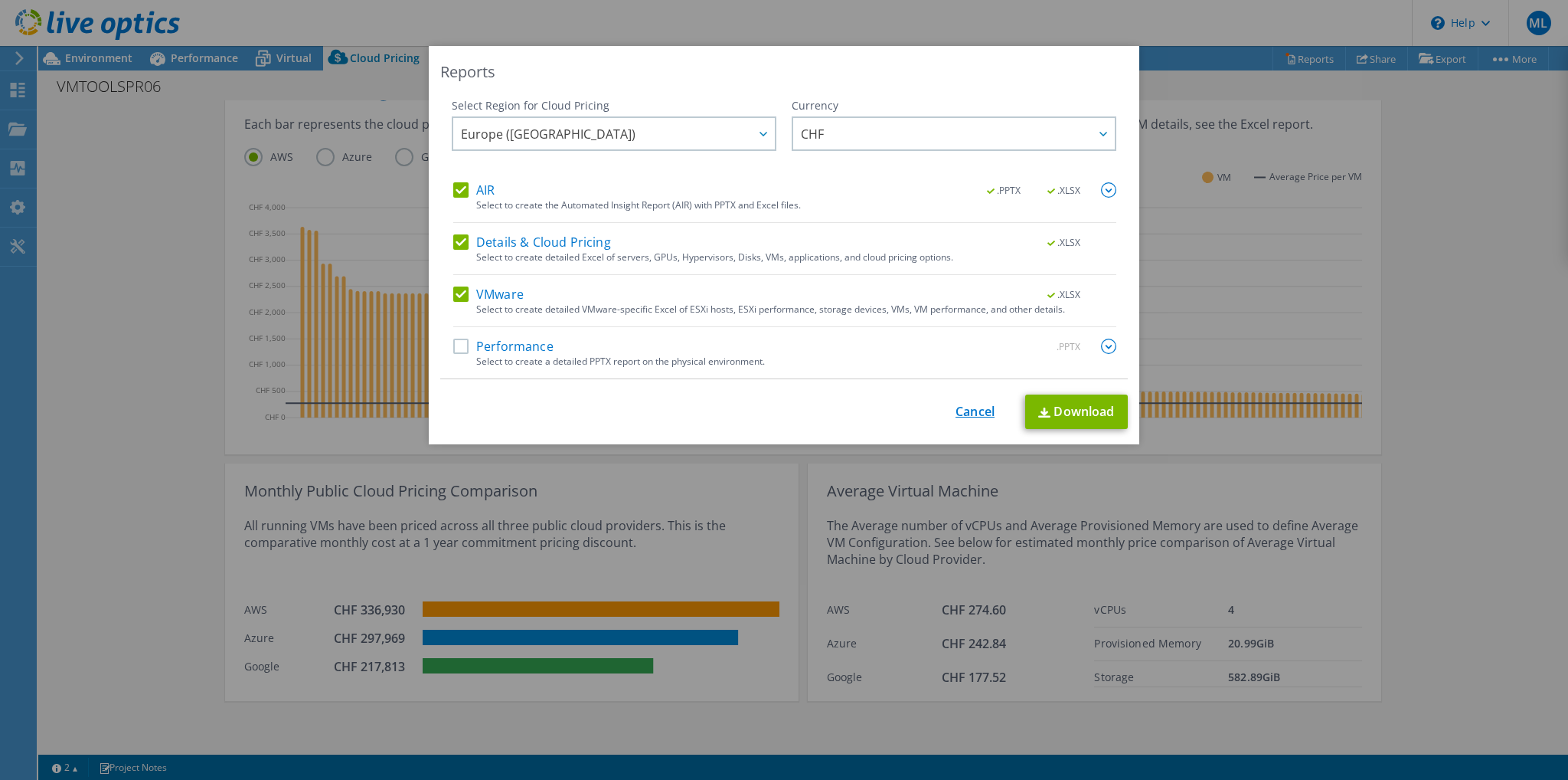
click at [966, 413] on link "Cancel" at bounding box center [974, 411] width 39 height 14
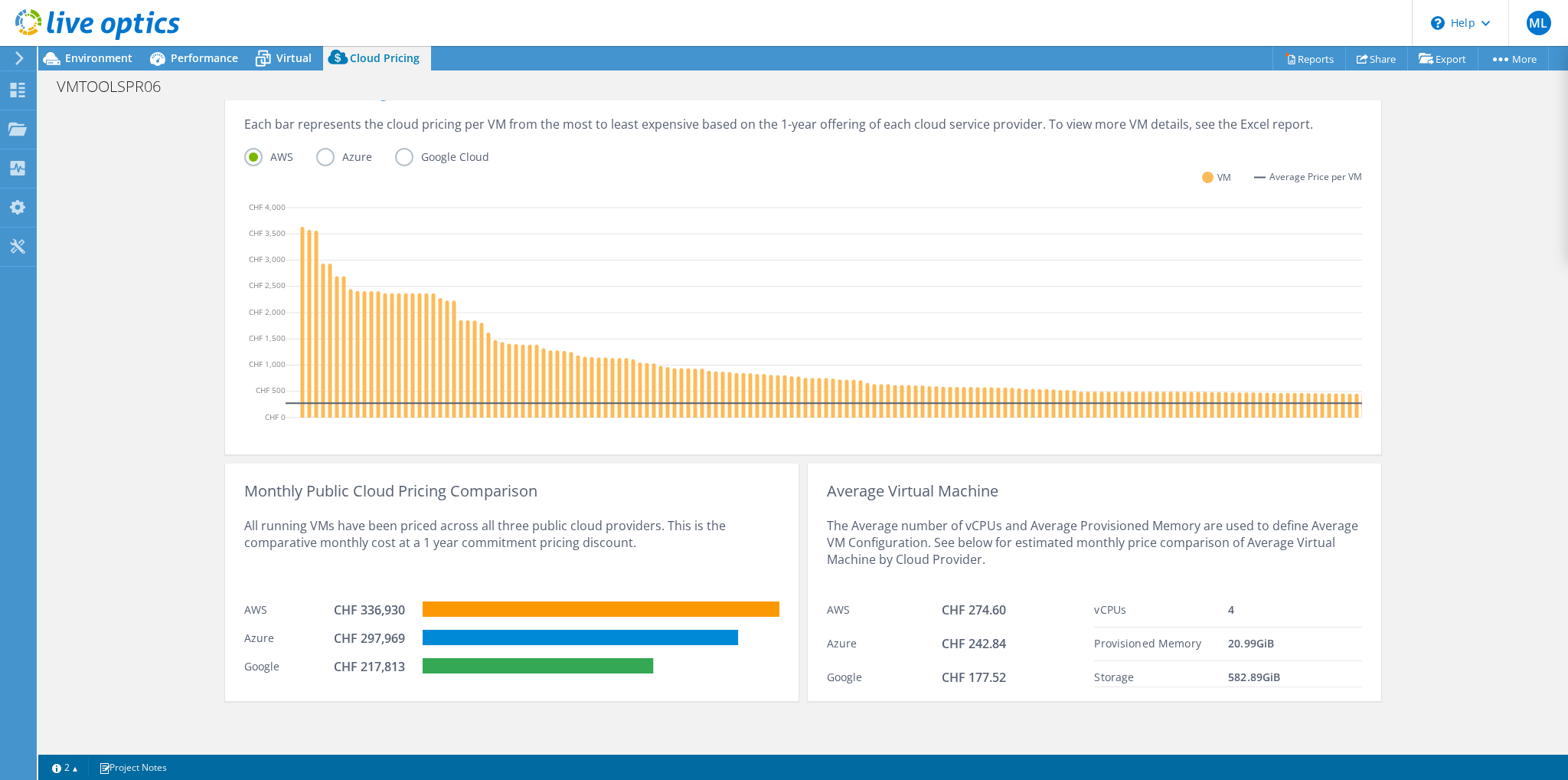
click at [17, 53] on use at bounding box center [19, 58] width 9 height 13
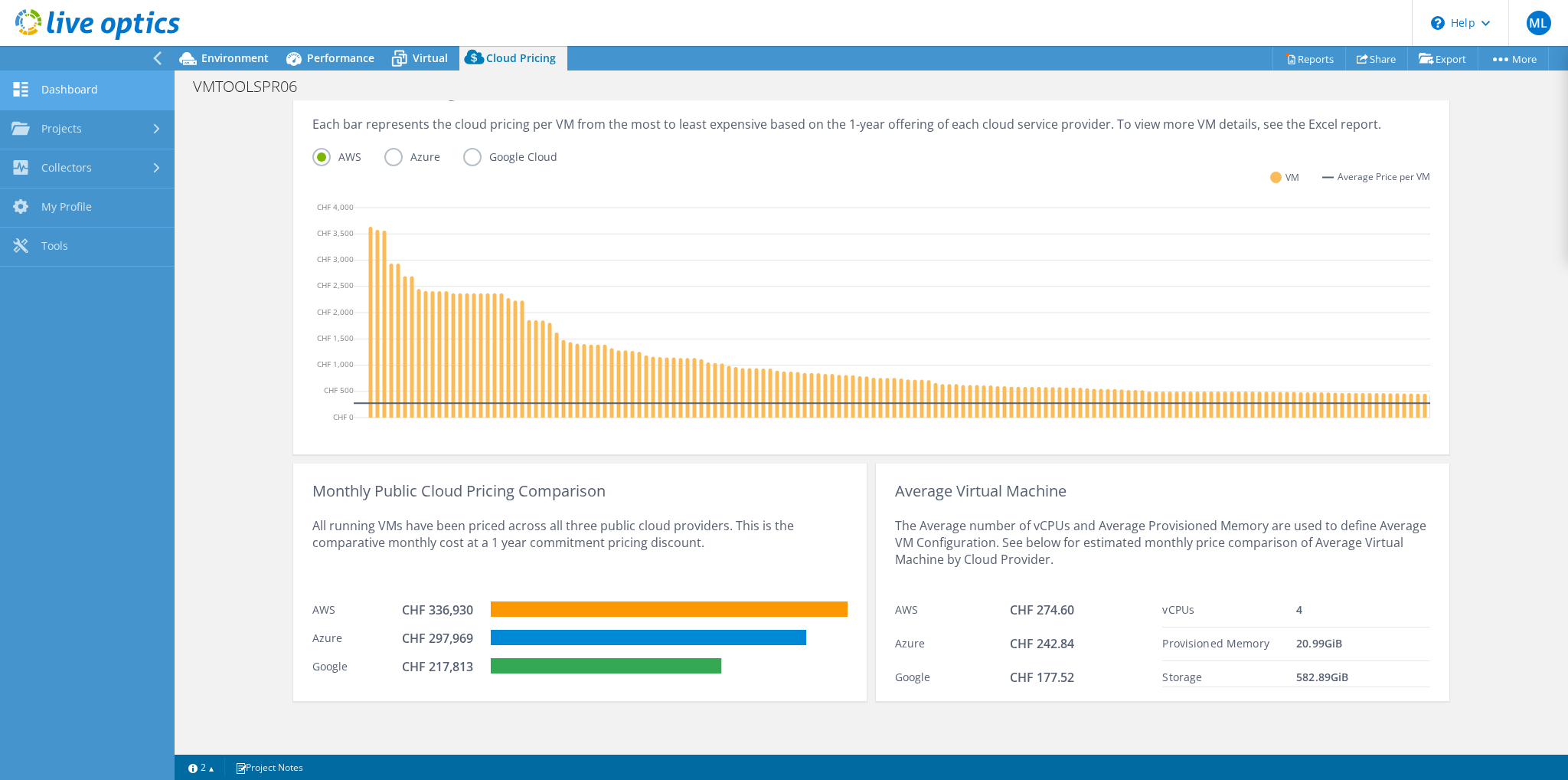
click at [66, 83] on link "Dashboard" at bounding box center [87, 91] width 175 height 39
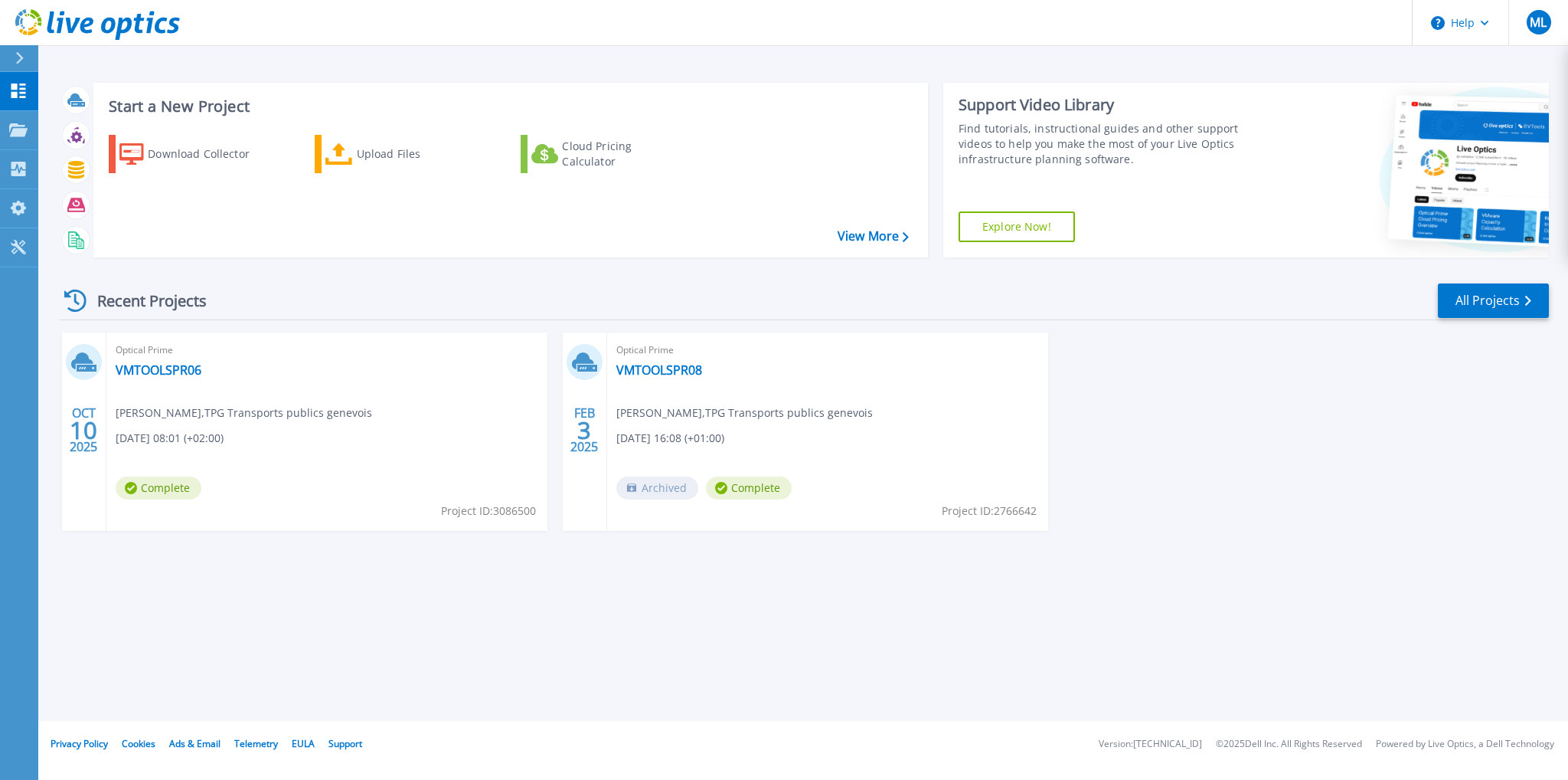
click at [1198, 387] on div "[DATE] Optical Prime VMTOOLSPR06 [PERSON_NAME] , TPG Transports publics genevoi…" at bounding box center [798, 447] width 1502 height 229
click at [138, 370] on link "VMTOOLSPR06" at bounding box center [158, 370] width 86 height 15
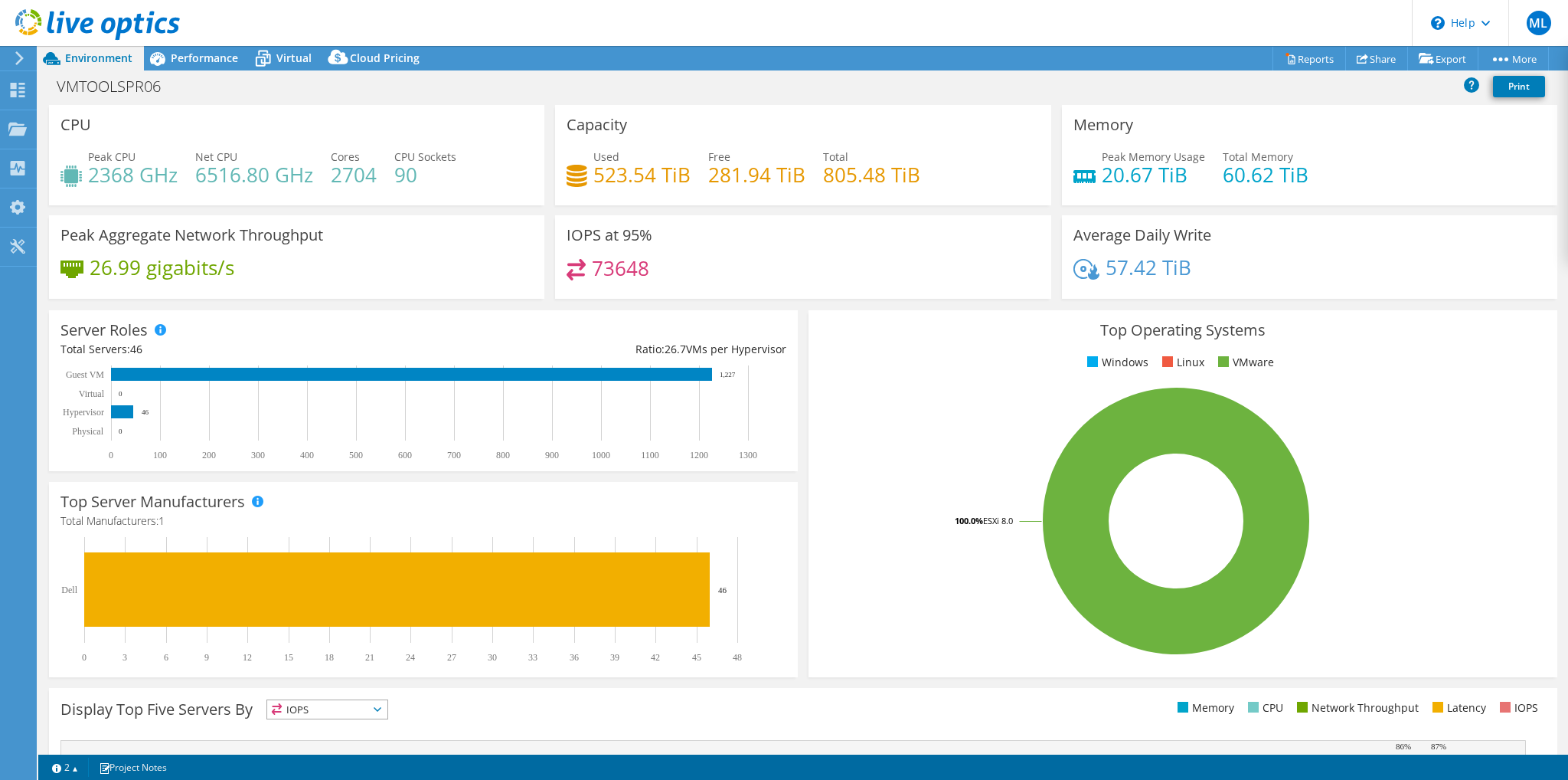
select select "USD"
select select "EUFrankfurt"
select select "CHF"
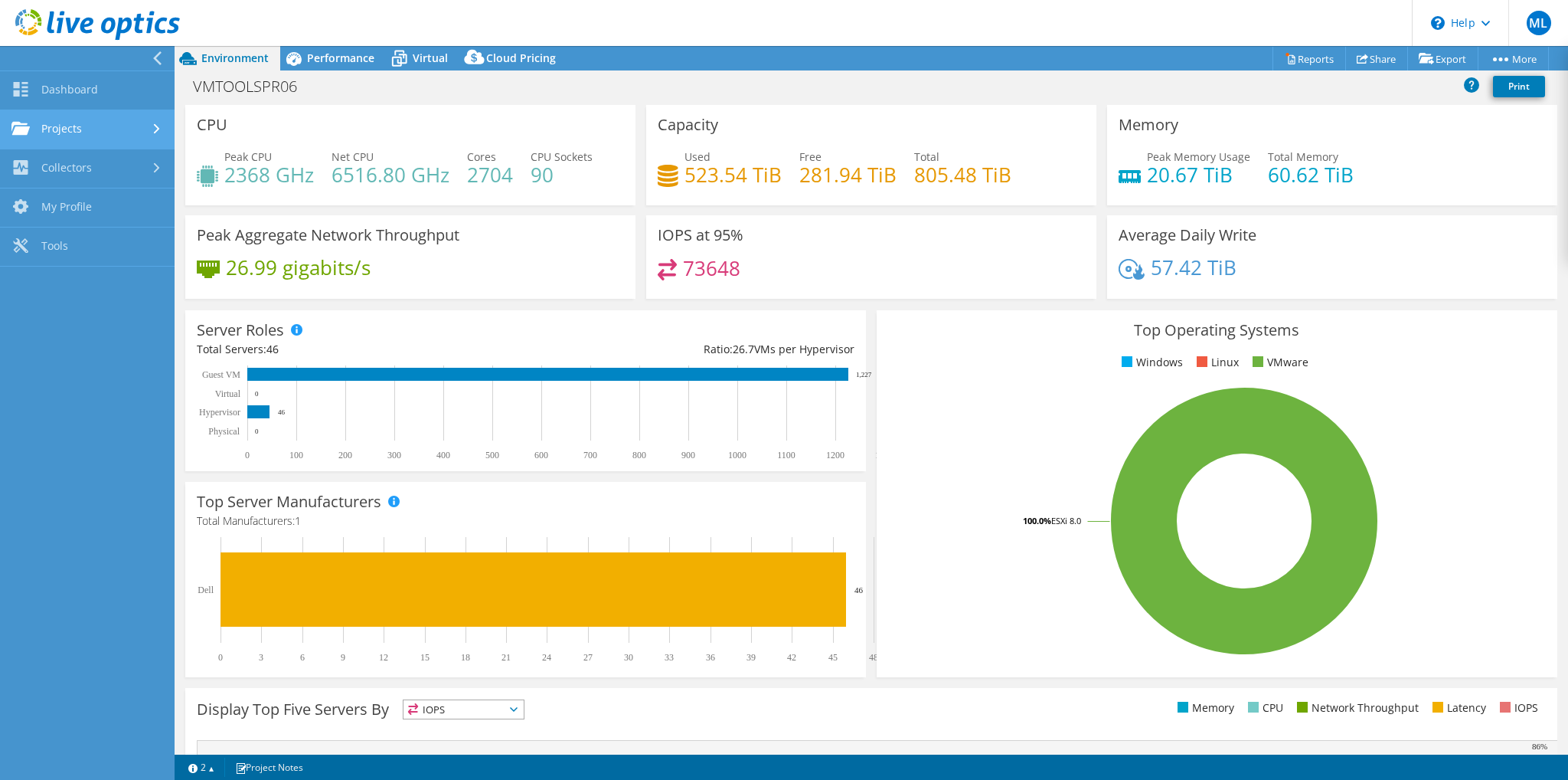
click at [147, 134] on link "Projects" at bounding box center [87, 130] width 175 height 39
click at [107, 133] on link "Projects" at bounding box center [87, 130] width 175 height 39
click at [107, 95] on link "Dashboard" at bounding box center [87, 91] width 175 height 39
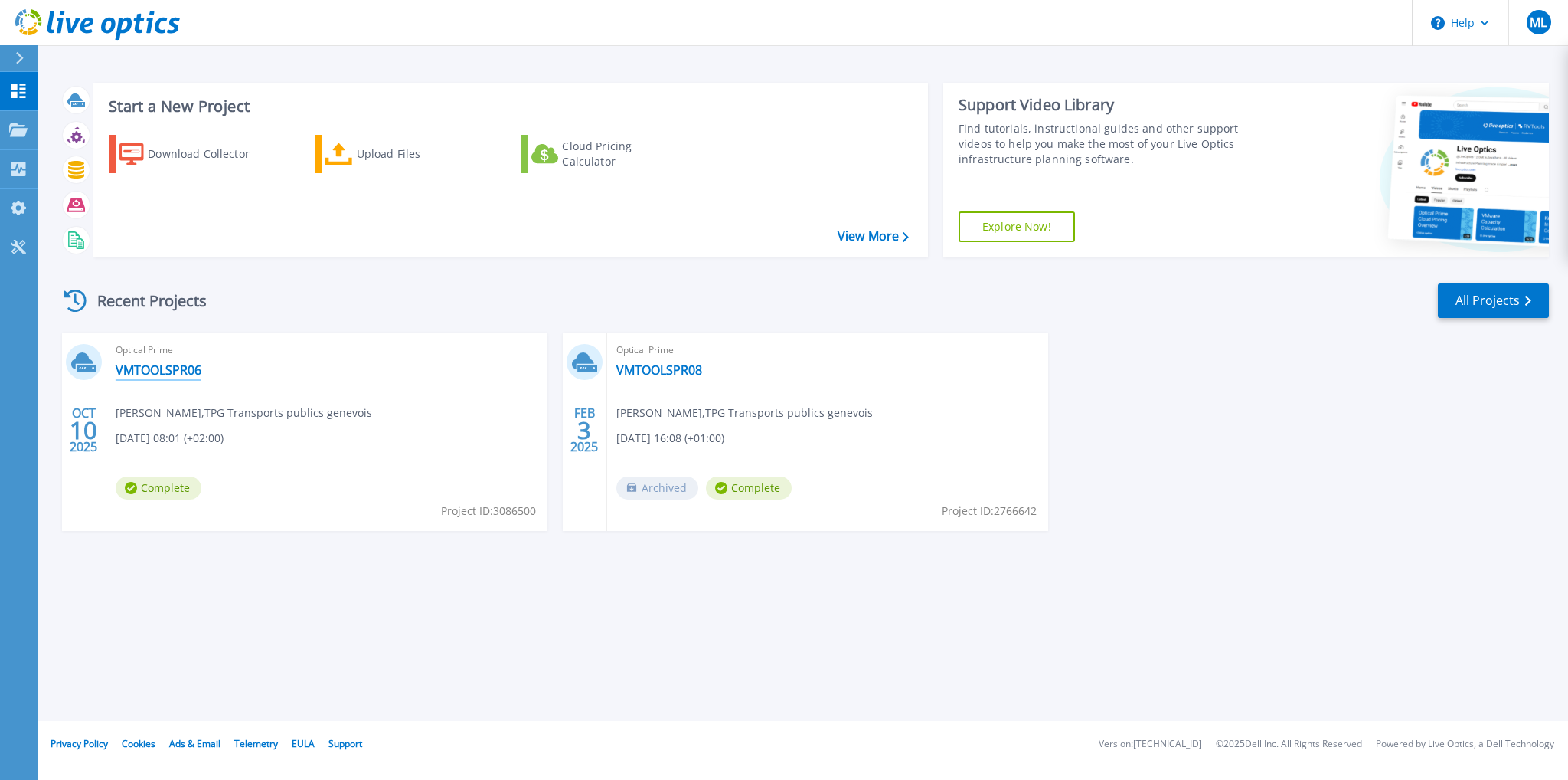
click at [174, 370] on link "VMTOOLSPR06" at bounding box center [158, 370] width 86 height 15
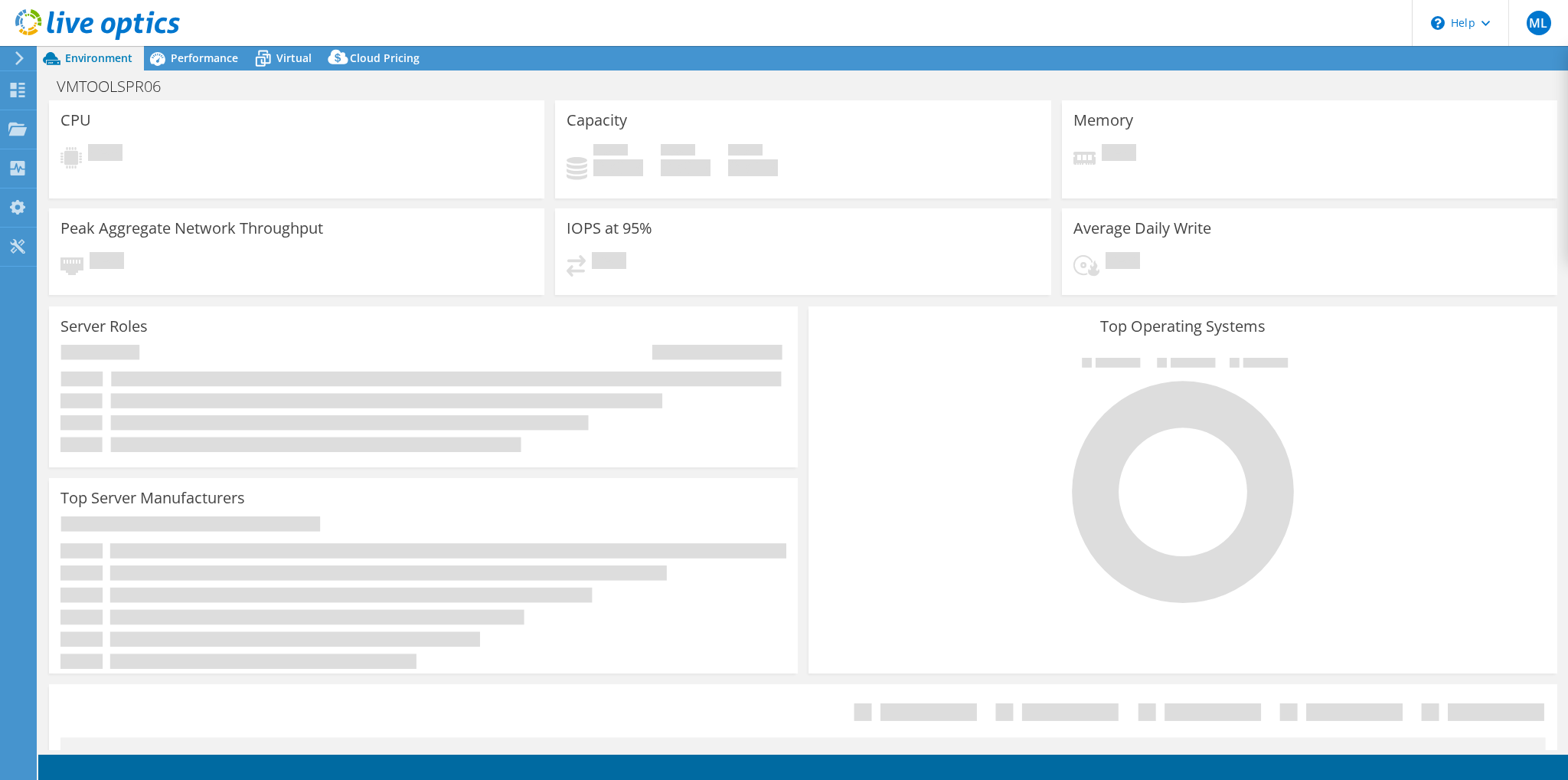
select select "USD"
select select "EUFrankfurt"
select select "CHF"
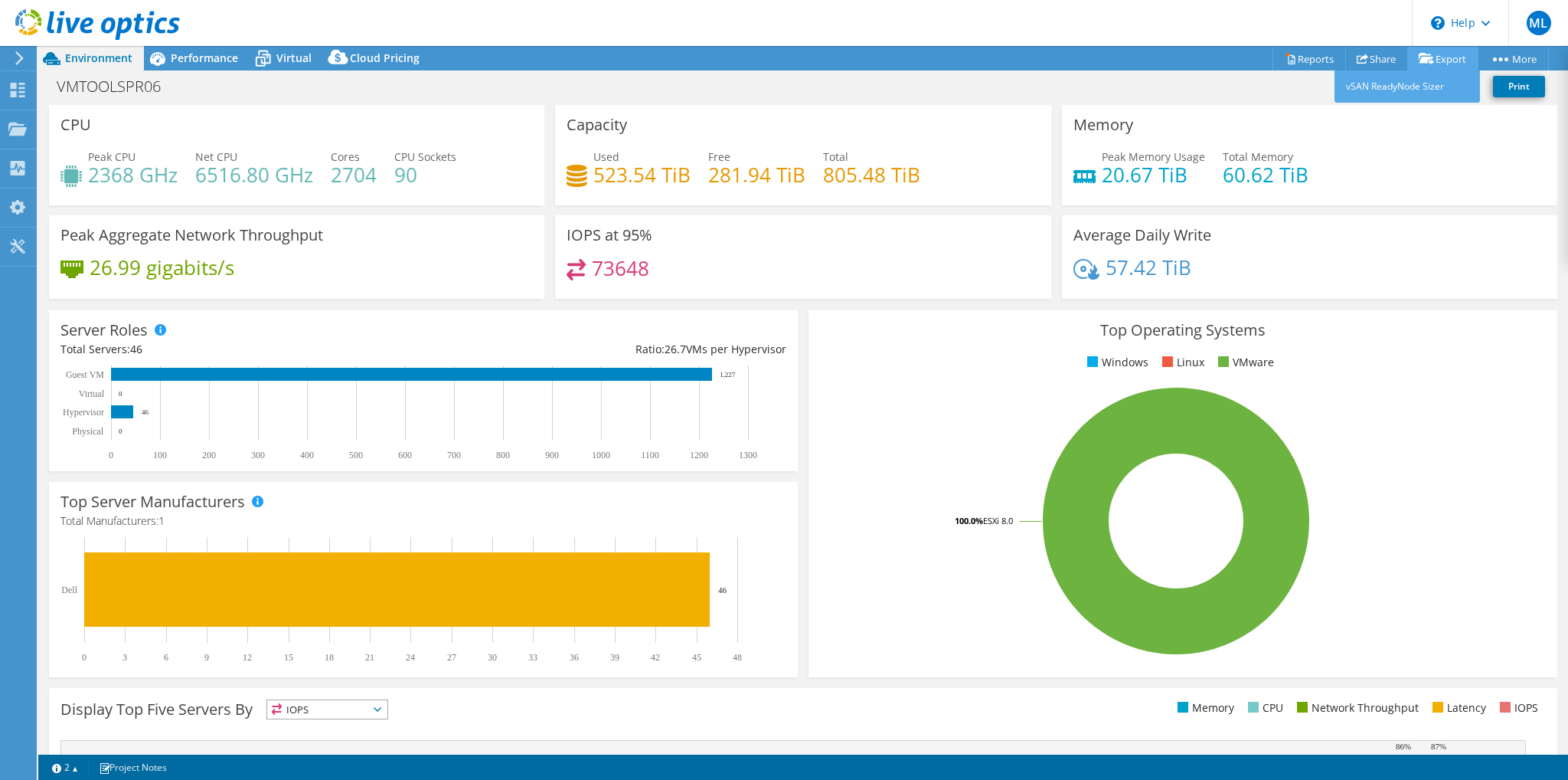
click at [1432, 58] on link "Export" at bounding box center [1443, 58] width 72 height 24
click at [1367, 63] on link "Share" at bounding box center [1377, 58] width 63 height 24
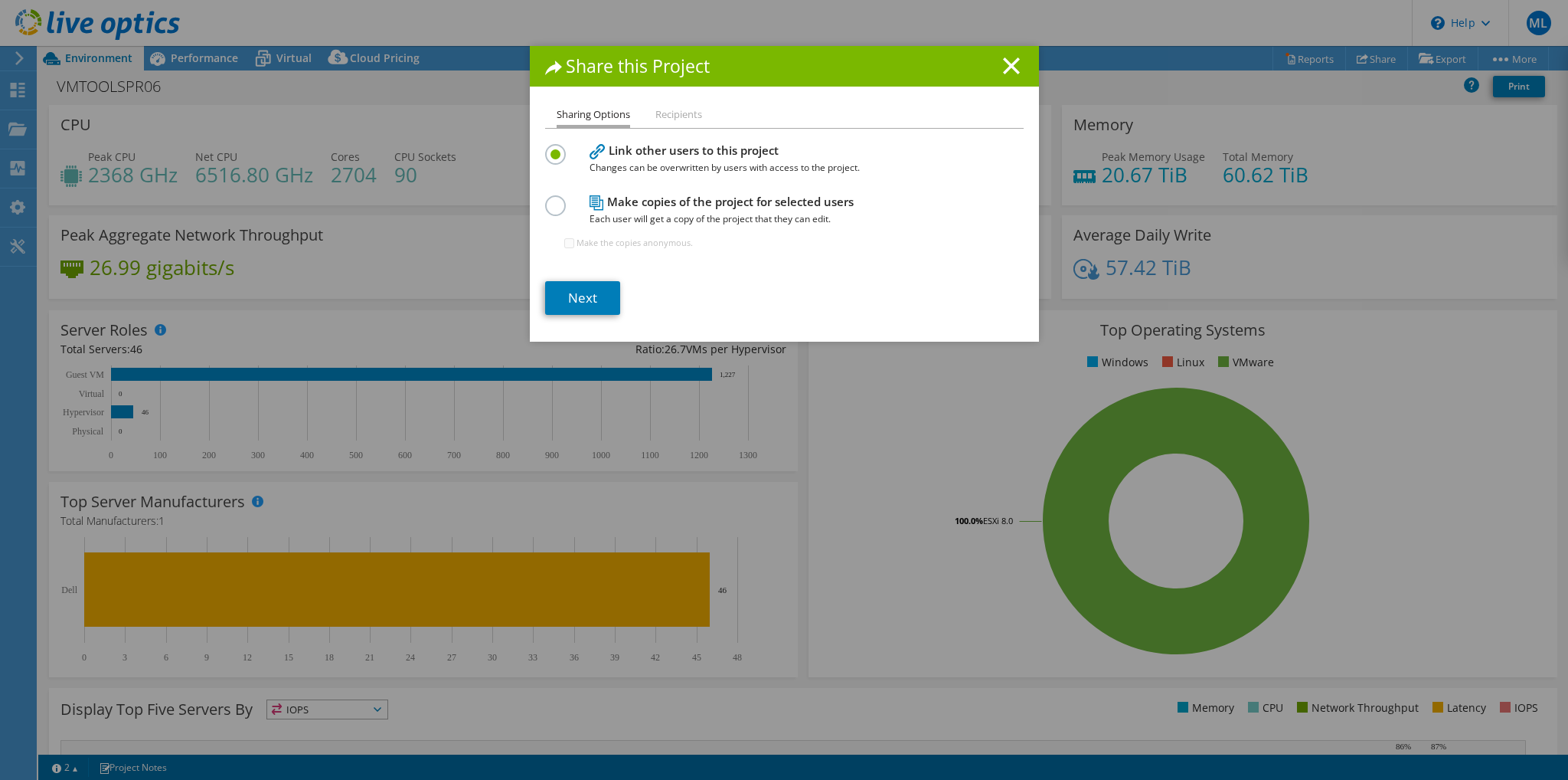
click at [661, 123] on li "Recipients" at bounding box center [679, 116] width 47 height 19
click at [659, 113] on li "Recipients" at bounding box center [679, 116] width 47 height 19
click at [573, 120] on li "Sharing Options" at bounding box center [593, 116] width 73 height 22
click at [545, 200] on label at bounding box center [558, 198] width 27 height 4
click at [0, 0] on input "radio" at bounding box center [0, 0] width 0 height 0
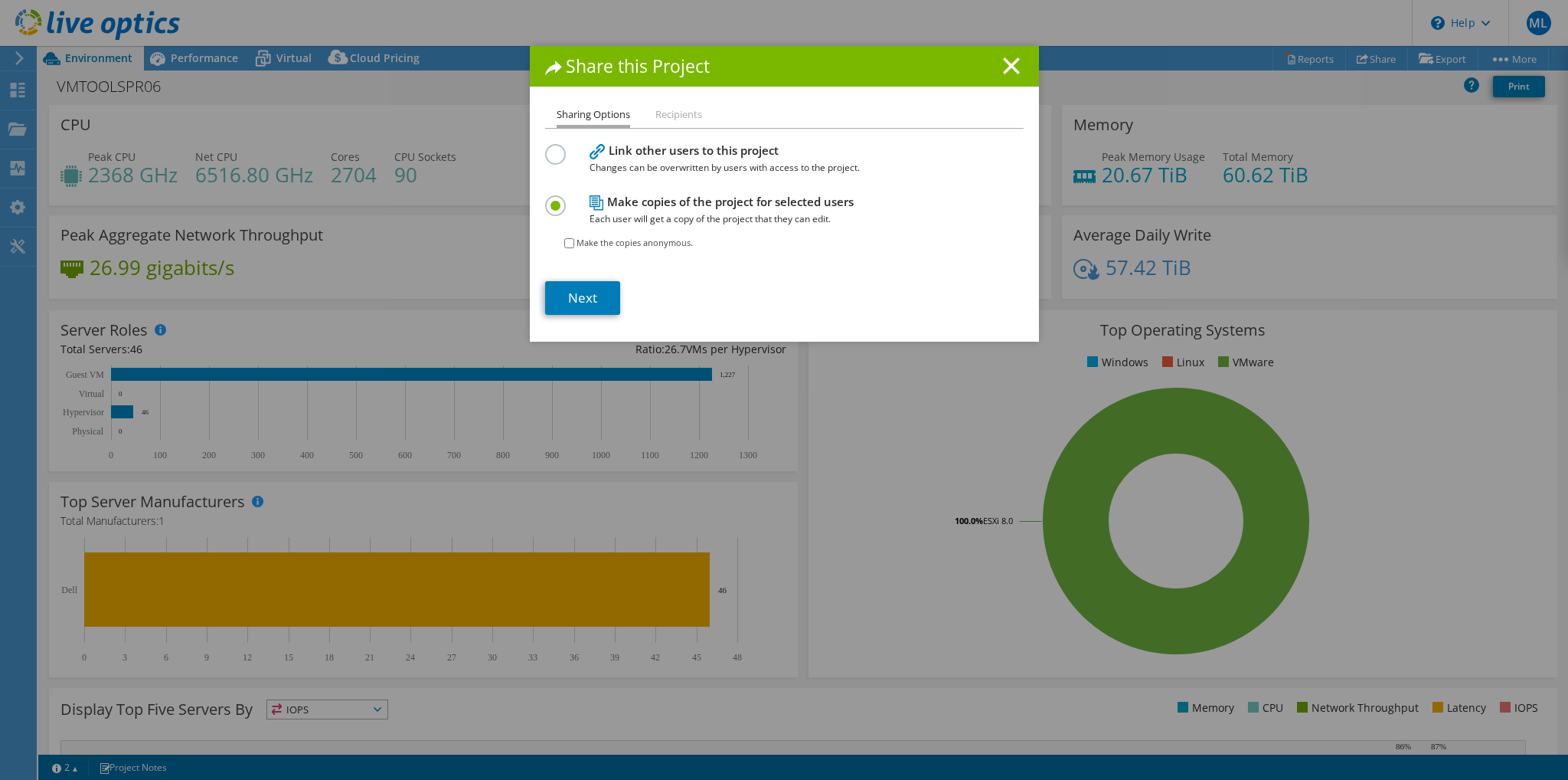
click at [669, 115] on li "Recipients" at bounding box center [679, 116] width 47 height 19
click at [584, 115] on li "Sharing Options" at bounding box center [593, 116] width 73 height 22
click at [549, 148] on label at bounding box center [558, 146] width 27 height 4
click at [0, 0] on input "radio" at bounding box center [0, 0] width 0 height 0
click at [571, 296] on link "Next" at bounding box center [582, 298] width 75 height 33
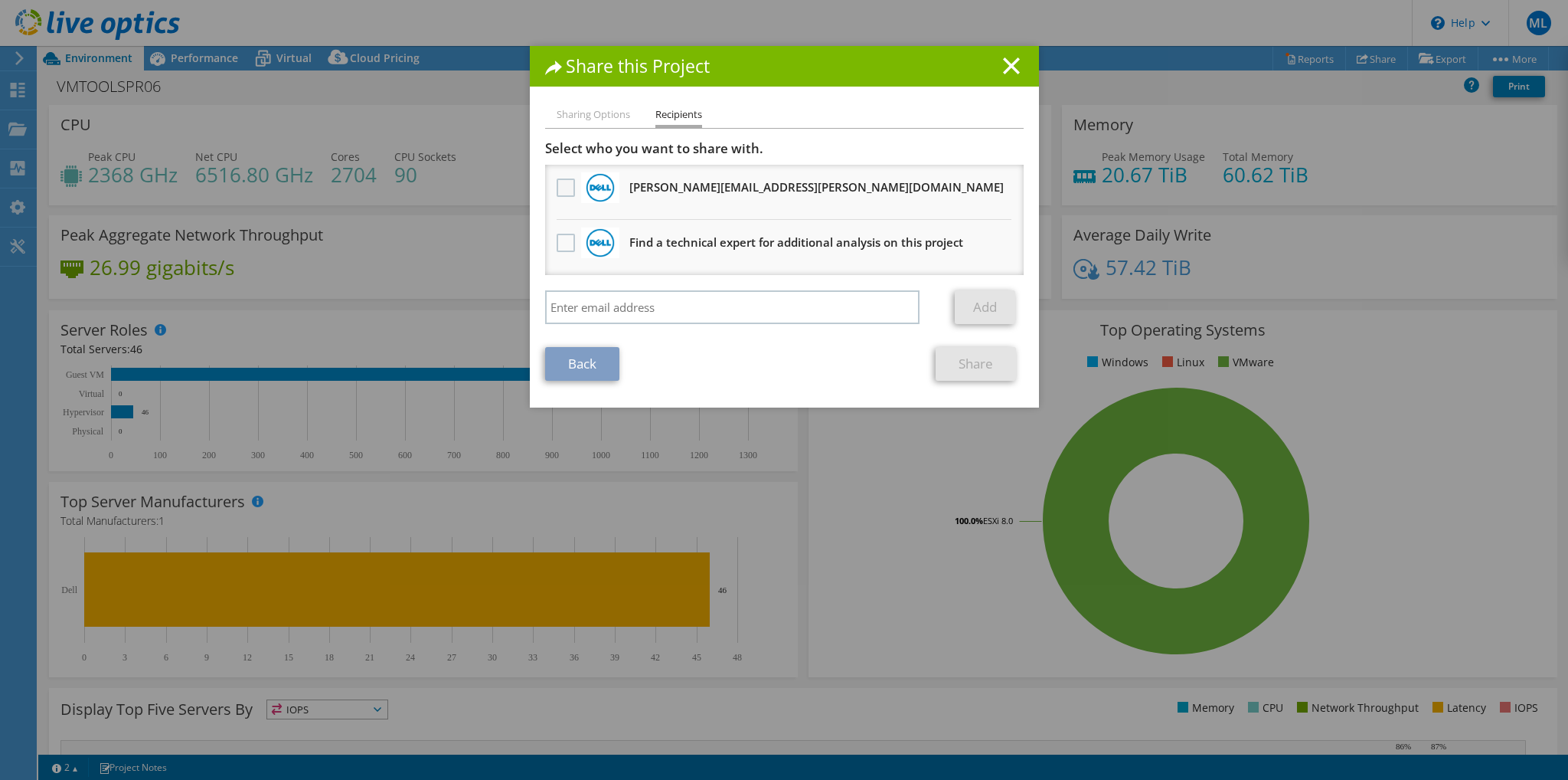
click at [560, 188] on label at bounding box center [567, 187] width 22 height 18
click at [0, 0] on input "checkbox" at bounding box center [0, 0] width 0 height 0
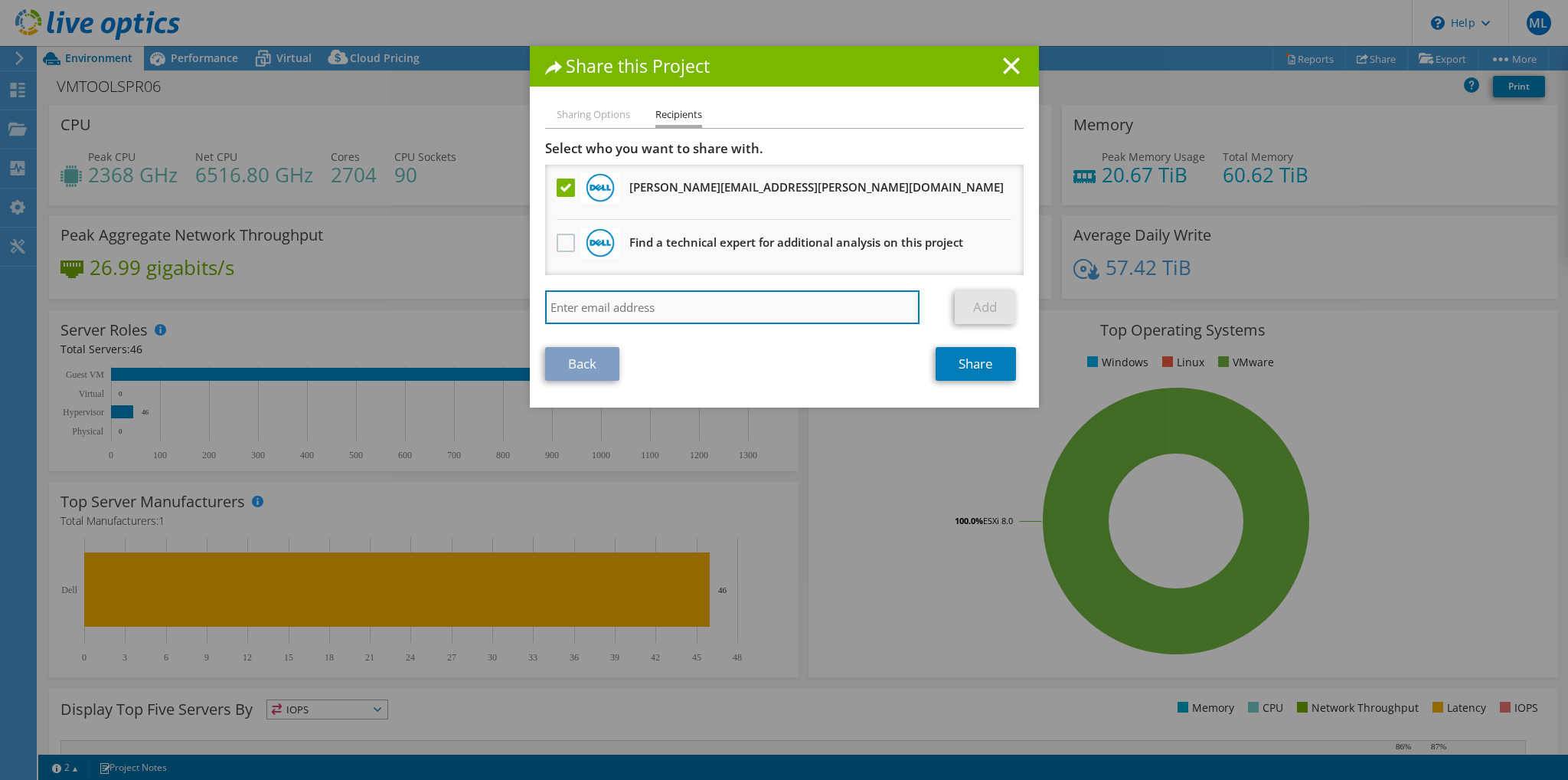
click at [835, 310] on input "search" at bounding box center [732, 306] width 375 height 33
click at [670, 301] on input "search" at bounding box center [732, 306] width 375 height 33
paste input "[EMAIL_ADDRESS][DOMAIN_NAME]"
type input "[EMAIL_ADDRESS][DOMAIN_NAME]"
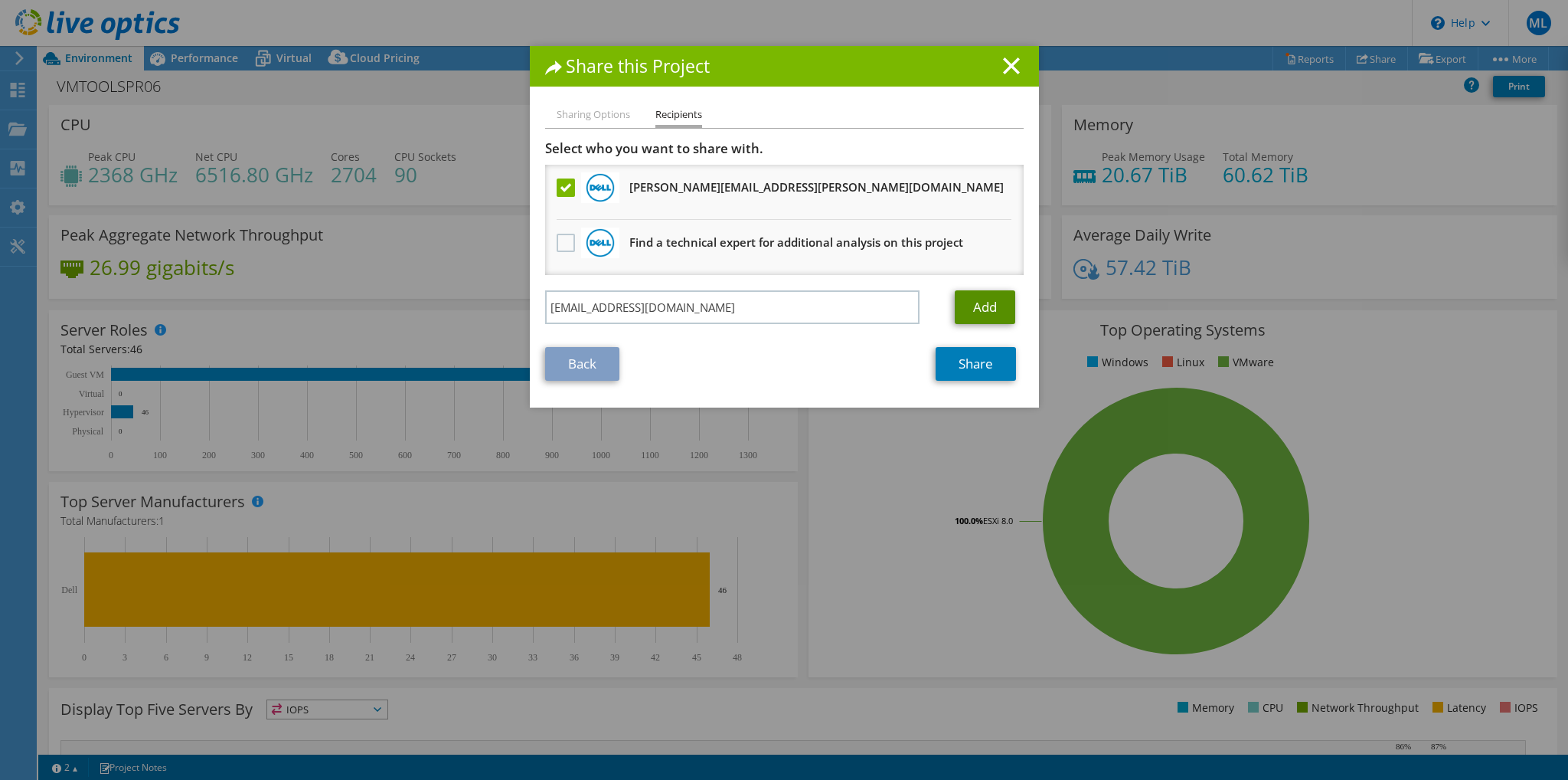
click at [966, 301] on link "Add" at bounding box center [985, 306] width 60 height 33
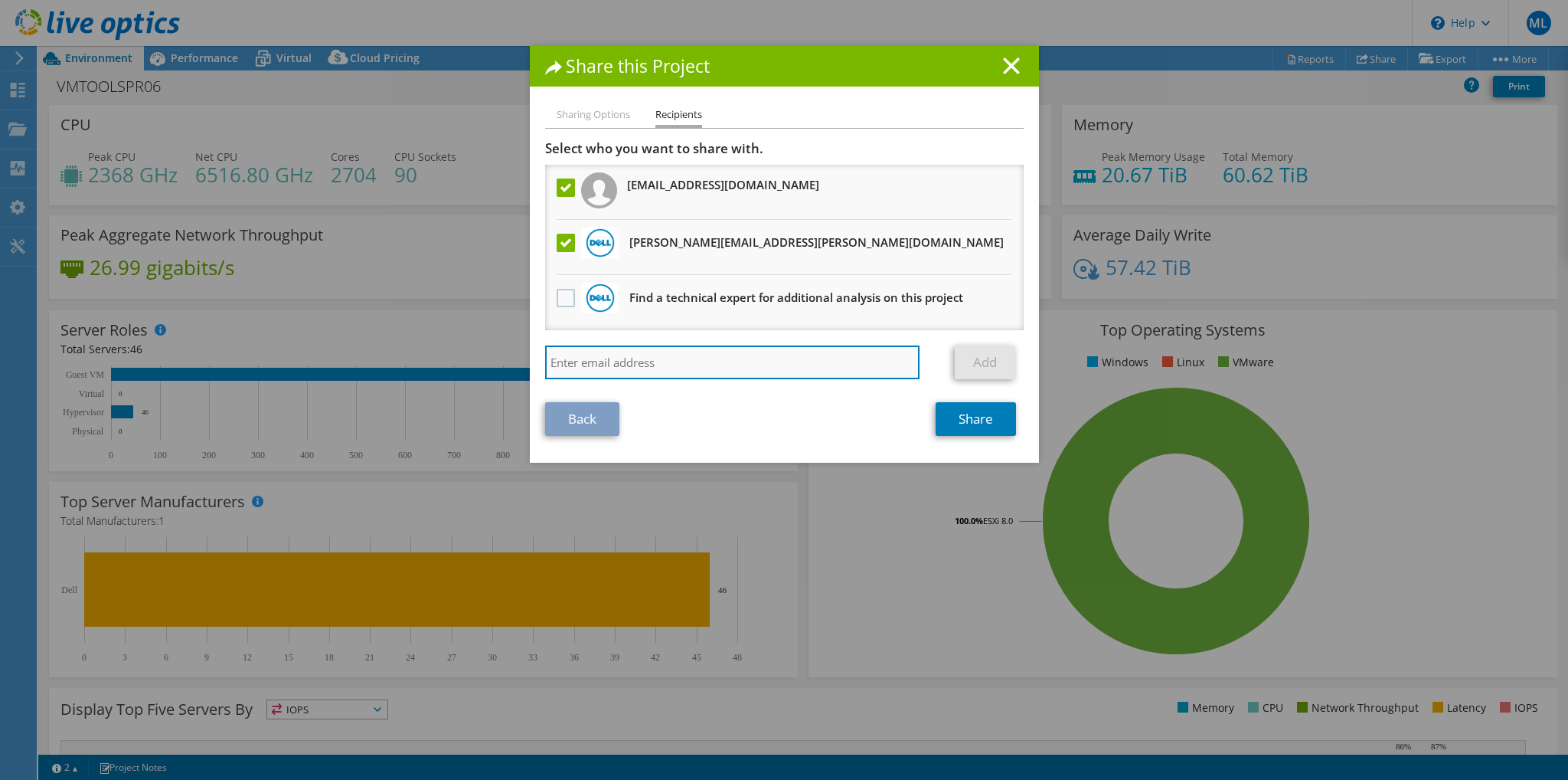
click at [739, 359] on input "search" at bounding box center [732, 362] width 375 height 33
paste input "[PERSON_NAME][EMAIL_ADDRESS][DOMAIN_NAME]"
type input "[PERSON_NAME][EMAIL_ADDRESS][DOMAIN_NAME]"
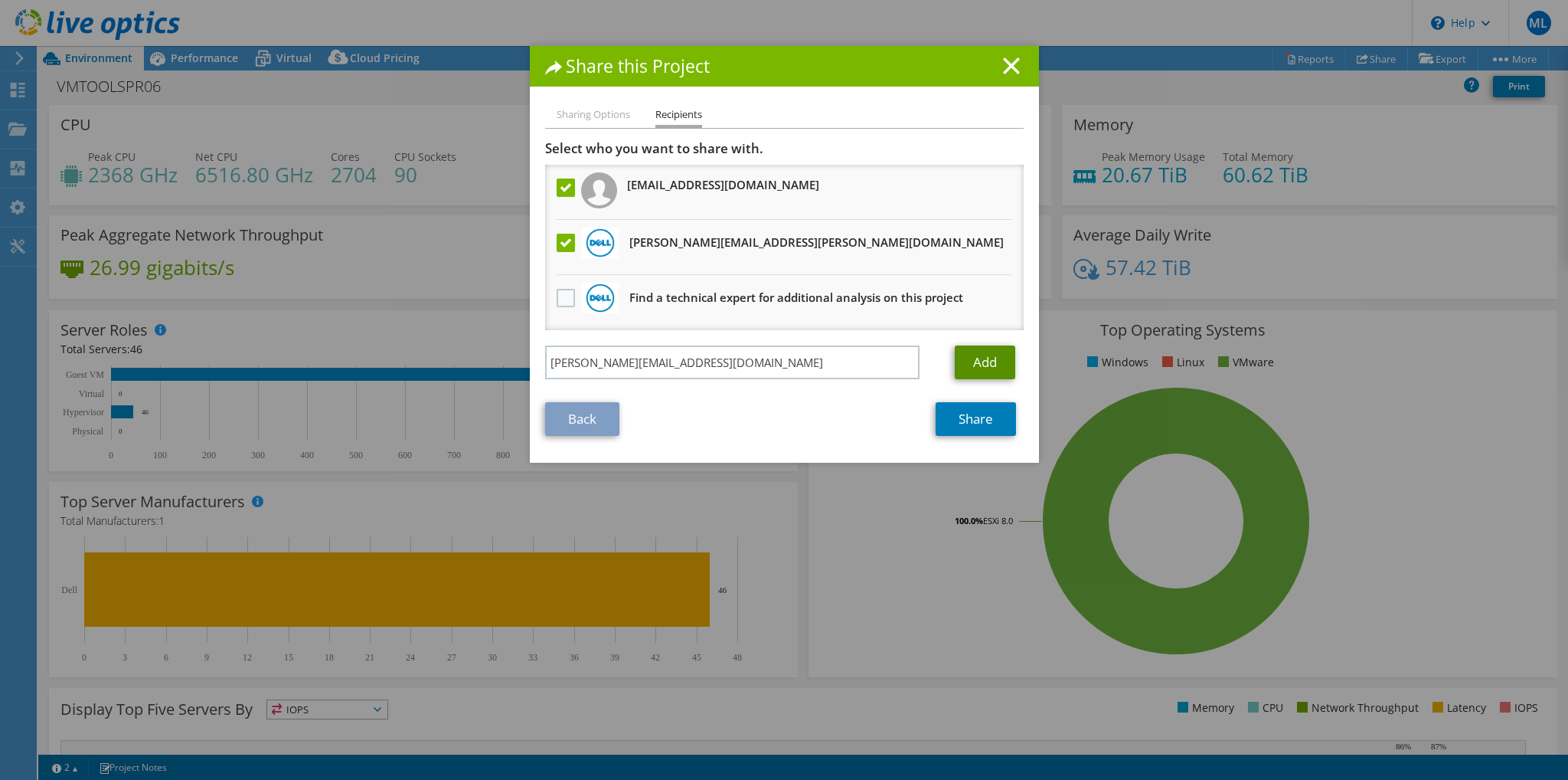
click at [975, 361] on link "Add" at bounding box center [985, 362] width 60 height 33
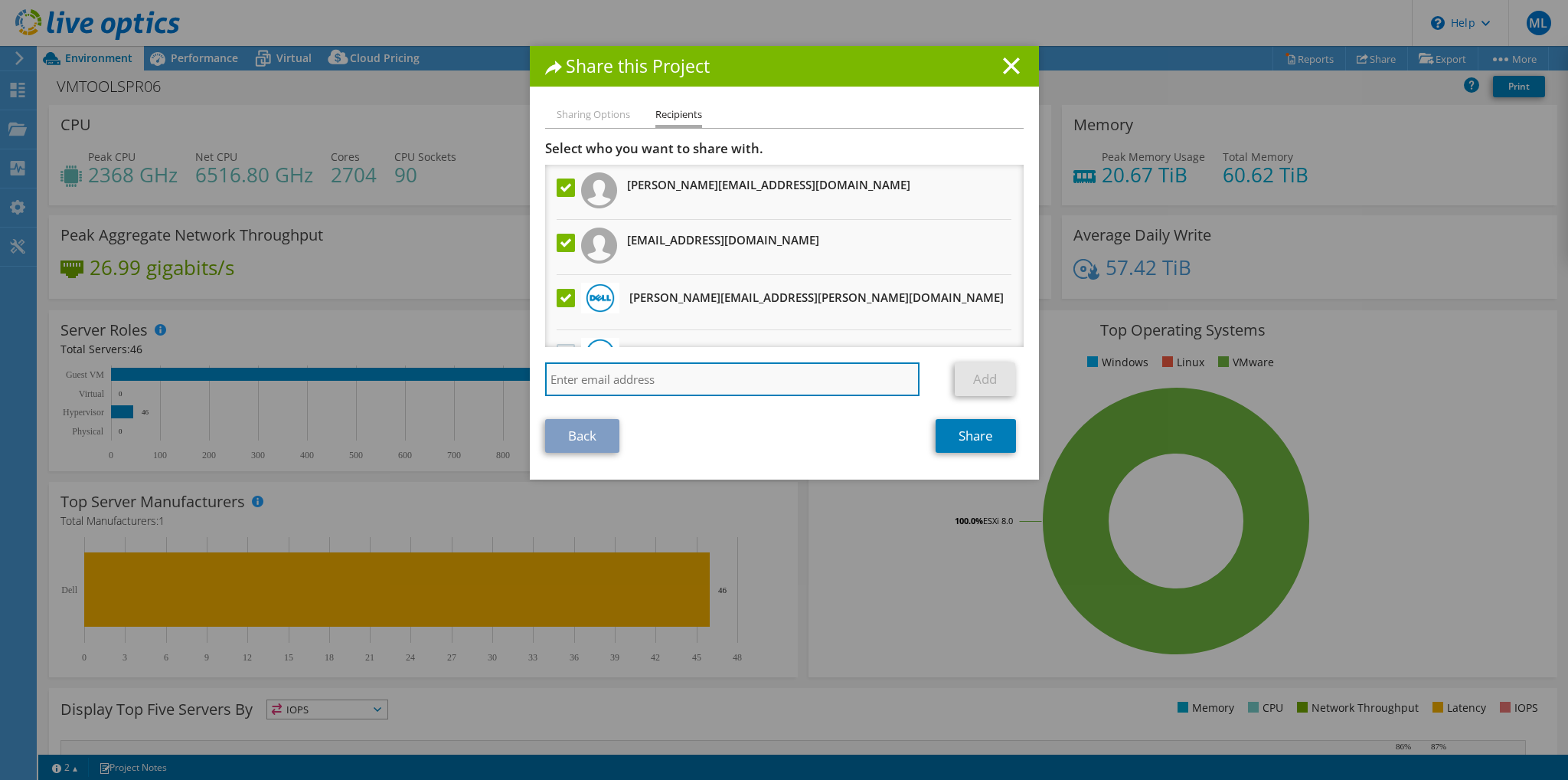
click at [638, 373] on input "search" at bounding box center [732, 379] width 375 height 33
paste input "[EMAIL_ADDRESS][DOMAIN_NAME]"
type input "[EMAIL_ADDRESS][DOMAIN_NAME]"
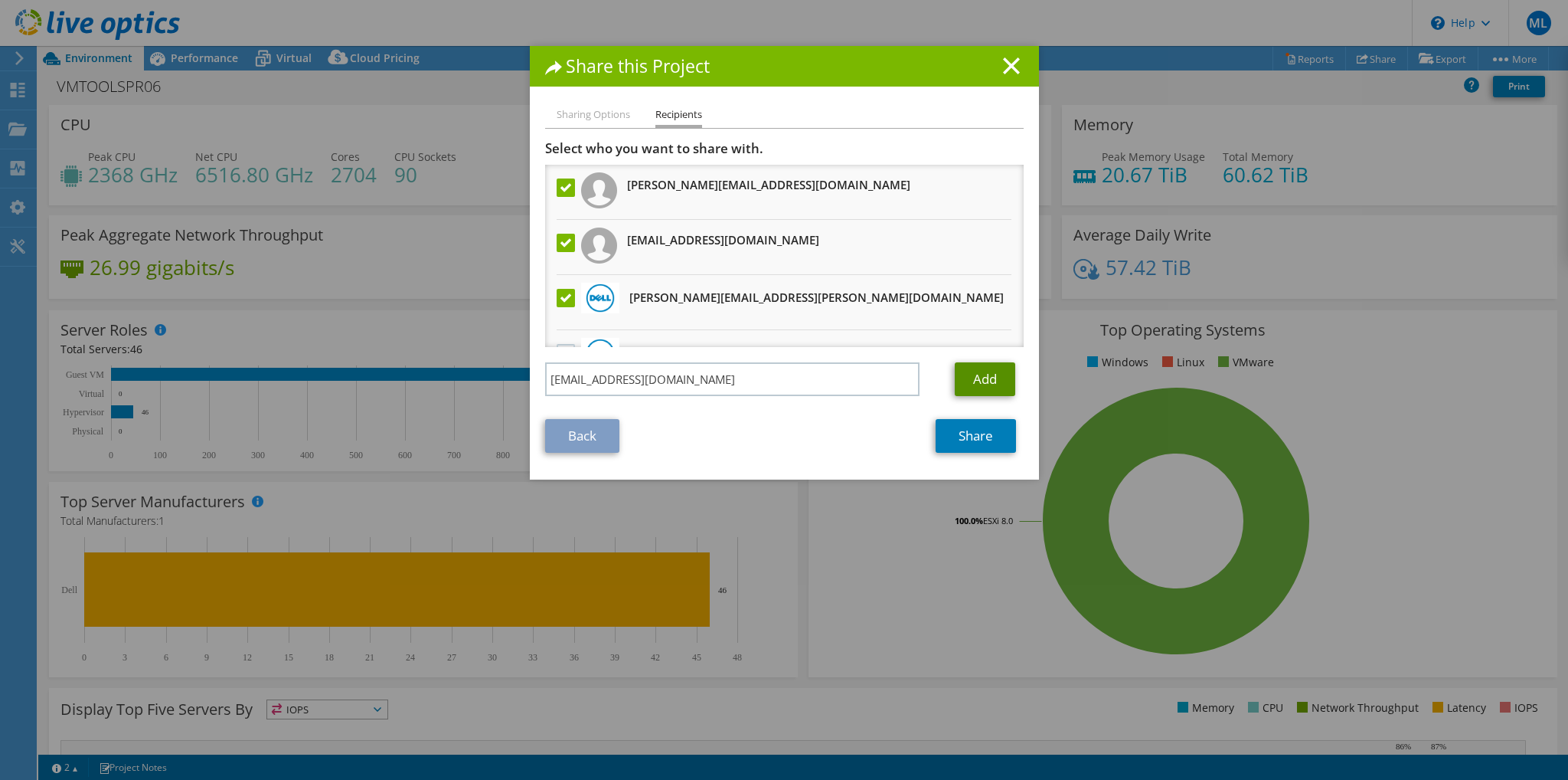
click at [969, 379] on link "Add" at bounding box center [985, 379] width 60 height 33
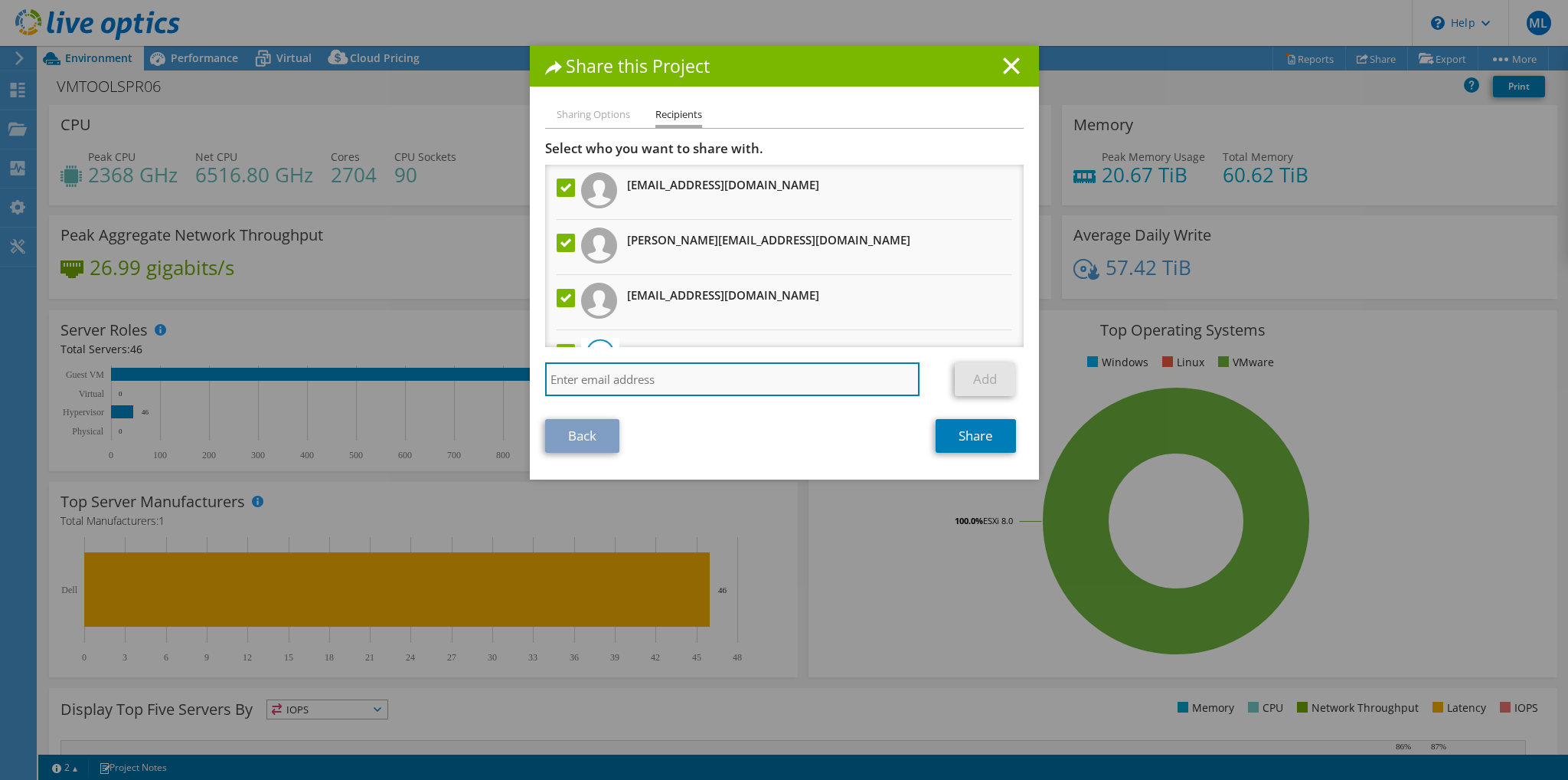
click at [808, 375] on input "search" at bounding box center [732, 379] width 375 height 33
paste input "[EMAIL_ADDRESS][DOMAIN_NAME]"
type input "[EMAIL_ADDRESS][DOMAIN_NAME]"
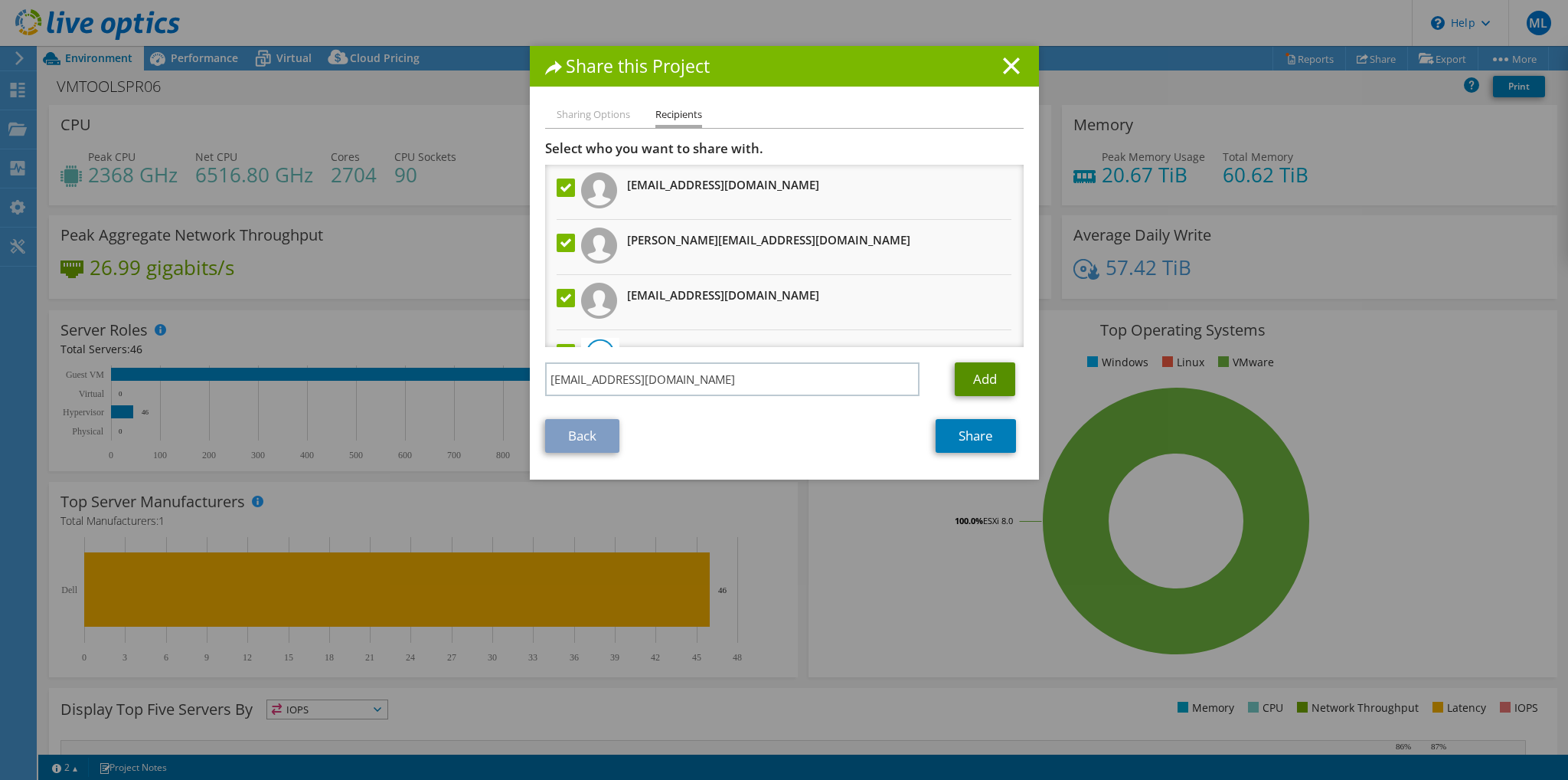
click at [955, 374] on link "Add" at bounding box center [985, 379] width 60 height 33
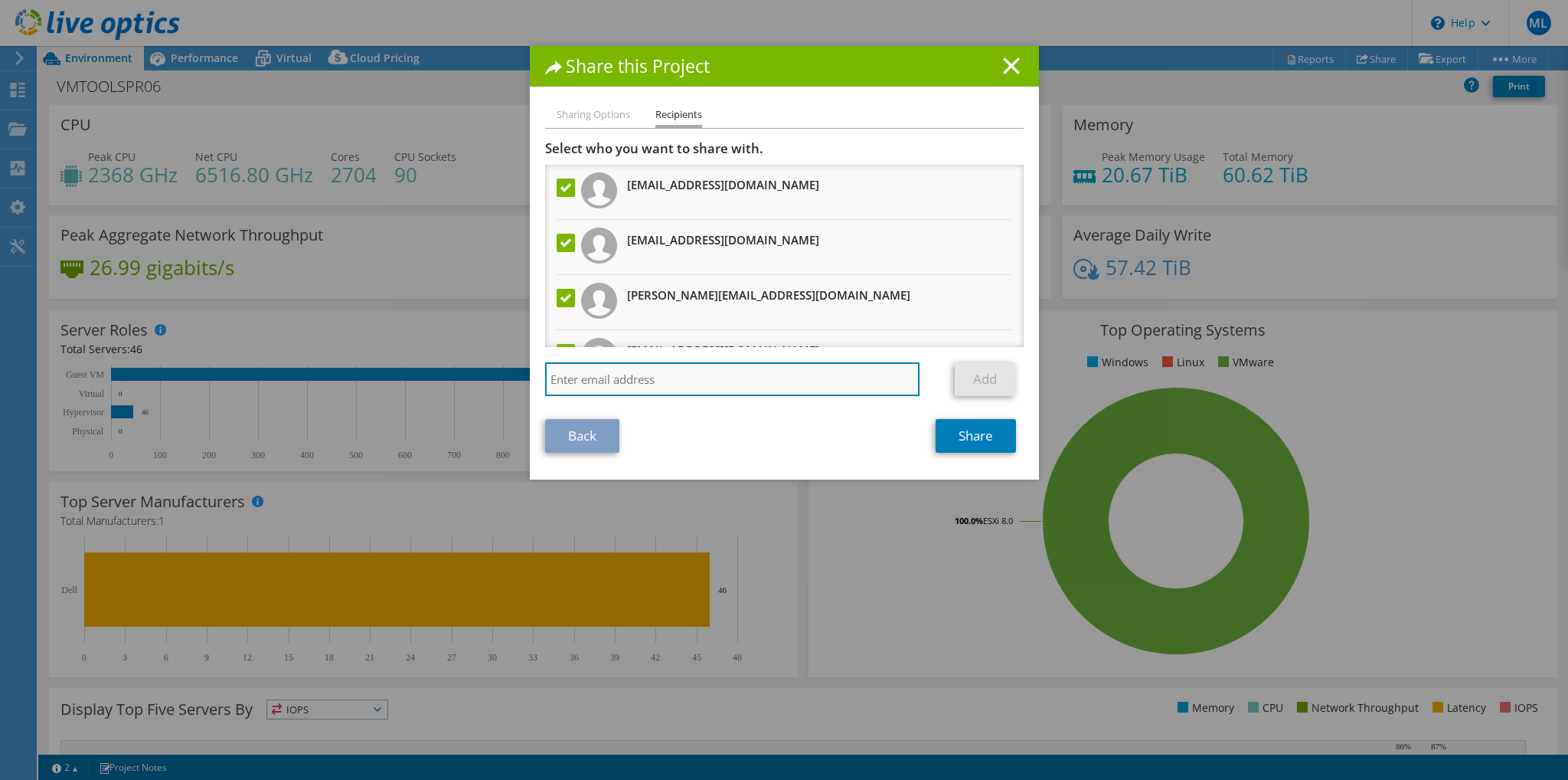
click at [844, 374] on input "search" at bounding box center [732, 379] width 375 height 33
paste input "[EMAIL_ADDRESS][DOMAIN_NAME]"
type input "[EMAIL_ADDRESS][DOMAIN_NAME]"
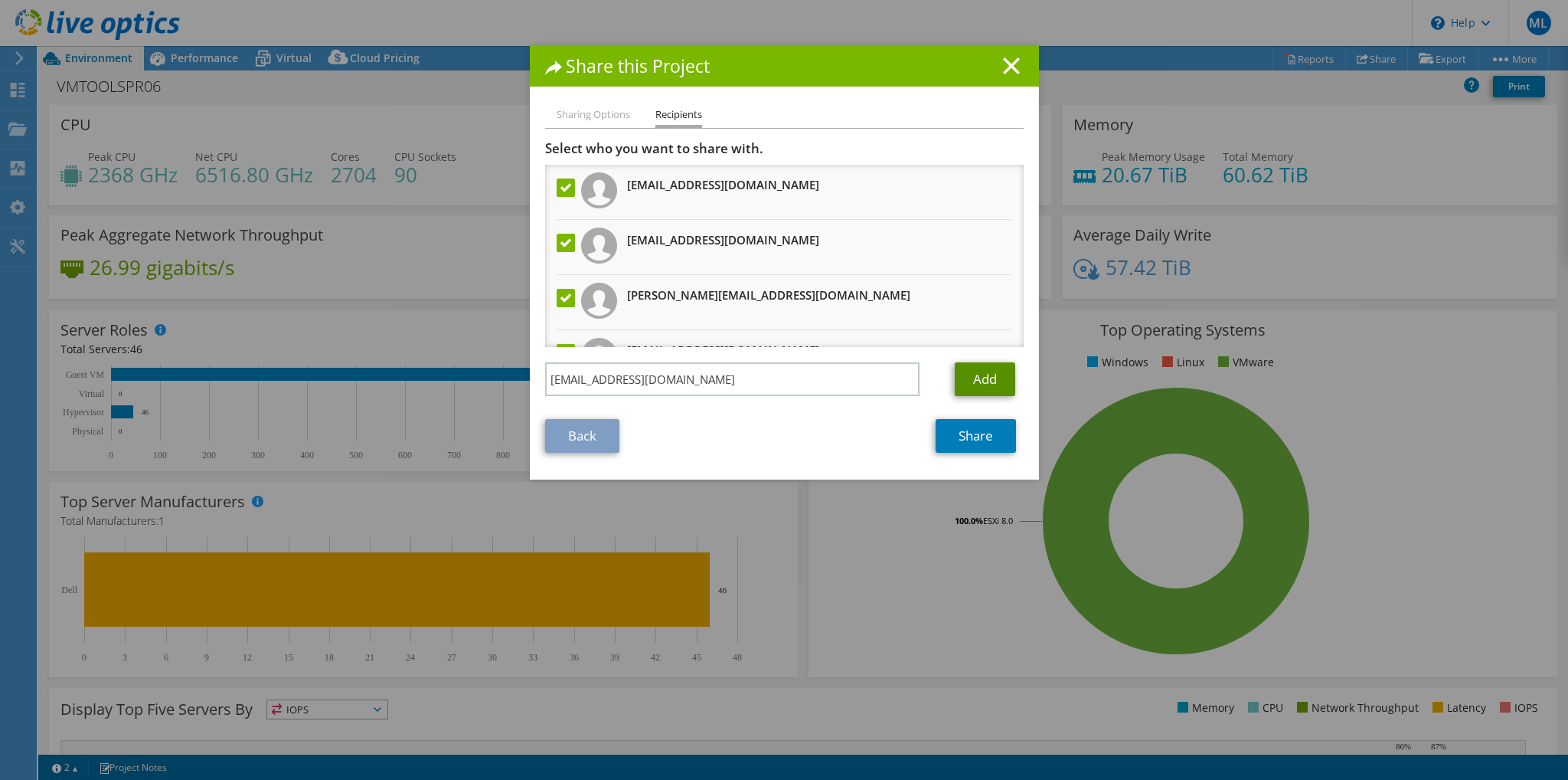
click at [972, 376] on link "Add" at bounding box center [985, 379] width 60 height 33
click at [975, 439] on link "Share" at bounding box center [976, 435] width 80 height 33
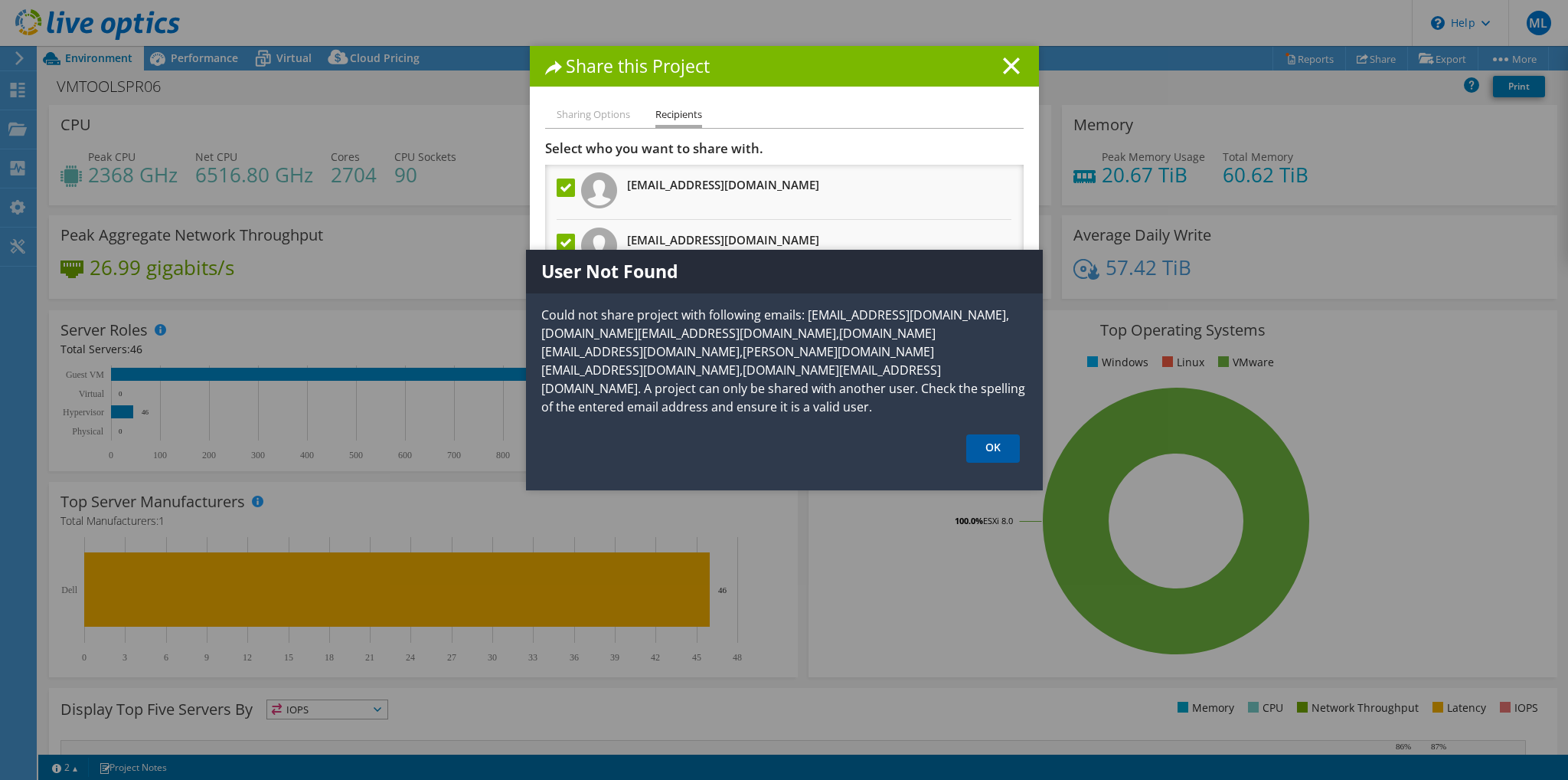
click at [985, 434] on link "OK" at bounding box center [993, 449] width 53 height 29
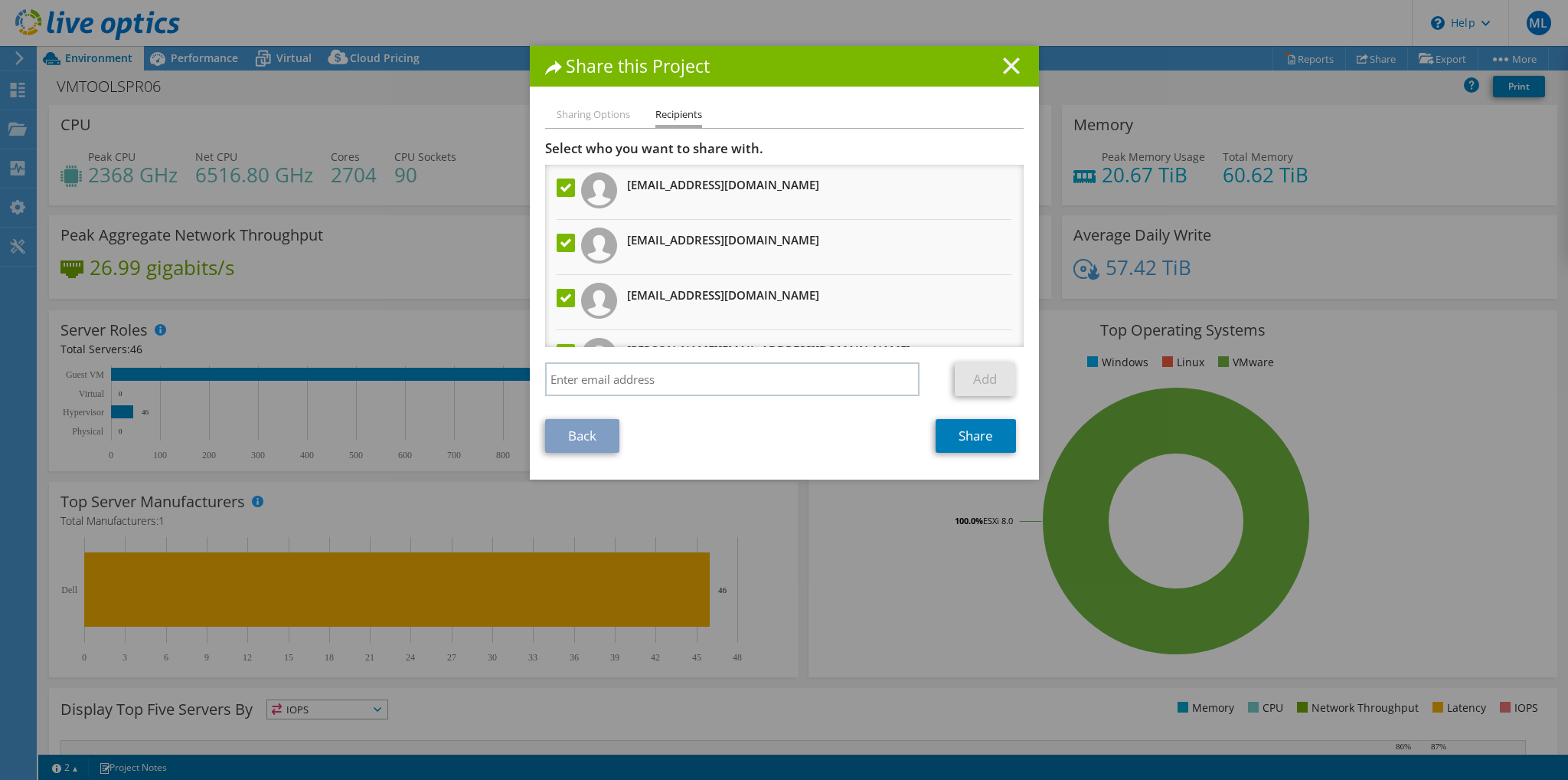
click at [1003, 65] on icon at bounding box center [1012, 66] width 17 height 17
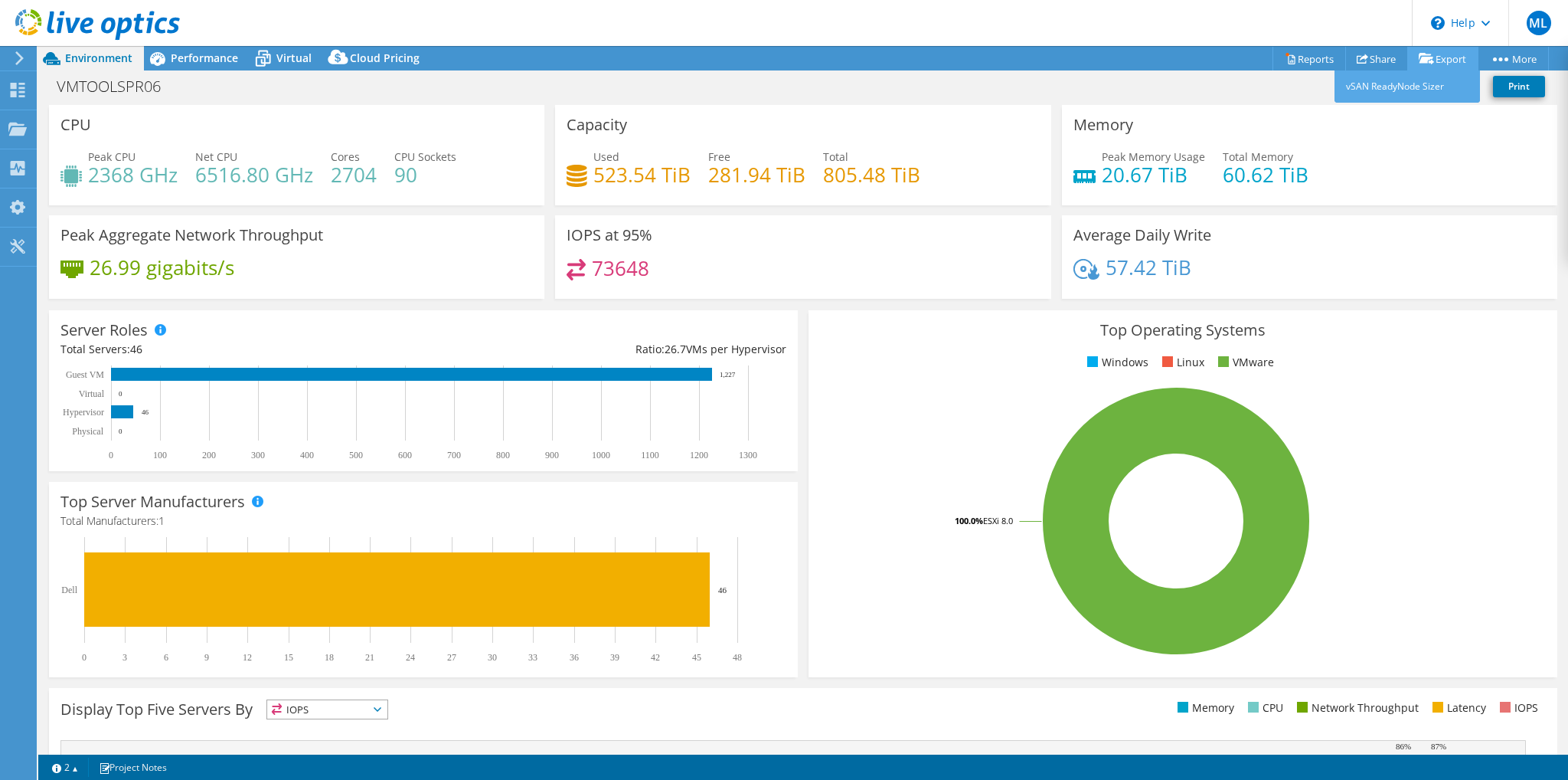
click at [1426, 58] on icon at bounding box center [1427, 58] width 15 height 11
click at [1419, 95] on link "vSAN ReadyNode Sizer" at bounding box center [1408, 87] width 145 height 32
click at [18, 56] on icon at bounding box center [19, 58] width 11 height 13
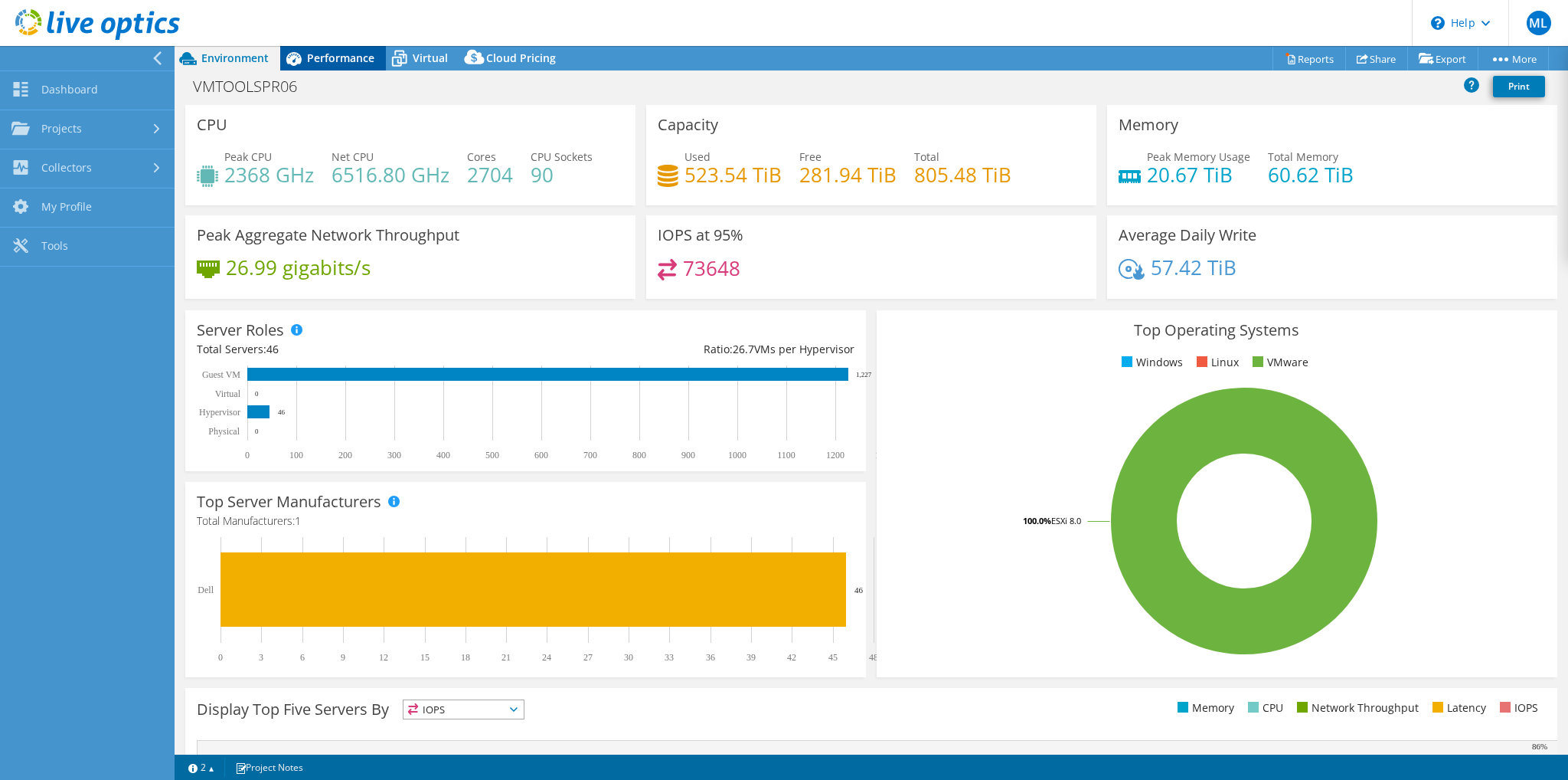
click at [350, 62] on span "Performance" at bounding box center [341, 57] width 68 height 14
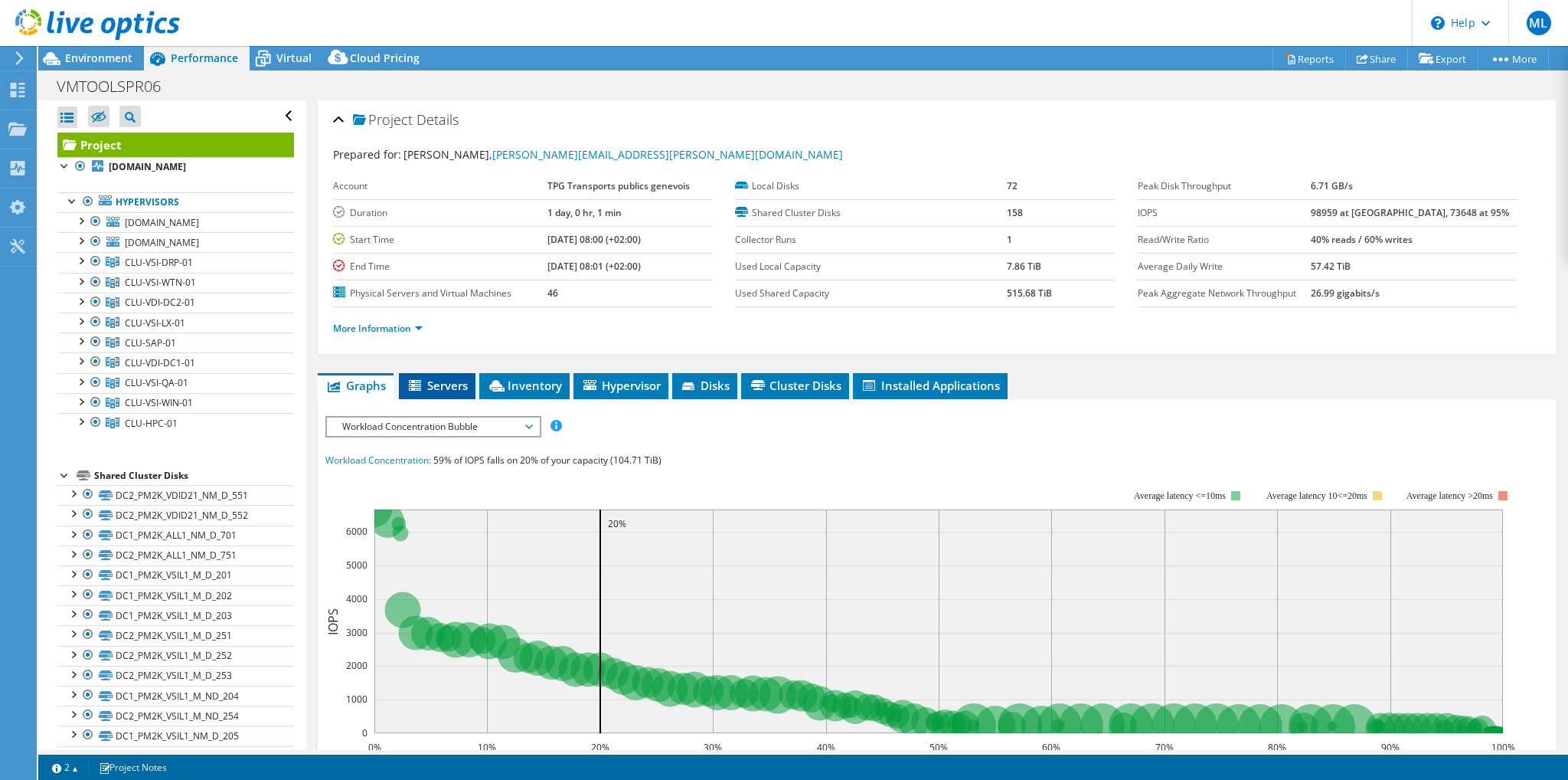
click at [448, 390] on li "Servers" at bounding box center [437, 386] width 76 height 26
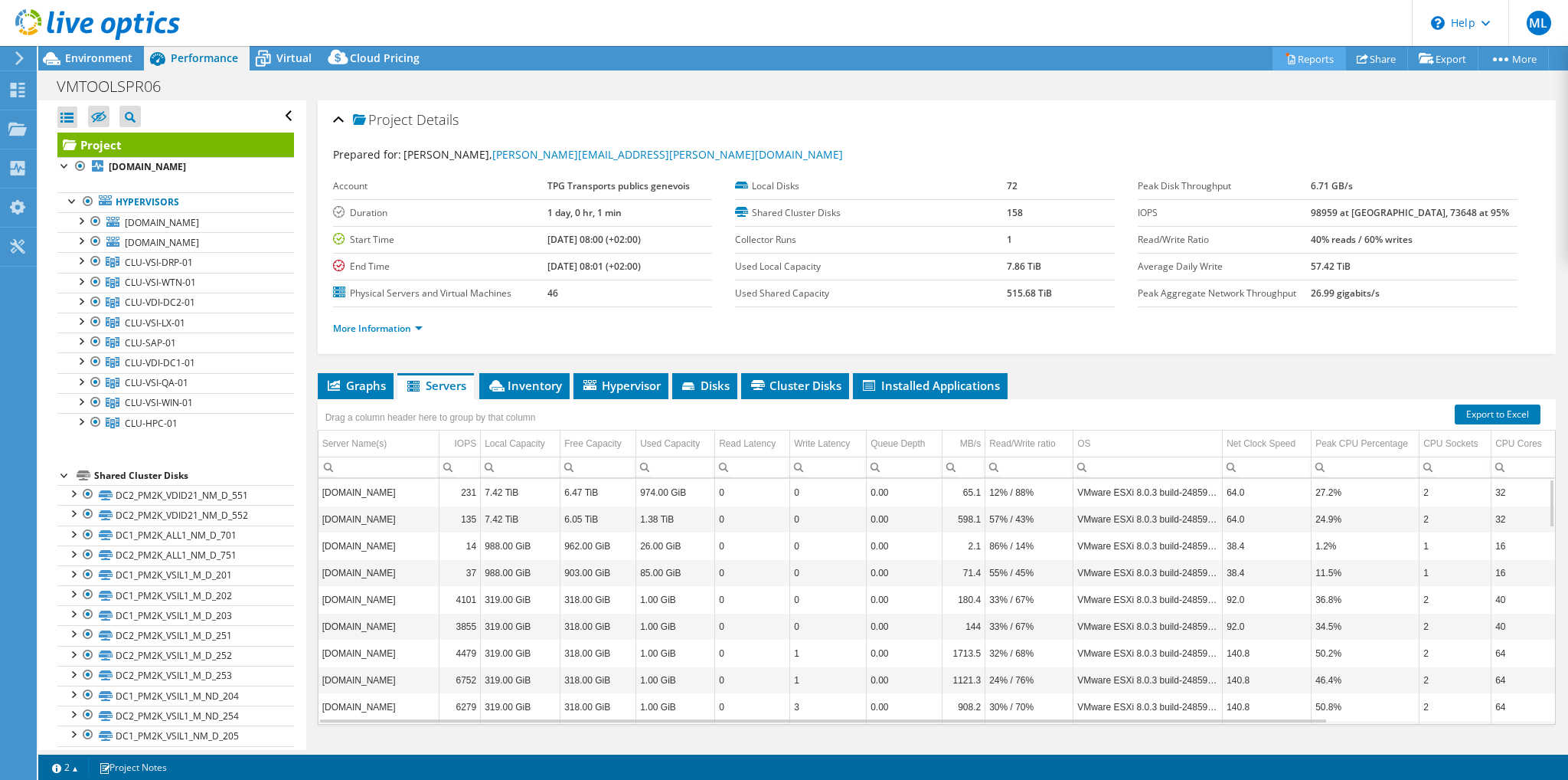
click at [1308, 53] on link "Reports" at bounding box center [1309, 58] width 73 height 24
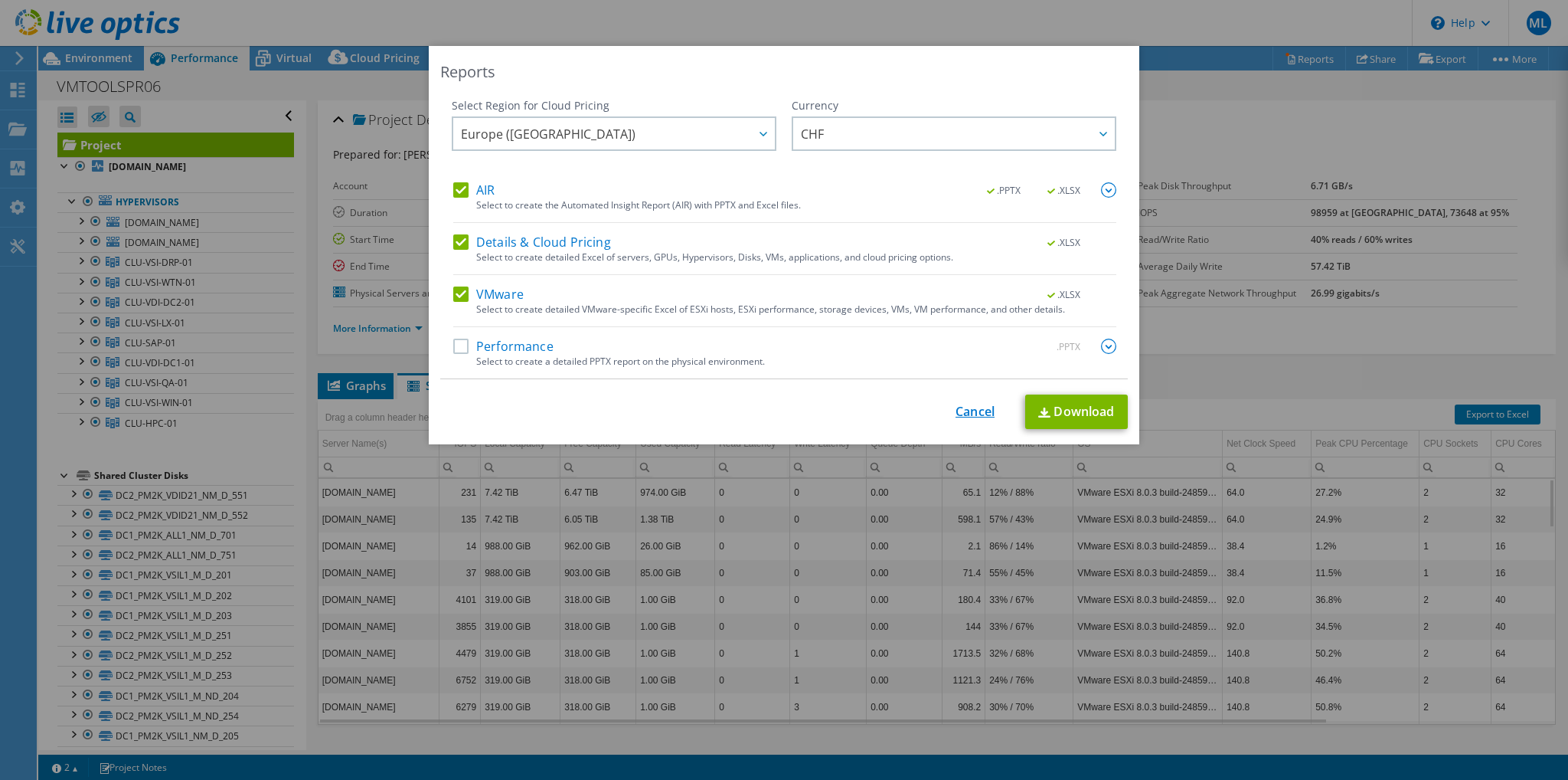
click at [969, 413] on link "Cancel" at bounding box center [974, 411] width 39 height 14
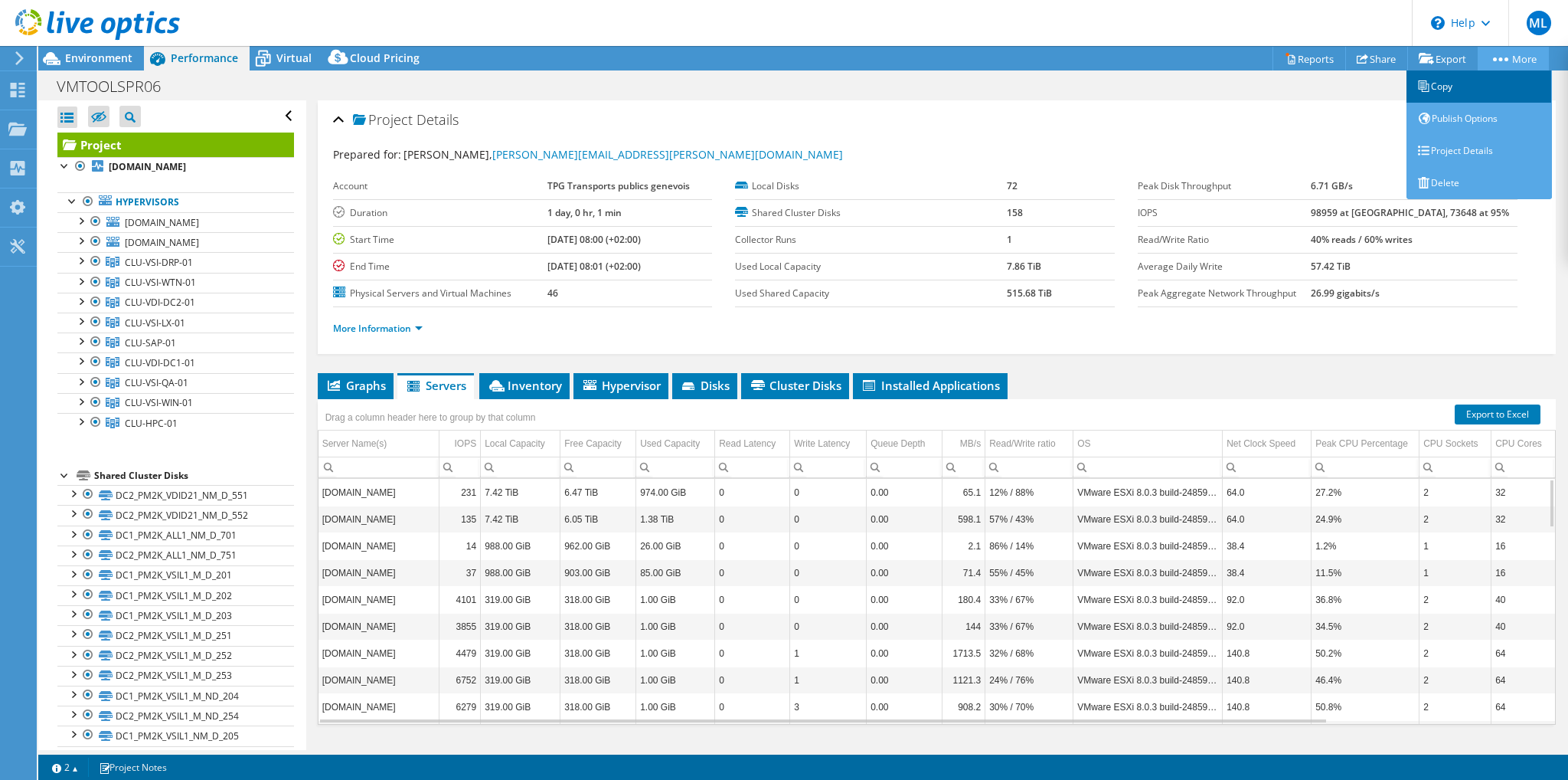
click at [1474, 88] on link "Copy" at bounding box center [1479, 87] width 145 height 32
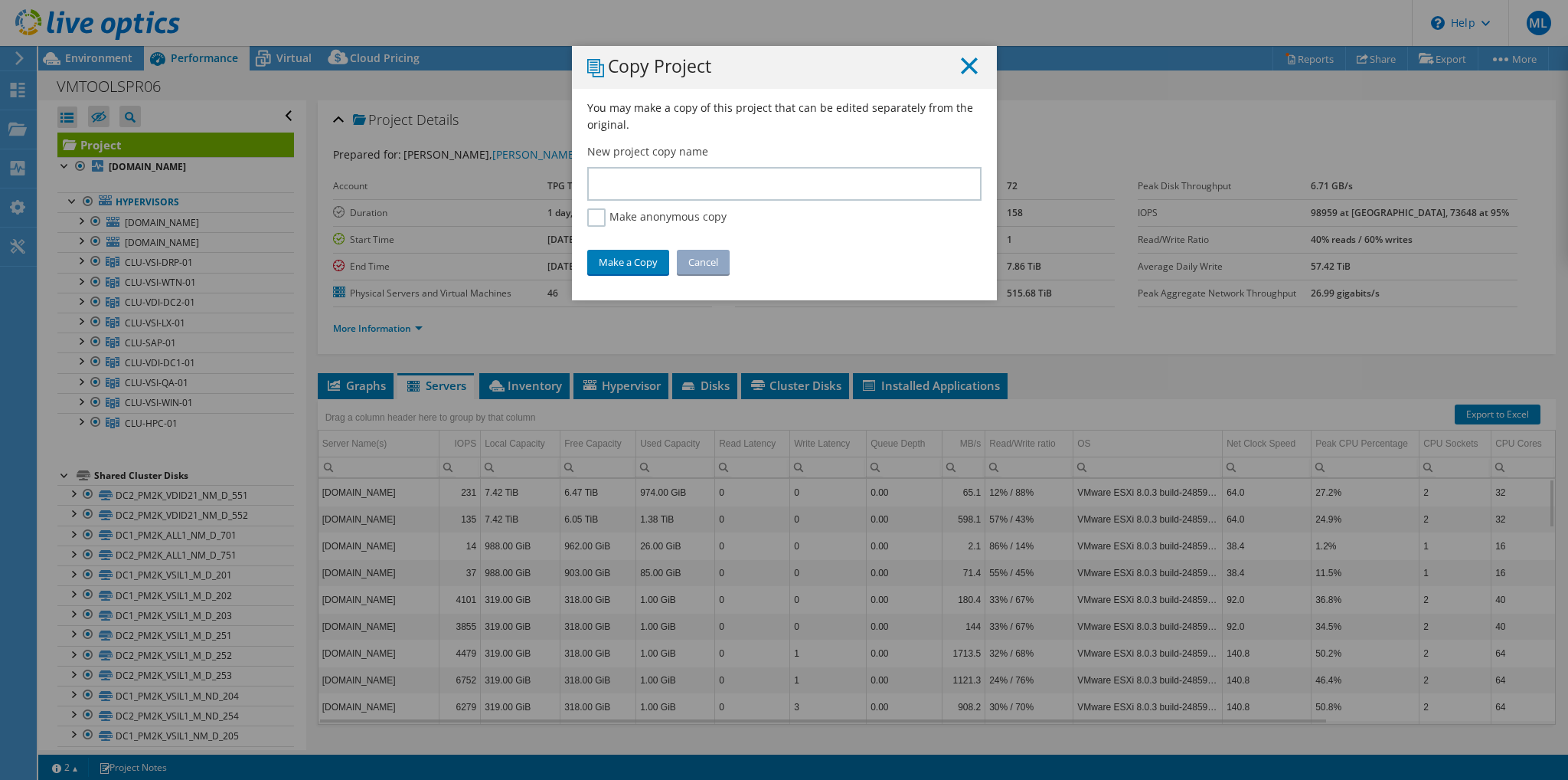
click at [963, 68] on icon at bounding box center [970, 66] width 17 height 17
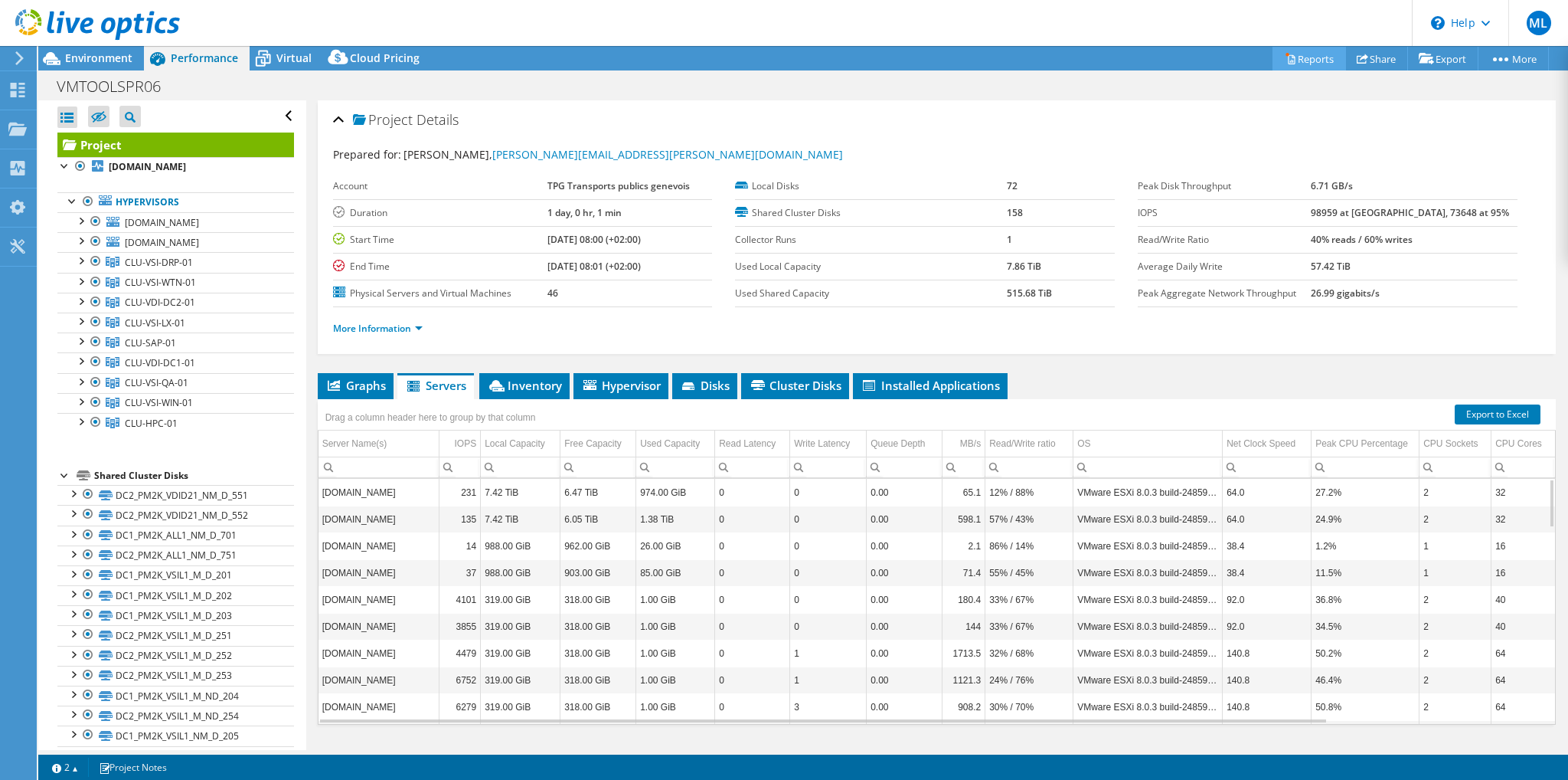
click at [1299, 58] on link "Reports" at bounding box center [1309, 58] width 73 height 24
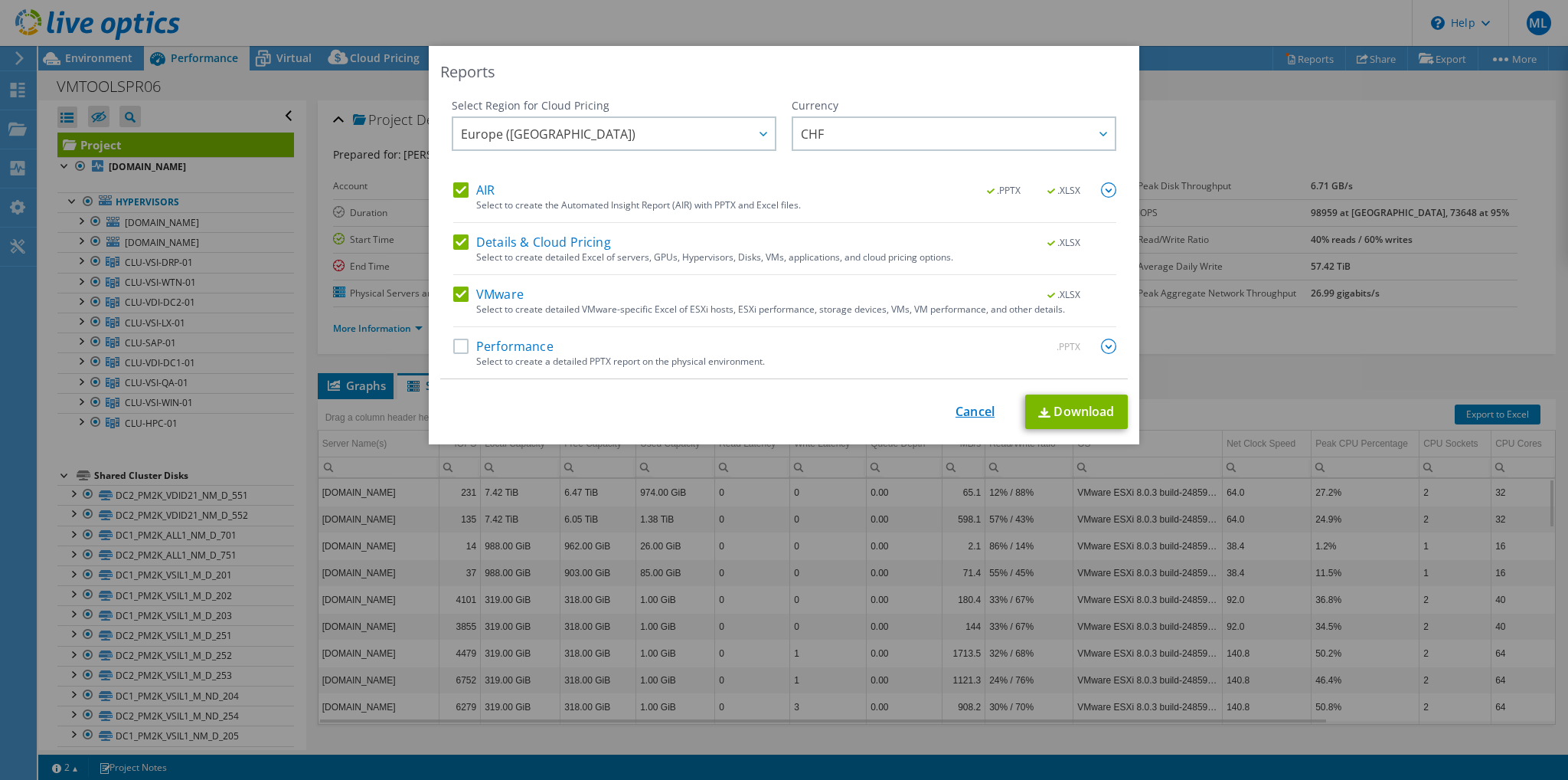
click at [960, 409] on link "Cancel" at bounding box center [974, 411] width 39 height 14
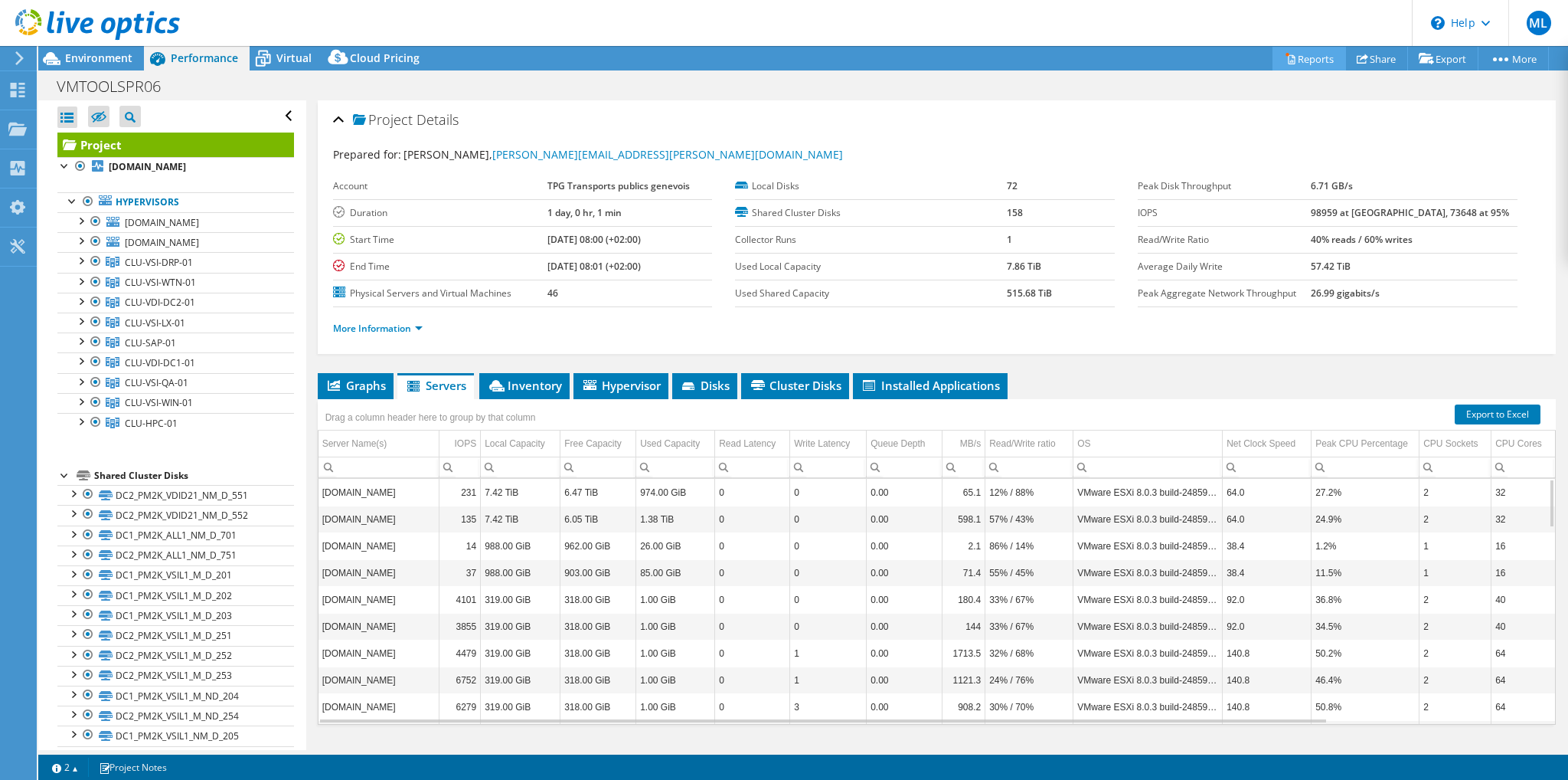
click at [1316, 53] on link "Reports" at bounding box center [1309, 58] width 73 height 24
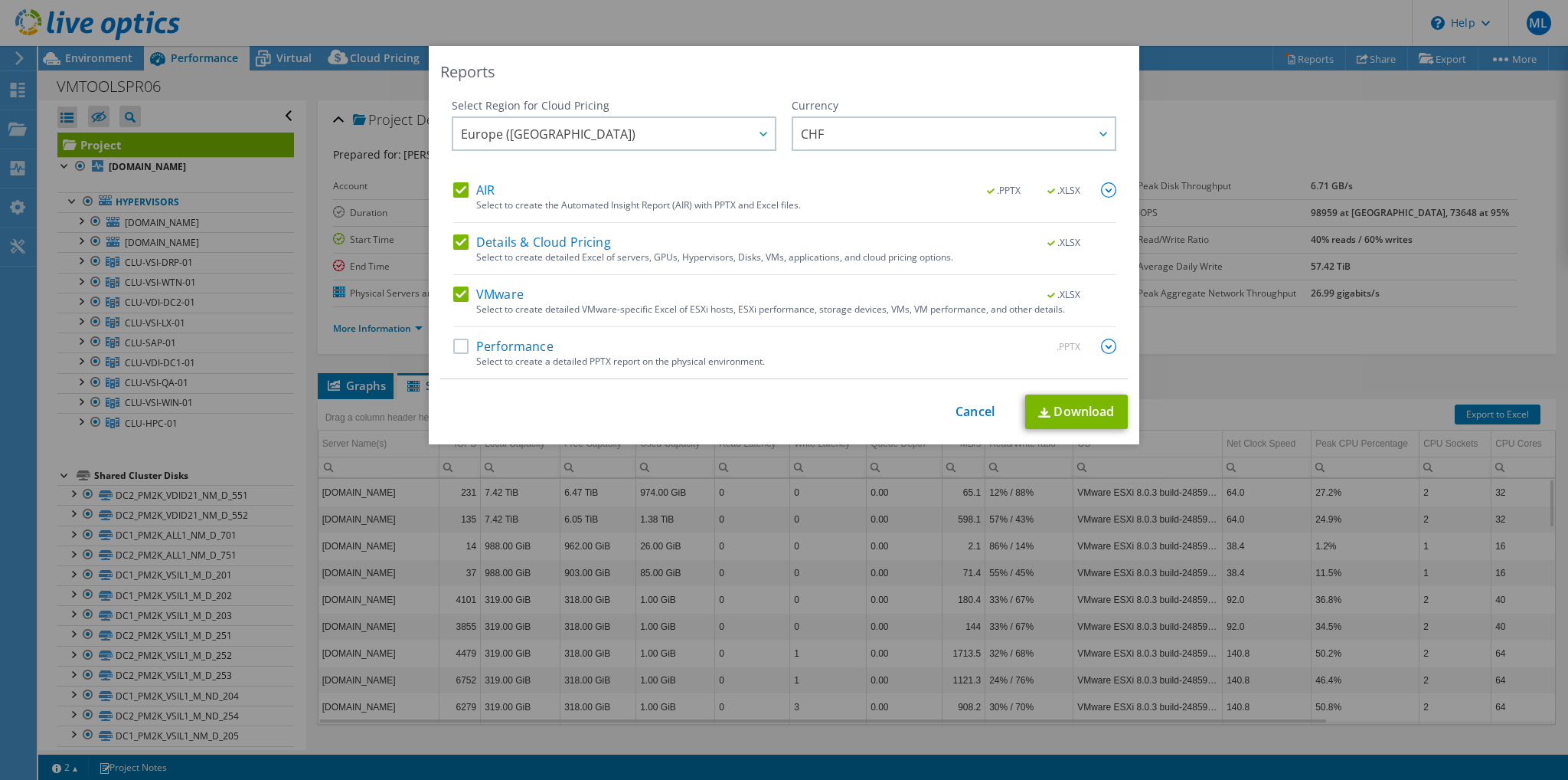
click at [454, 347] on label "Performance" at bounding box center [503, 347] width 100 height 15
click at [0, 0] on input "Performance" at bounding box center [0, 0] width 0 height 0
click at [1038, 409] on img at bounding box center [1044, 412] width 12 height 10
click at [1202, 21] on div "Reports Select Region for Cloud Pricing Asia Pacific ([GEOGRAPHIC_DATA]) [GEOGR…" at bounding box center [784, 390] width 1568 height 780
